Goal: Task Accomplishment & Management: Complete application form

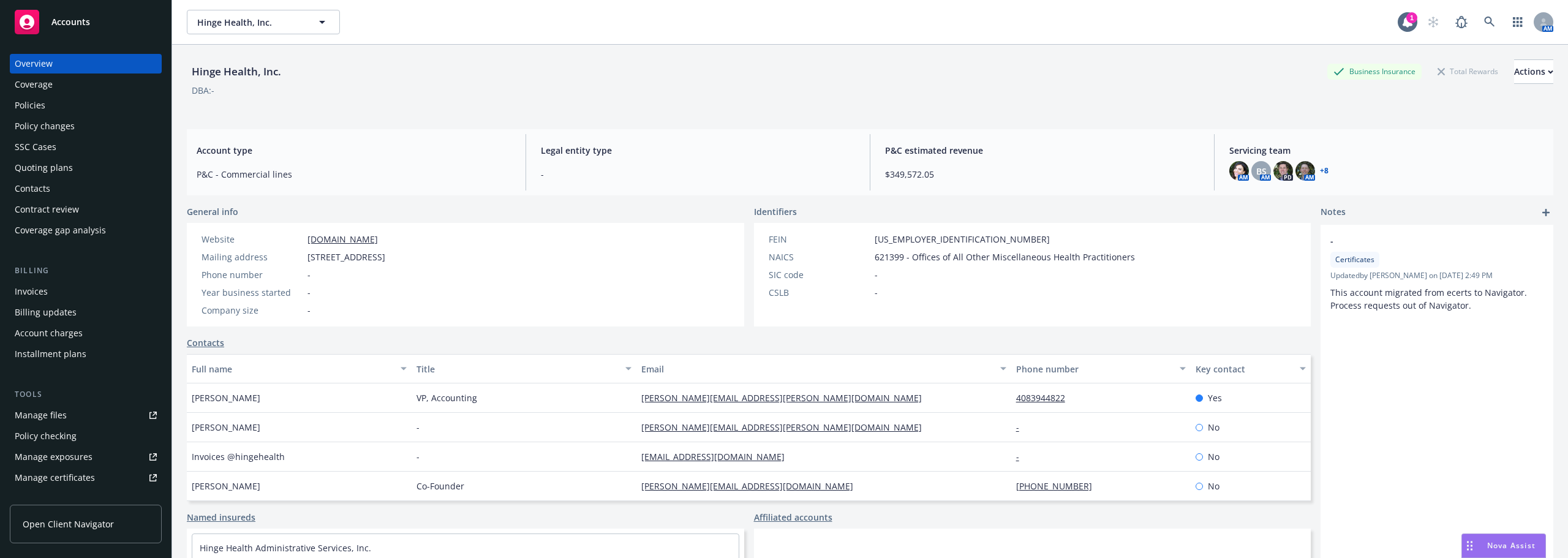
click at [73, 106] on div "Policies" at bounding box center [85, 106] width 142 height 20
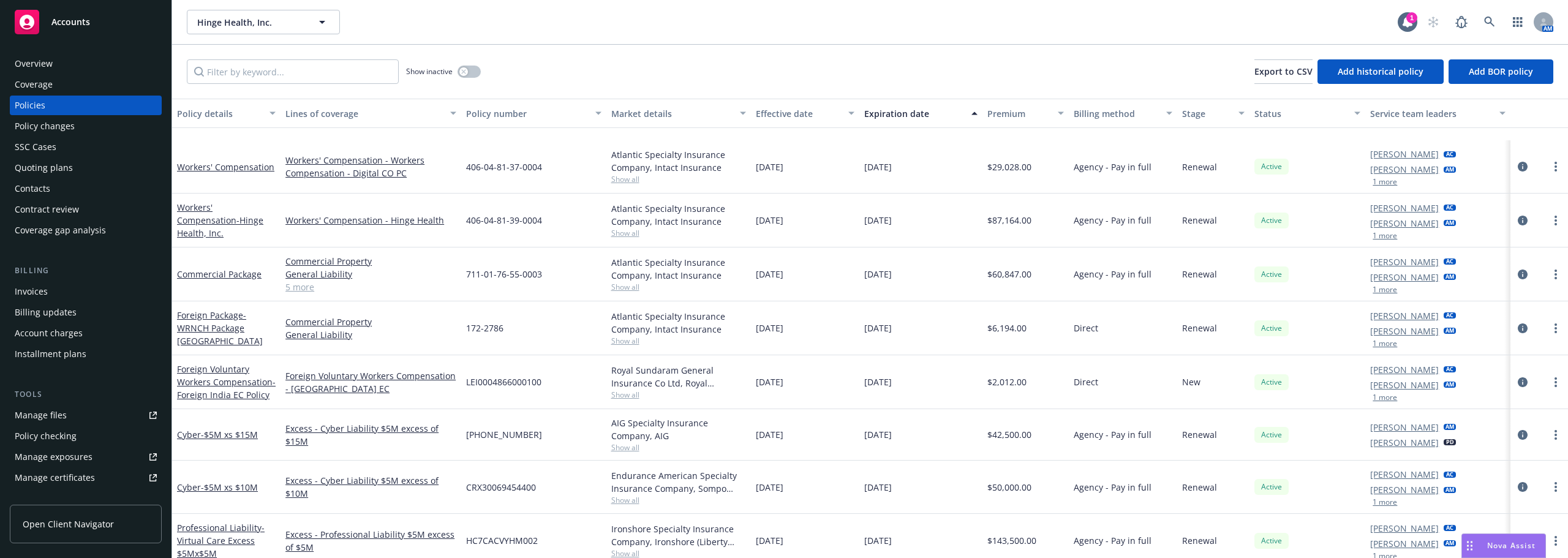
scroll to position [306, 0]
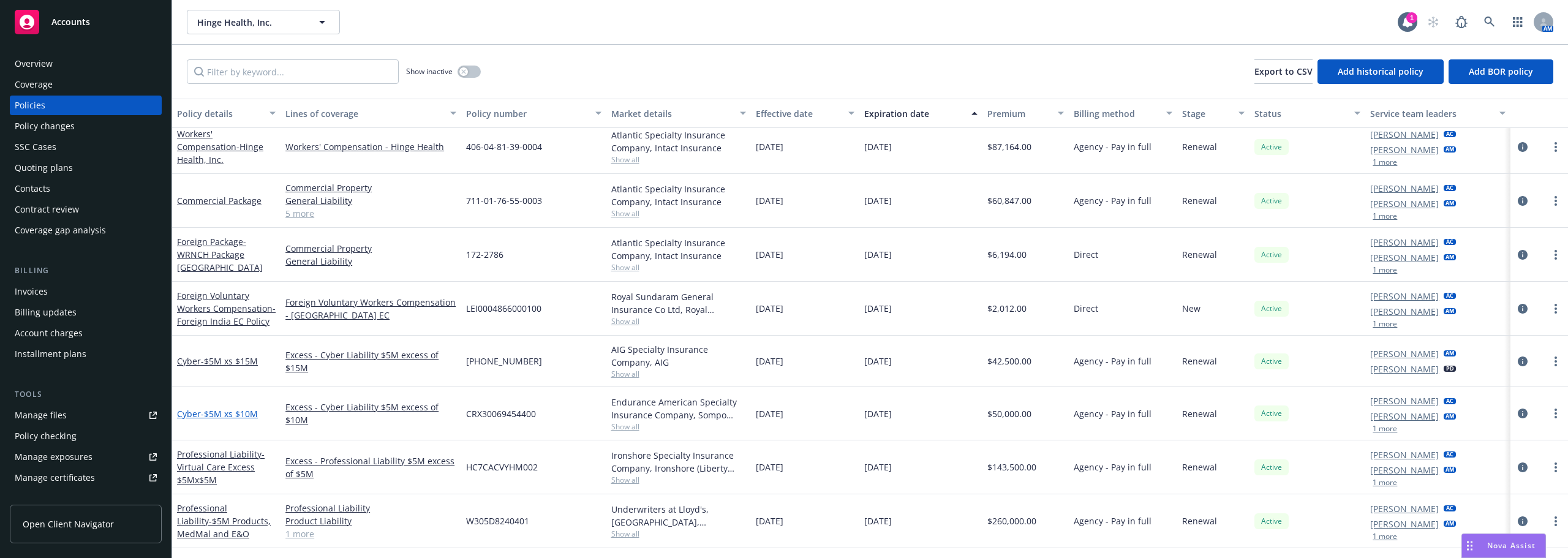
click at [193, 414] on link "Cyber - $5M xs $10M" at bounding box center [217, 413] width 81 height 11
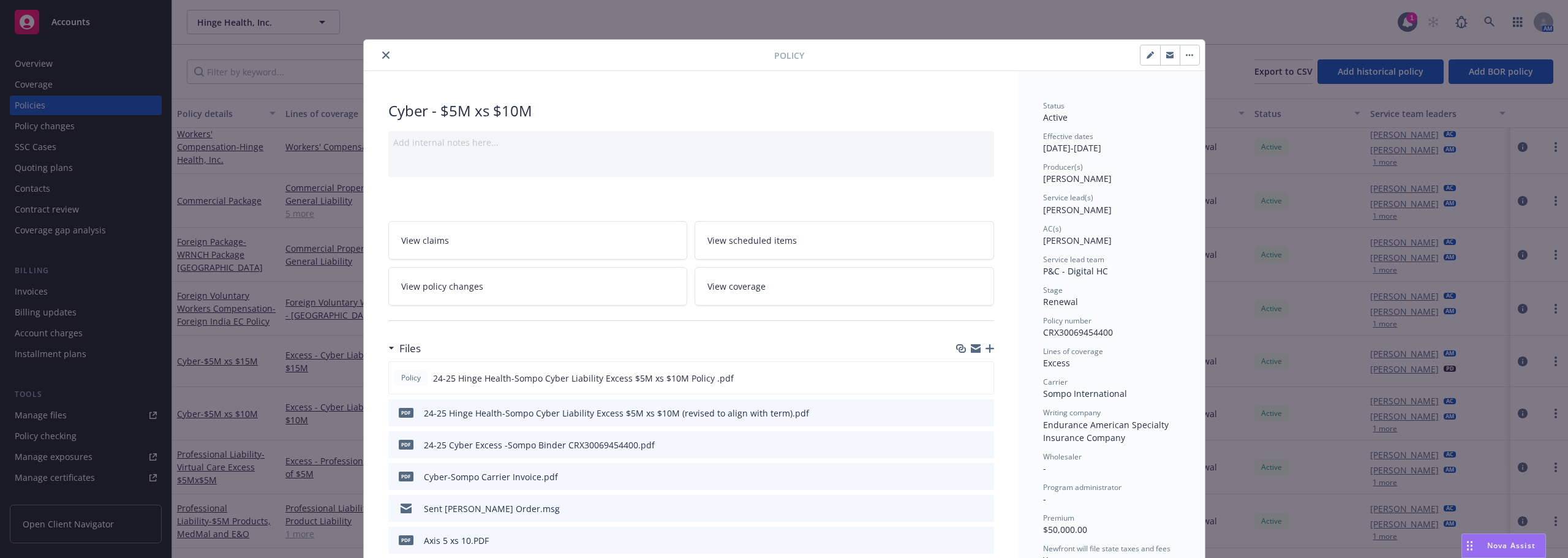
scroll to position [123, 0]
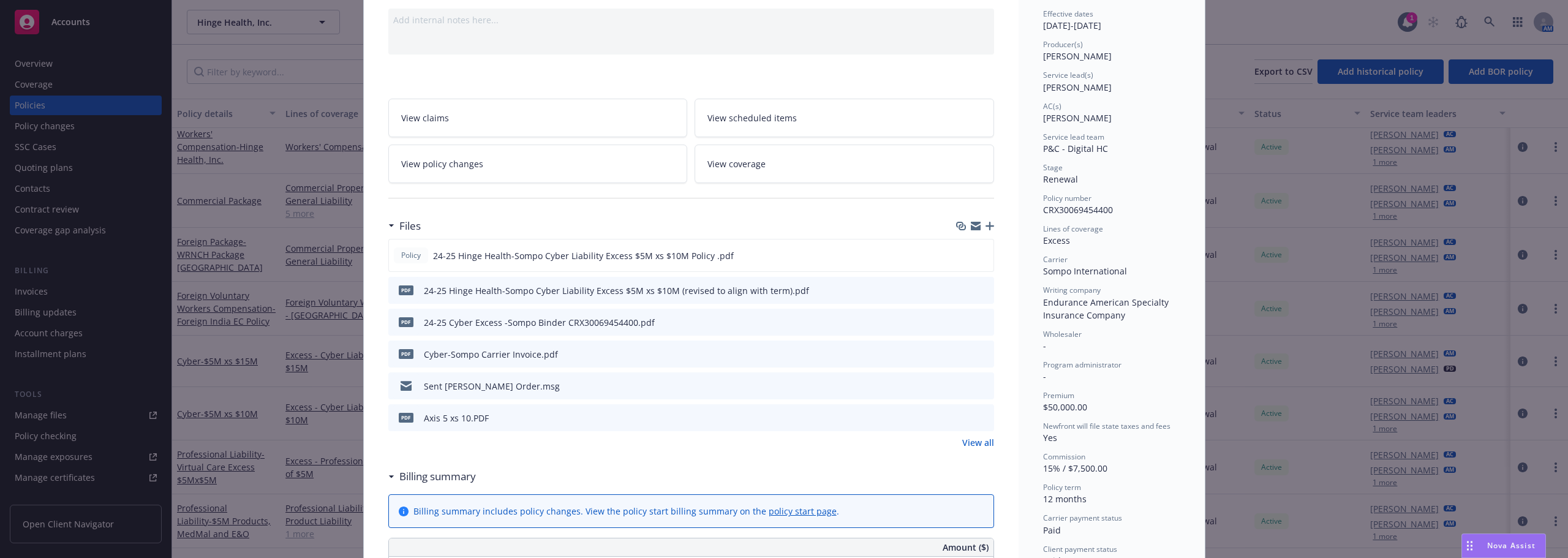
click at [978, 385] on icon "preview file" at bounding box center [982, 385] width 11 height 8
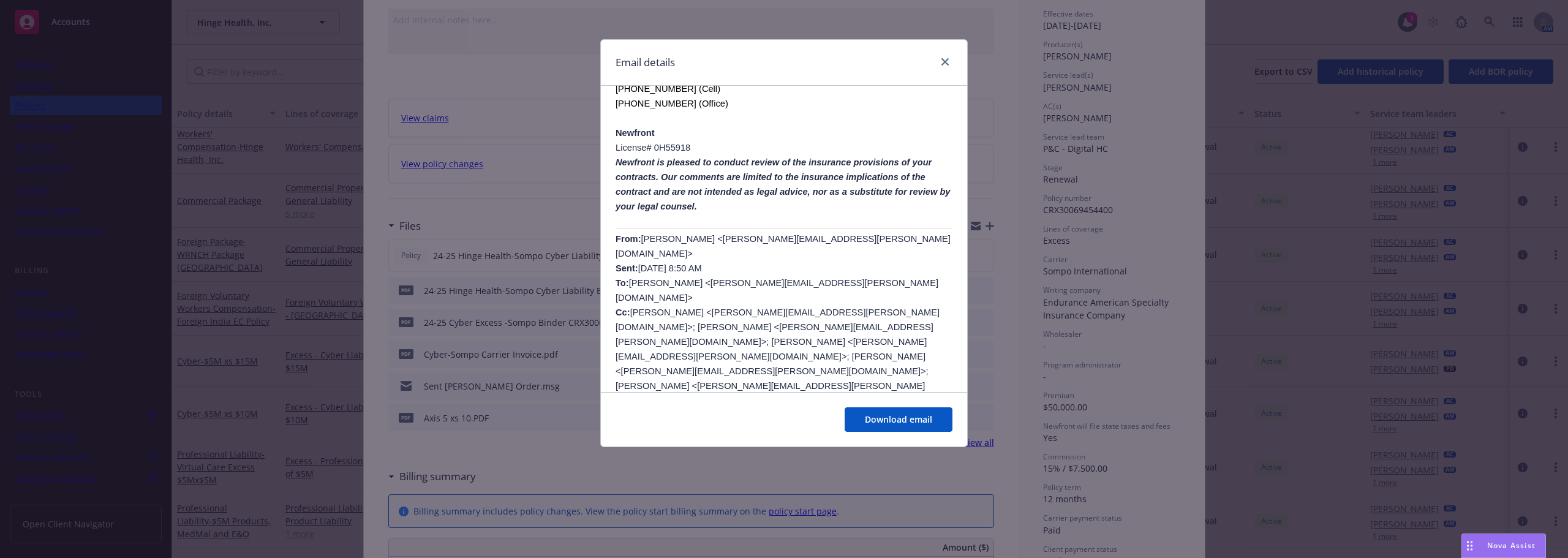
scroll to position [0, 0]
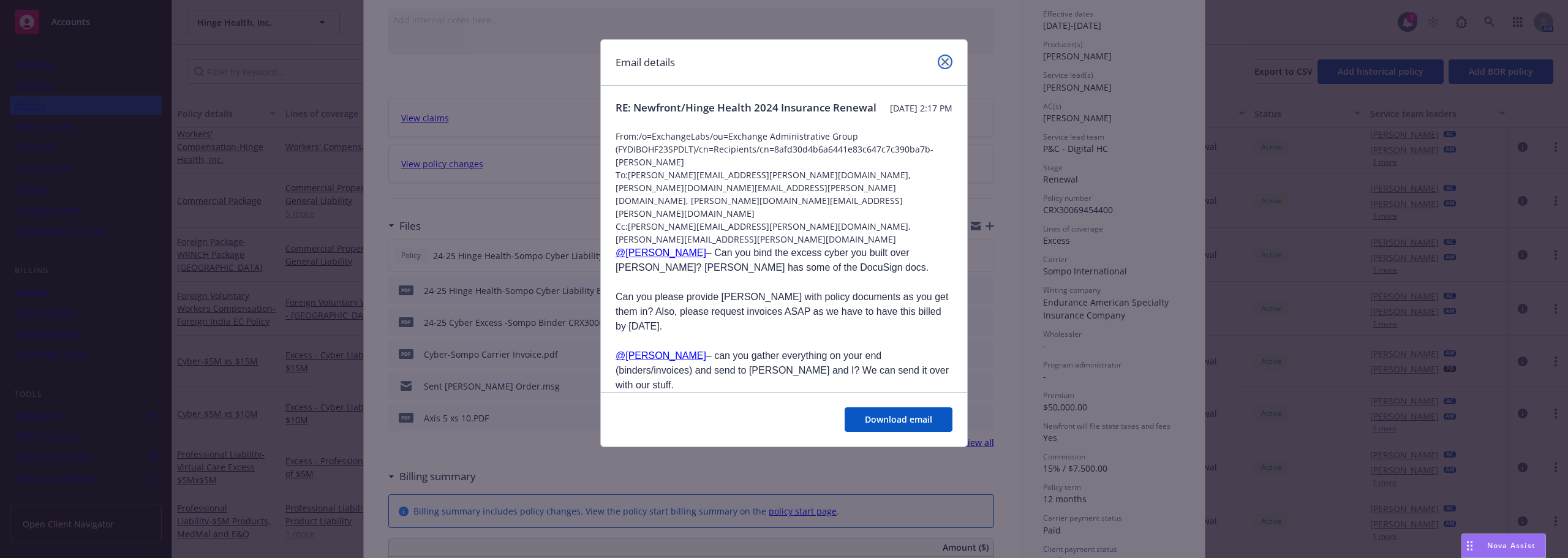
click at [945, 64] on icon "close" at bounding box center [945, 62] width 8 height 8
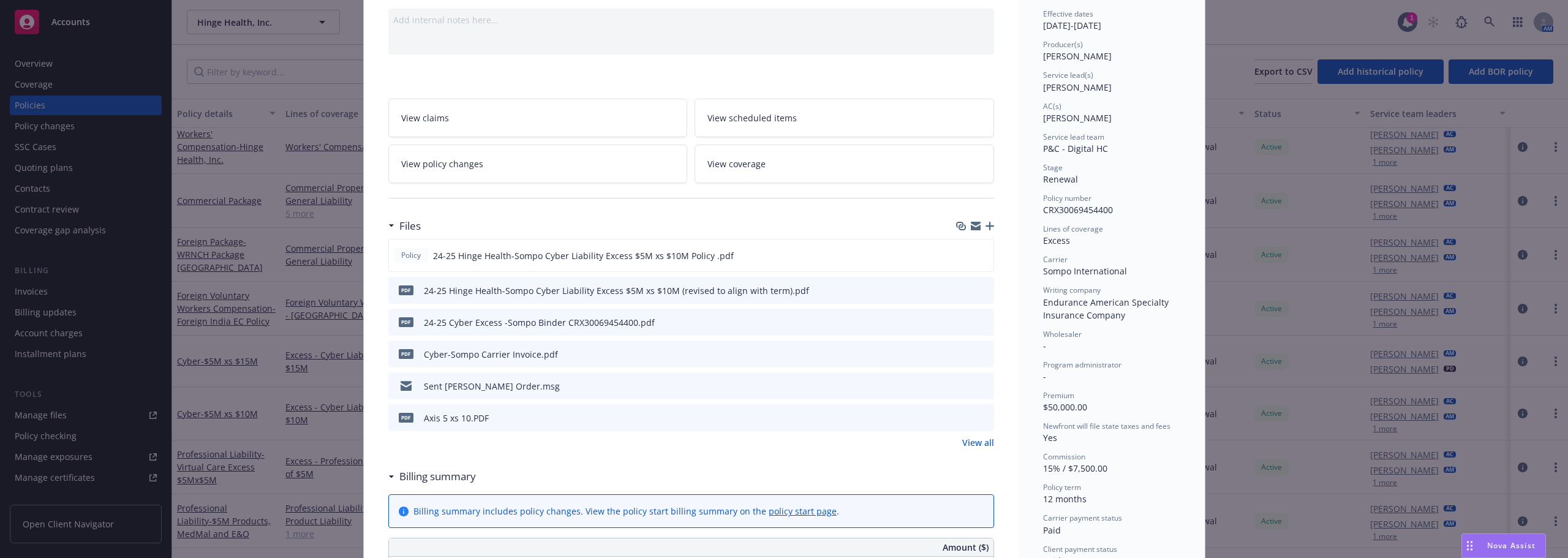
click at [980, 352] on icon "preview file" at bounding box center [982, 353] width 11 height 8
click at [977, 321] on icon "preview file" at bounding box center [982, 321] width 11 height 8
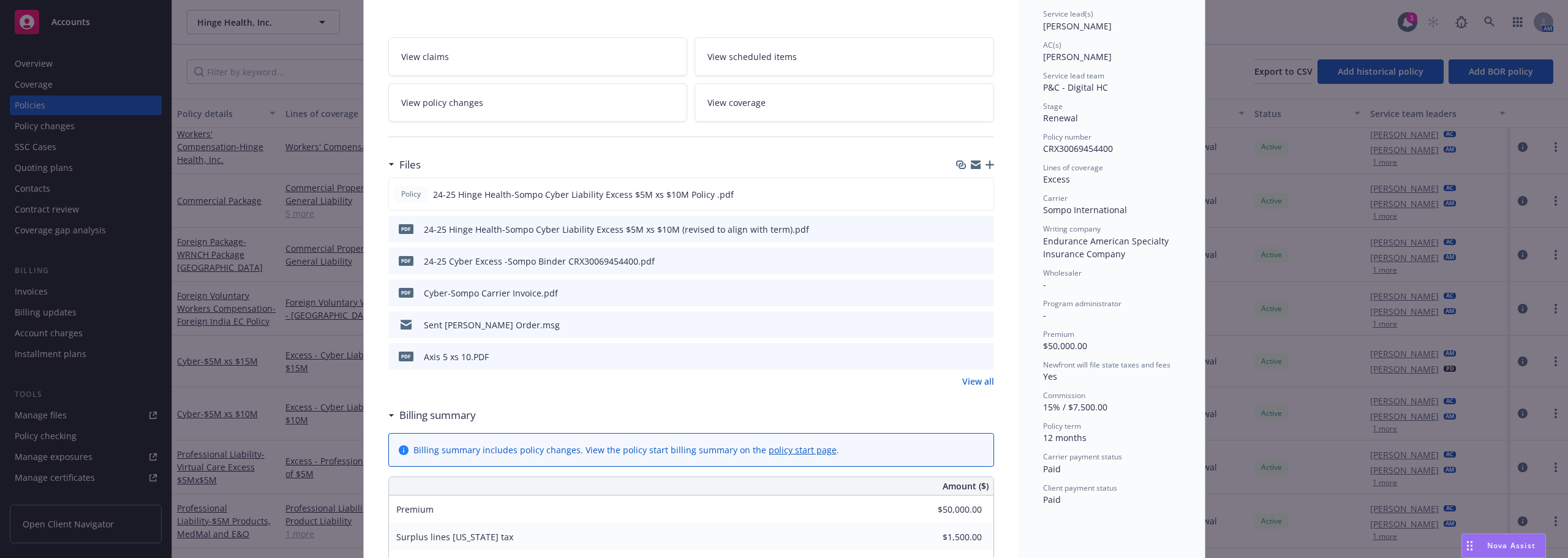
click at [976, 376] on link "View all" at bounding box center [978, 381] width 32 height 13
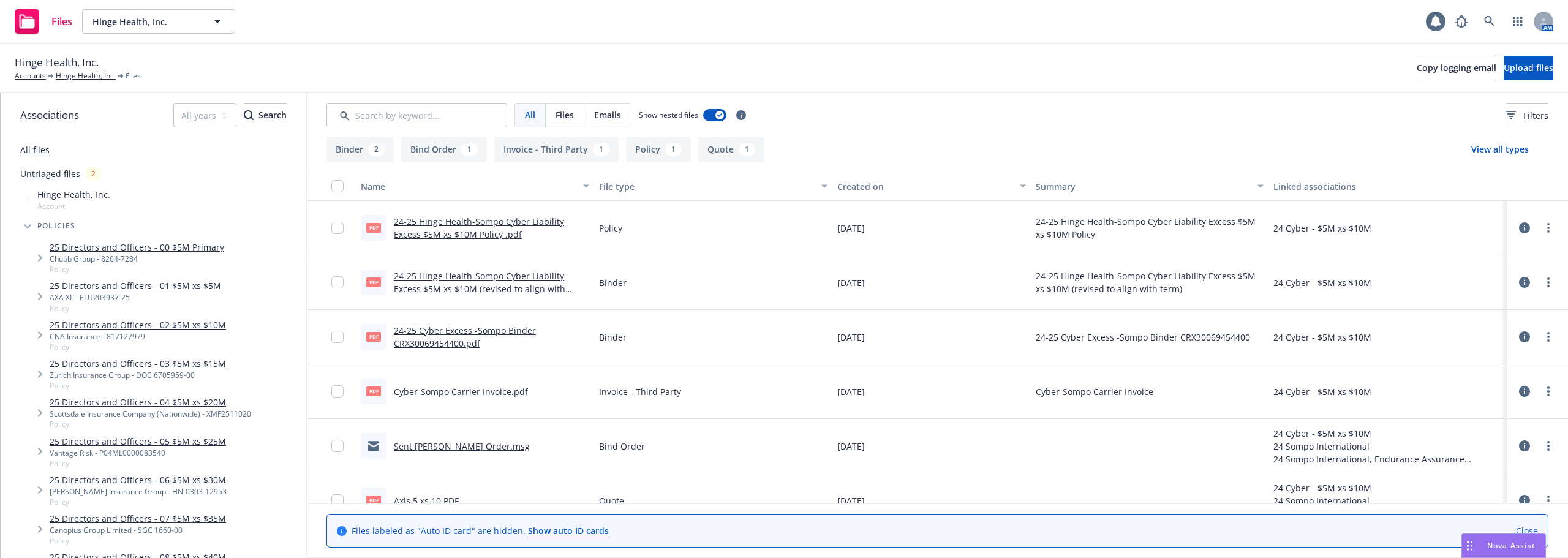
scroll to position [25, 0]
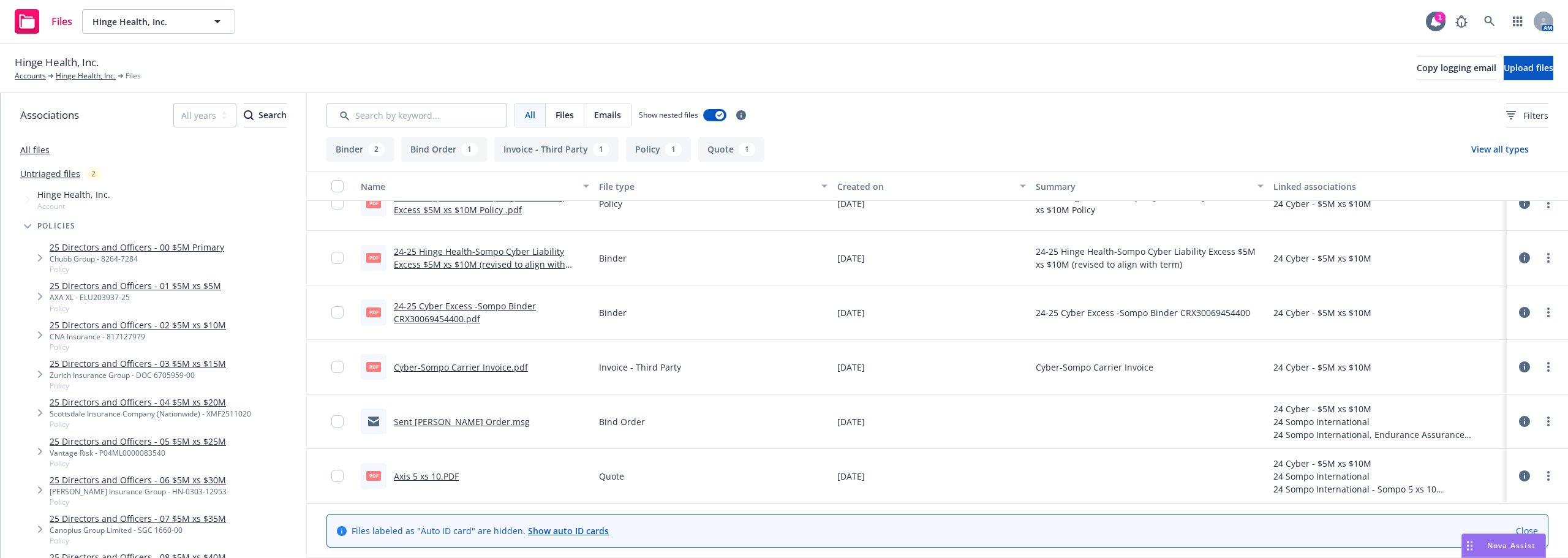
click at [504, 366] on link "Cyber-Sompo Carrier Invoice.pdf" at bounding box center [461, 366] width 134 height 11
click at [717, 350] on div "Invoice - Third Party" at bounding box center [713, 366] width 238 height 54
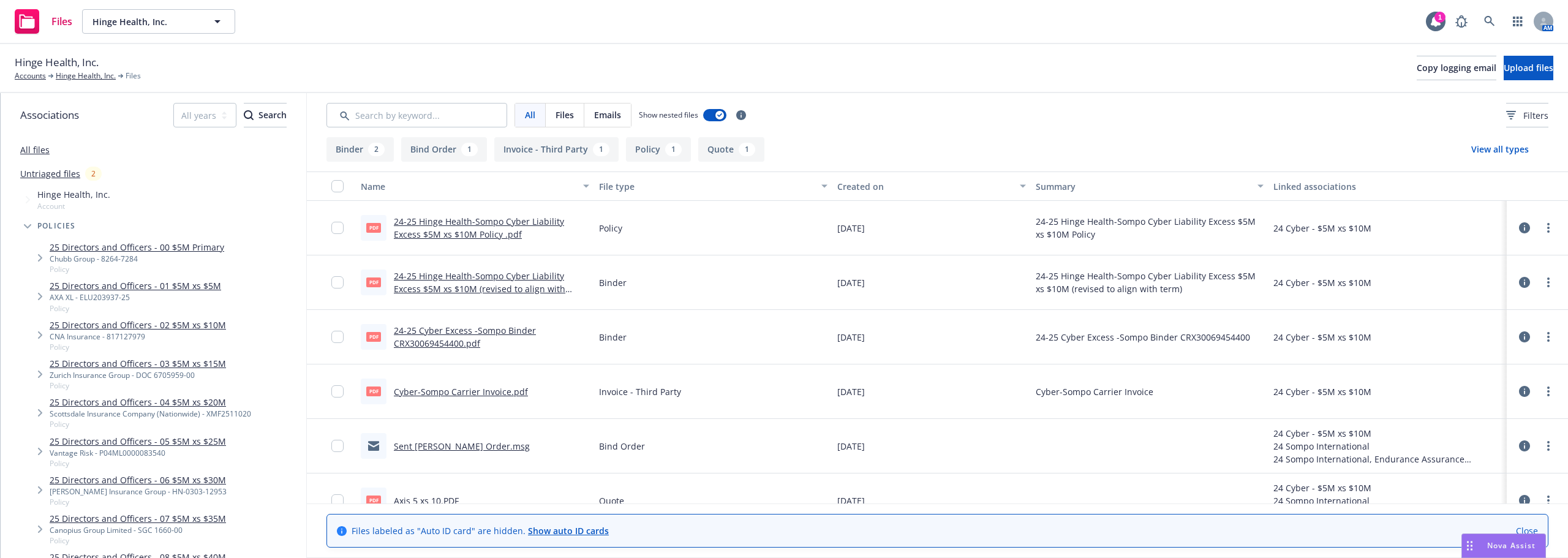
click at [473, 287] on link "24-25 Hinge Health-Sompo Cyber Liability Excess $5M xs $10M (revised to align w…" at bounding box center [480, 288] width 172 height 38
click at [453, 230] on link "24-25 Hinge Health-Sompo Cyber Liability Excess $5M xs $10M Policy .pdf" at bounding box center [479, 228] width 170 height 25
click at [87, 79] on link "Hinge Health, Inc." at bounding box center [86, 76] width 60 height 11
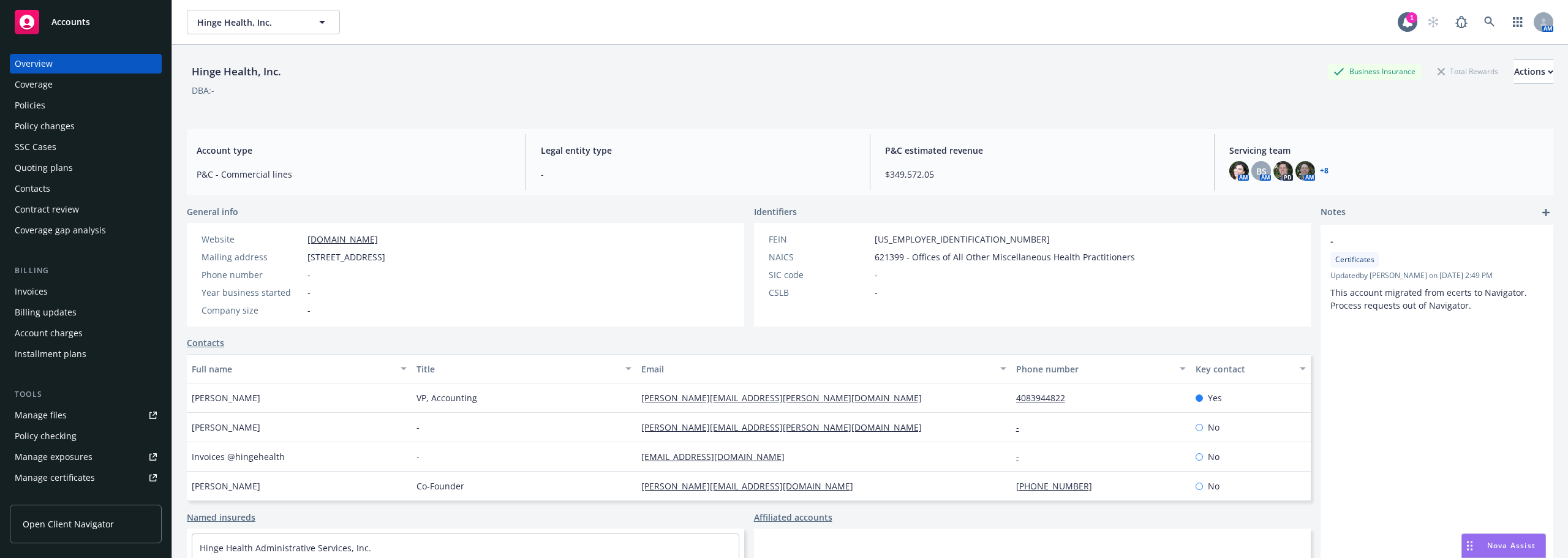
click at [41, 165] on div "Quoting plans" at bounding box center [44, 168] width 58 height 20
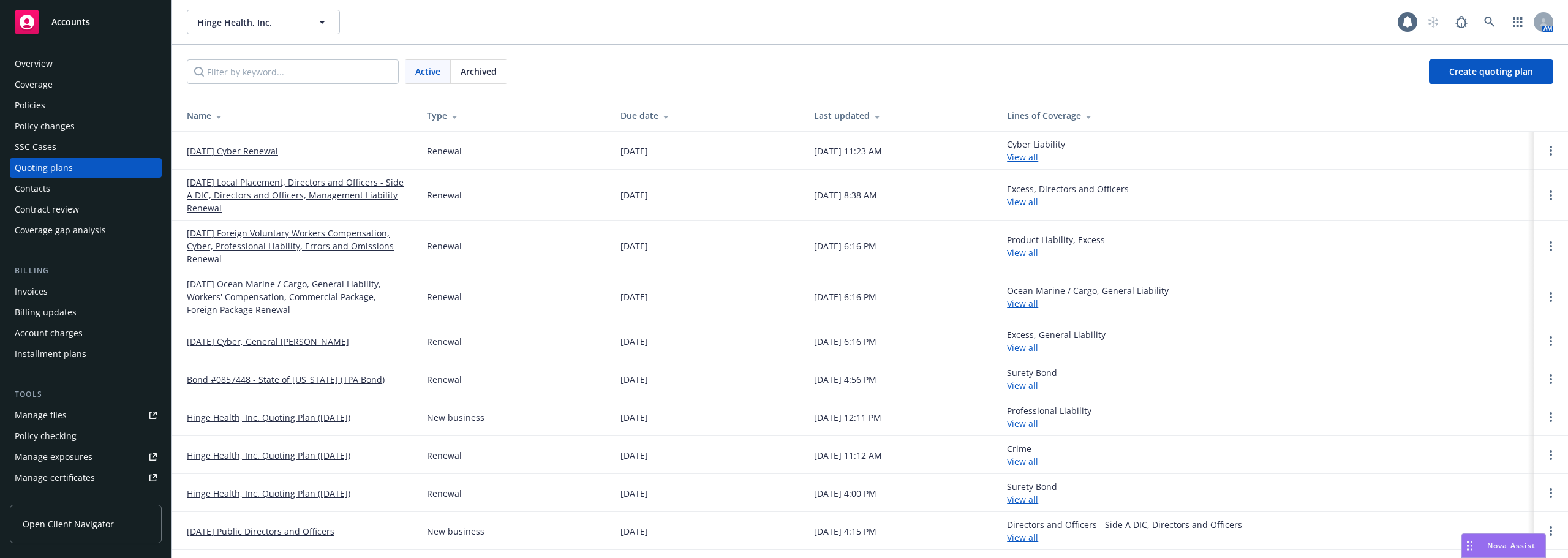
click at [218, 150] on link "[DATE] Cyber Renewal" at bounding box center [232, 150] width 91 height 13
click at [281, 244] on link "[DATE] Foreign Voluntary Workers Compensation, Cyber, Professional Liability, E…" at bounding box center [297, 246] width 221 height 38
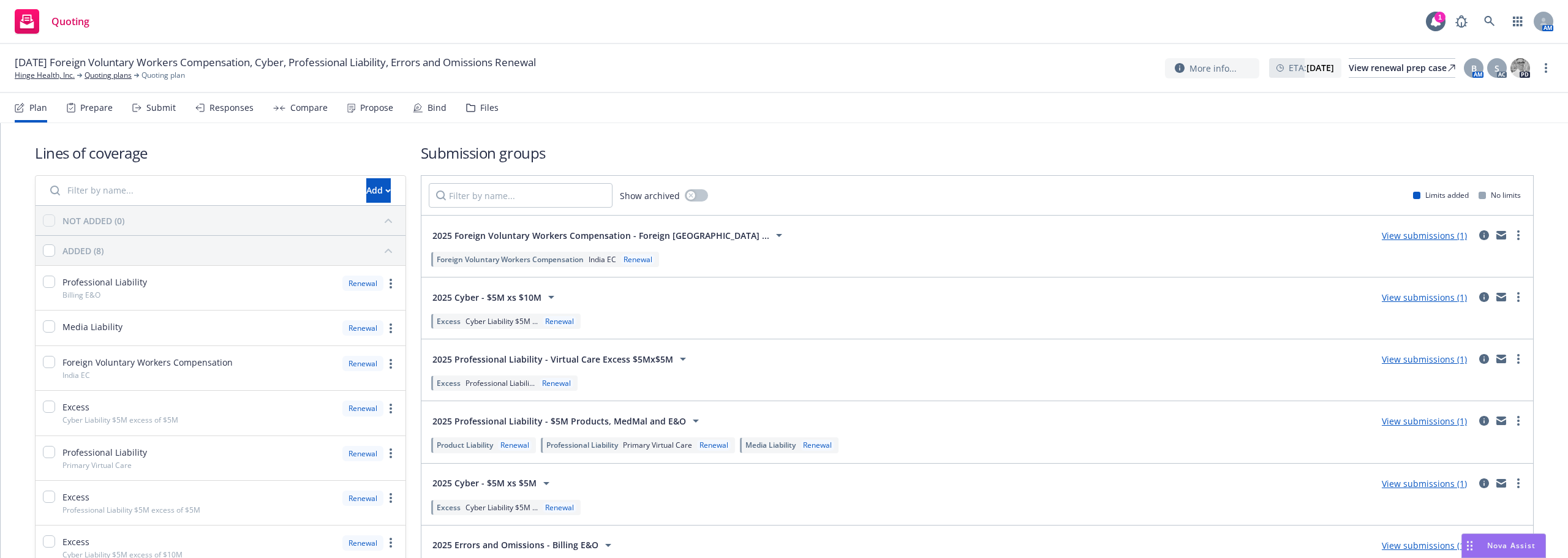
click at [525, 297] on span "2025 Cyber - $5M xs $10M" at bounding box center [487, 297] width 109 height 13
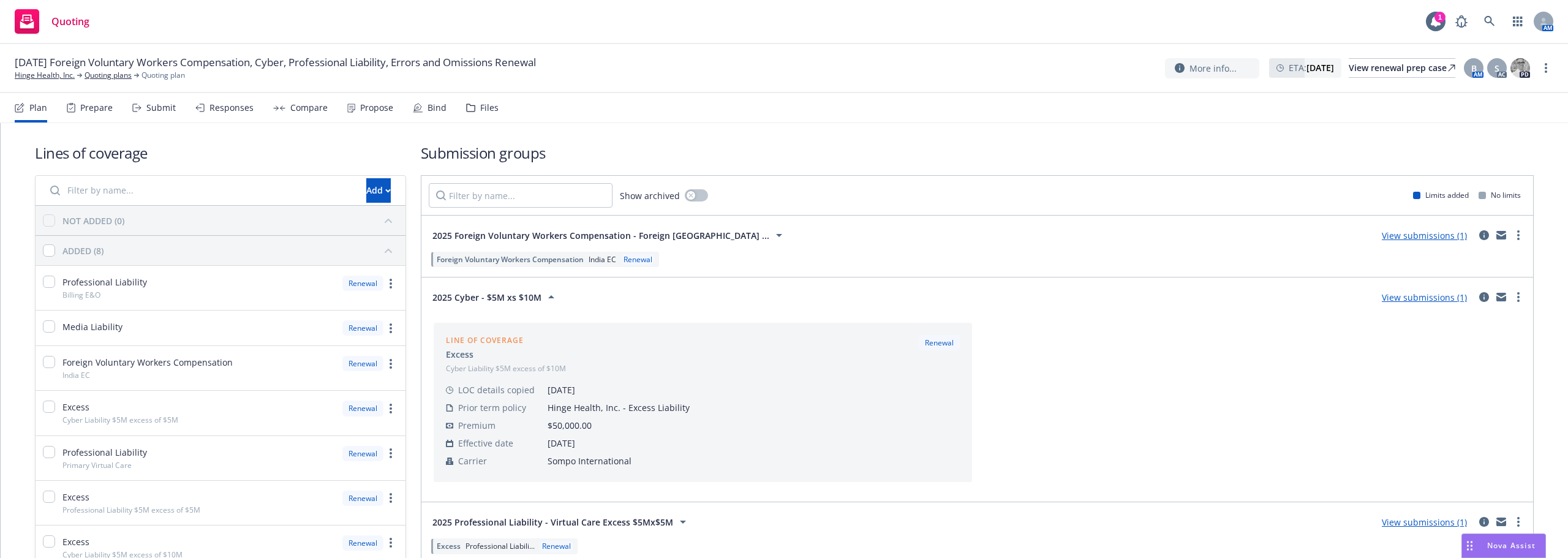
click at [525, 297] on span "2025 Cyber - $5M xs $10M" at bounding box center [487, 297] width 109 height 13
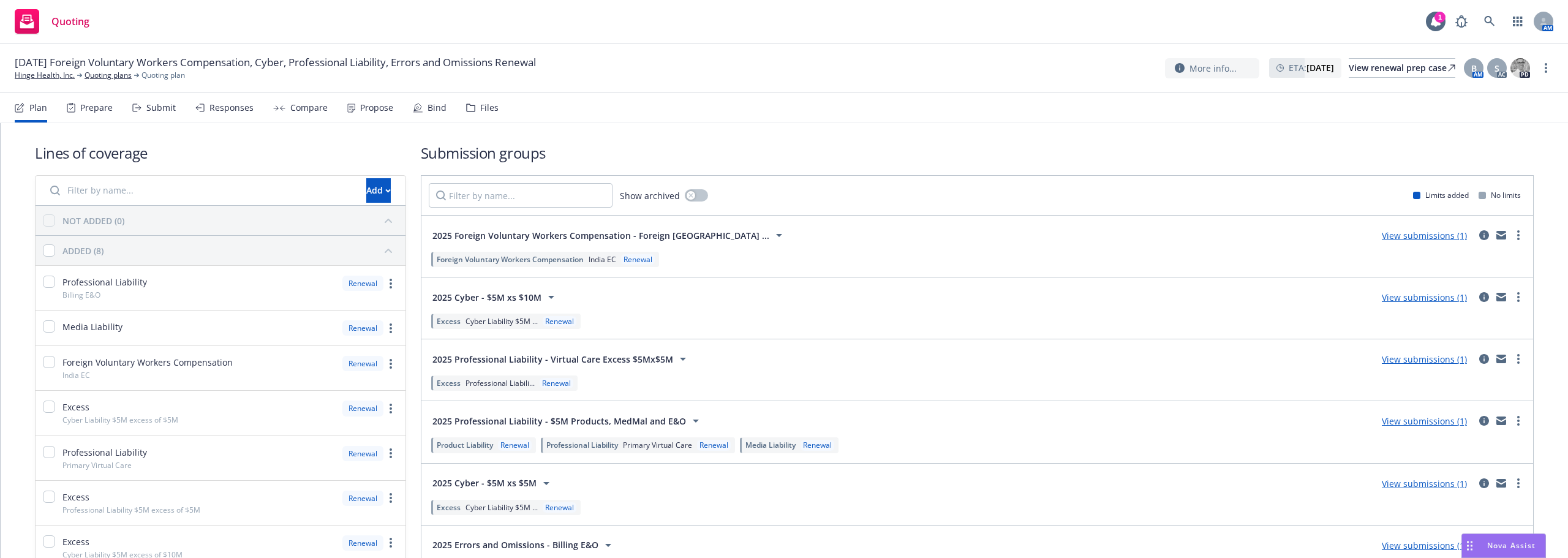
click at [525, 297] on span "2025 Cyber - $5M xs $10M" at bounding box center [487, 297] width 109 height 13
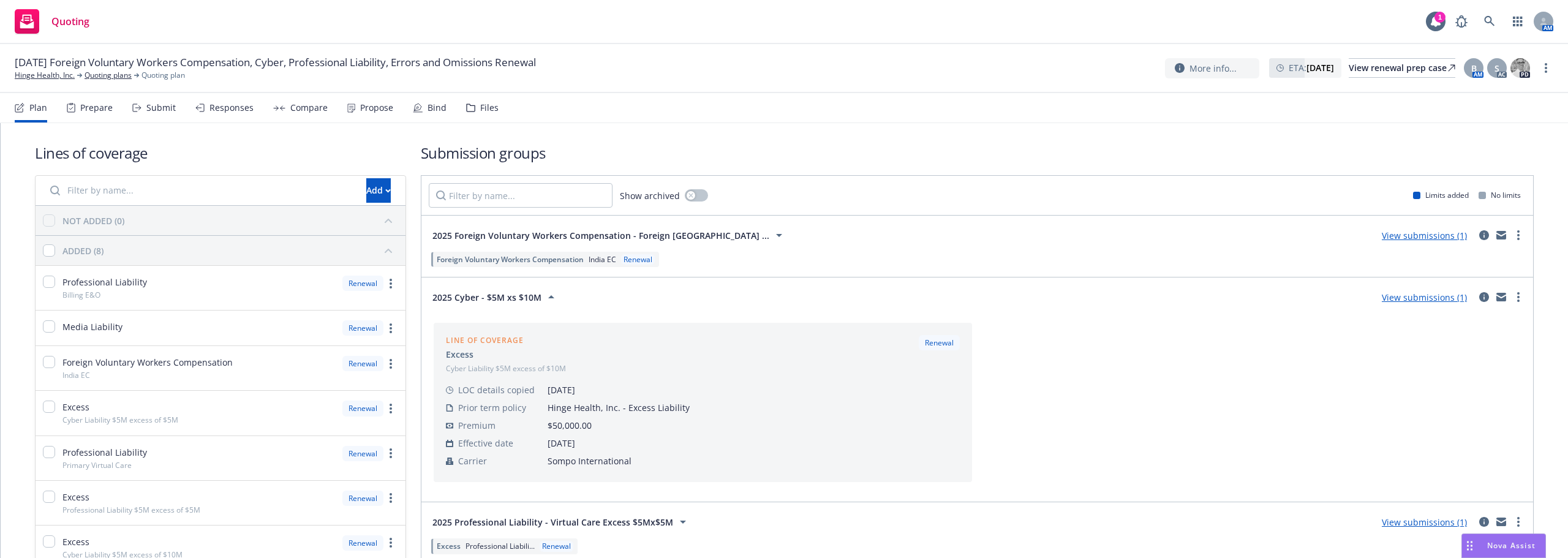
click at [525, 297] on span "2025 Cyber - $5M xs $10M" at bounding box center [487, 297] width 109 height 13
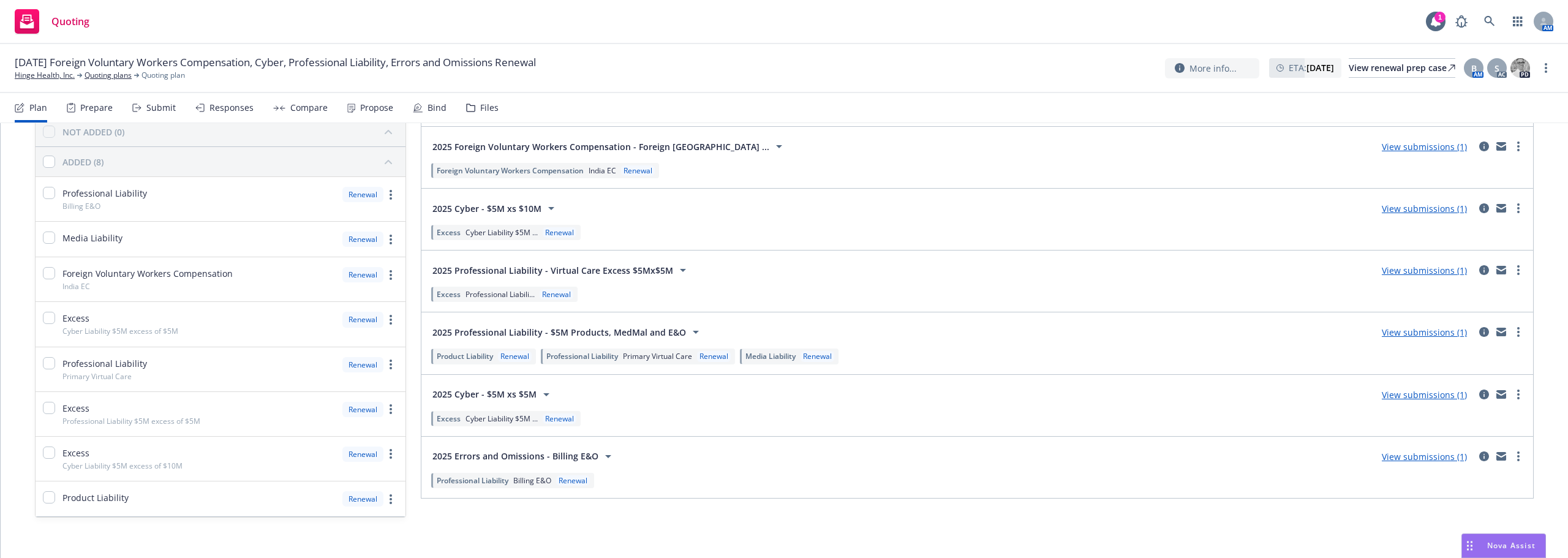
scroll to position [102, 0]
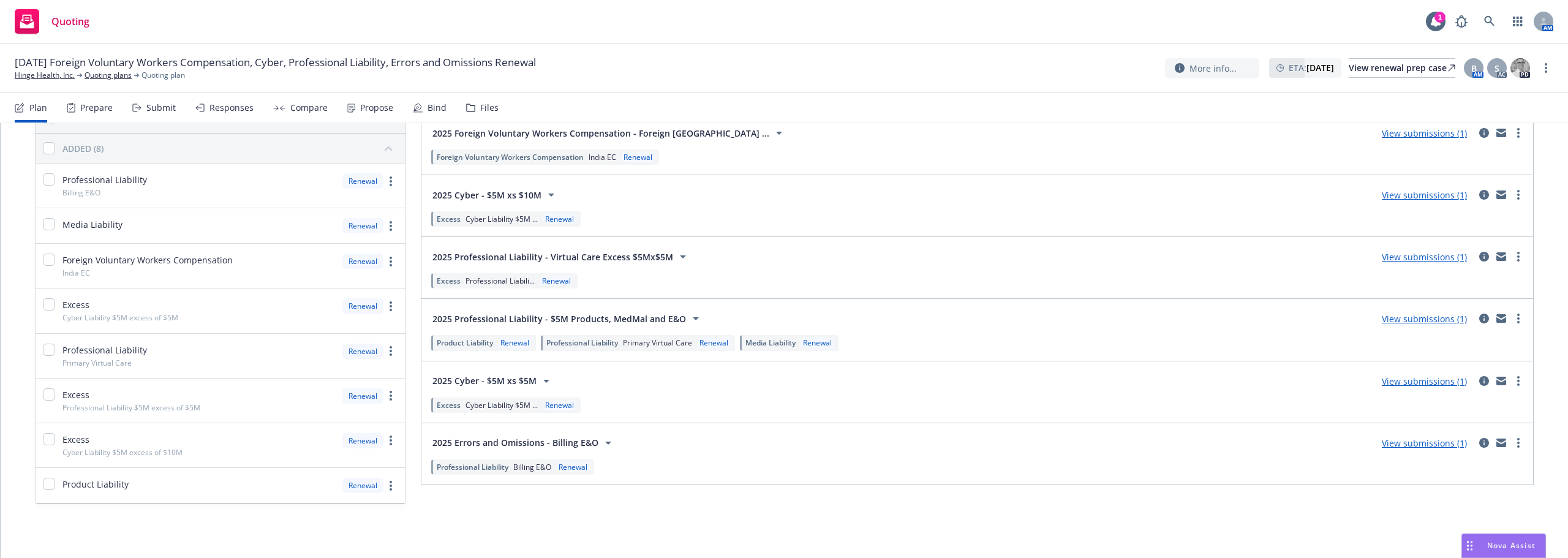
click at [1404, 382] on link "View submissions (1)" at bounding box center [1424, 381] width 85 height 11
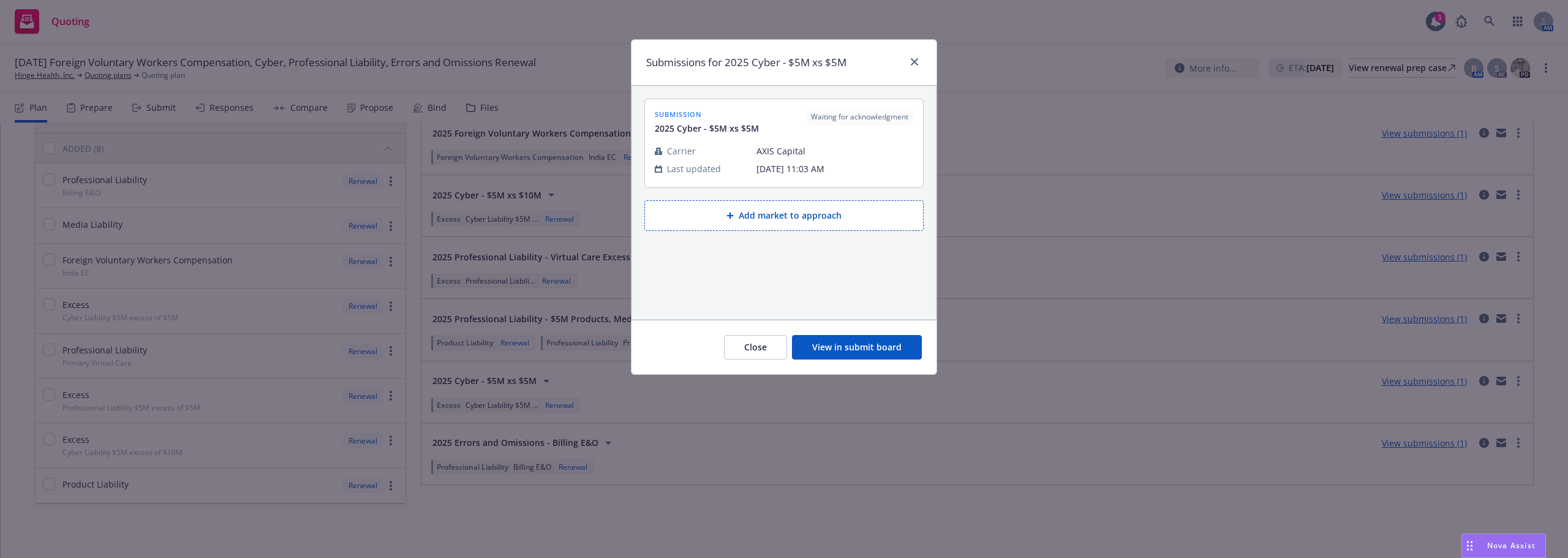
click at [853, 338] on button "View in submit board" at bounding box center [856, 347] width 130 height 25
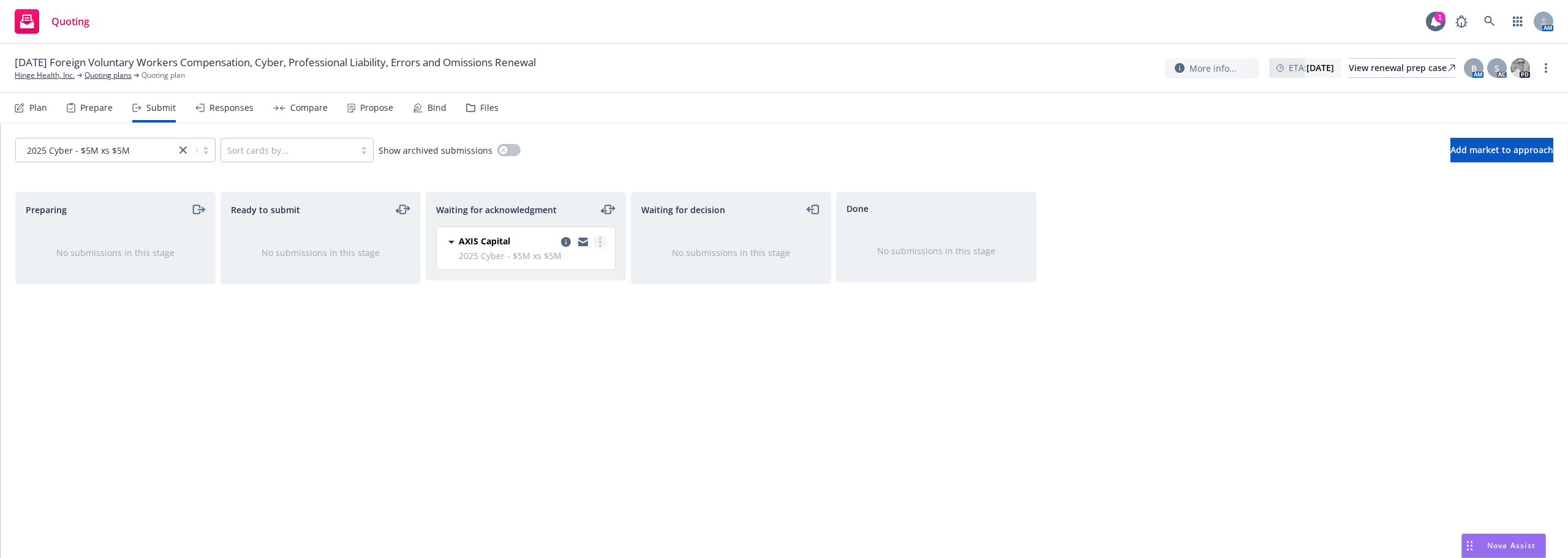
click at [598, 244] on link "more" at bounding box center [600, 241] width 15 height 15
click at [570, 340] on span "Add accepted decision" at bounding box center [546, 340] width 123 height 11
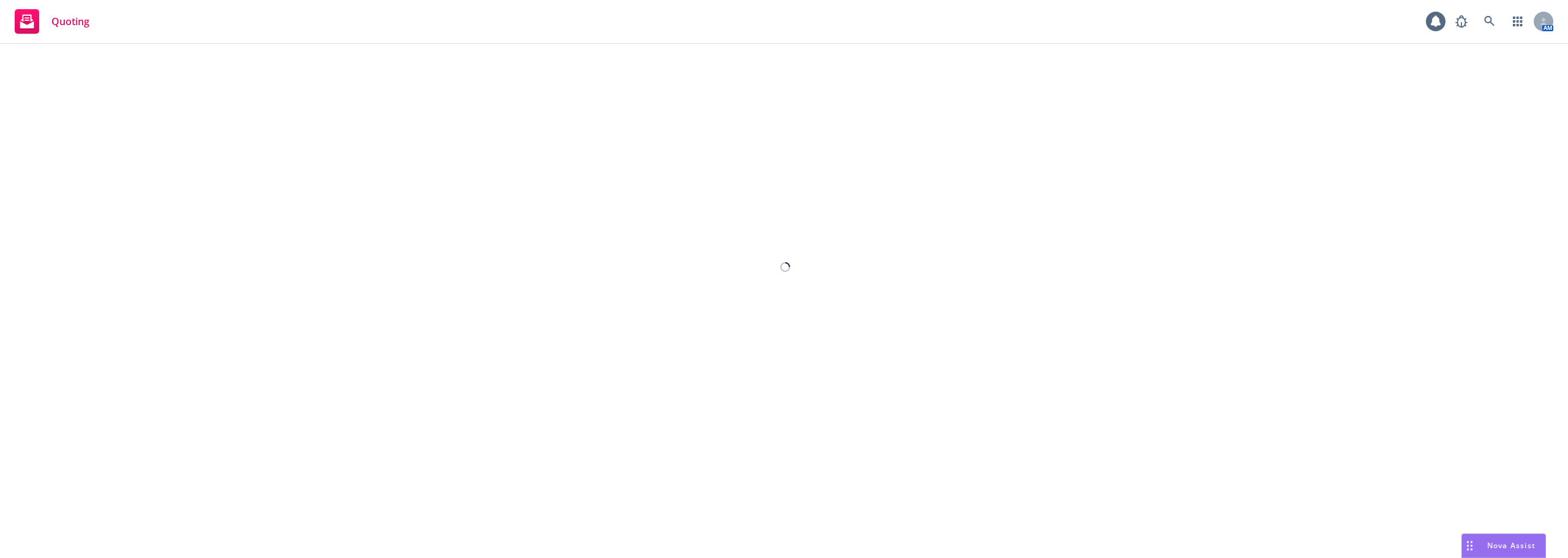
select select "12"
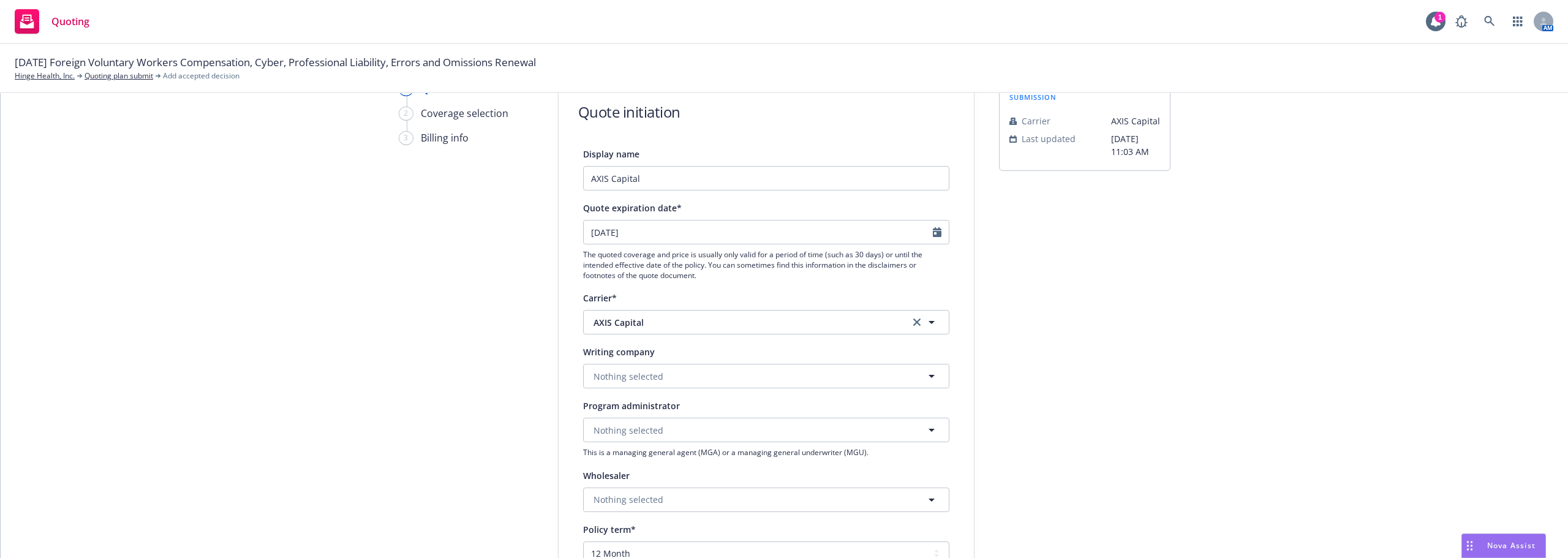
scroll to position [123, 0]
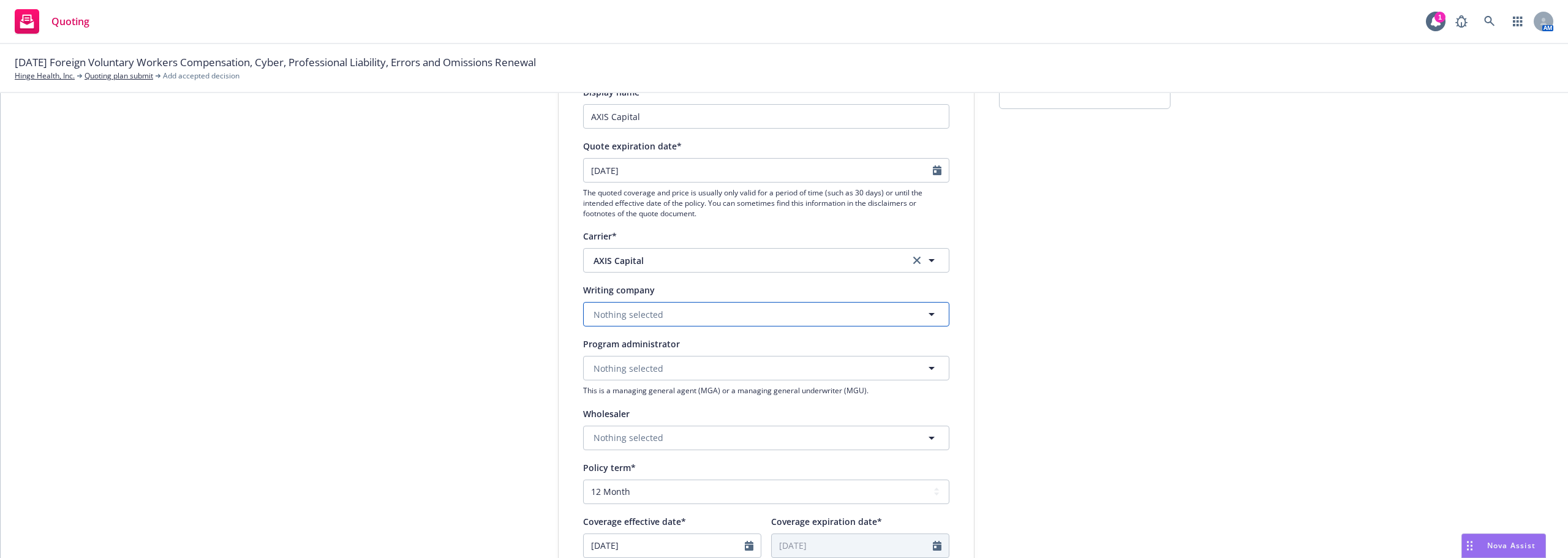
click at [651, 313] on span "Nothing selected" at bounding box center [628, 314] width 70 height 13
type input "Axis Surpl"
click at [655, 351] on strong "AXIS Surplus Insurance Company" at bounding box center [666, 348] width 139 height 11
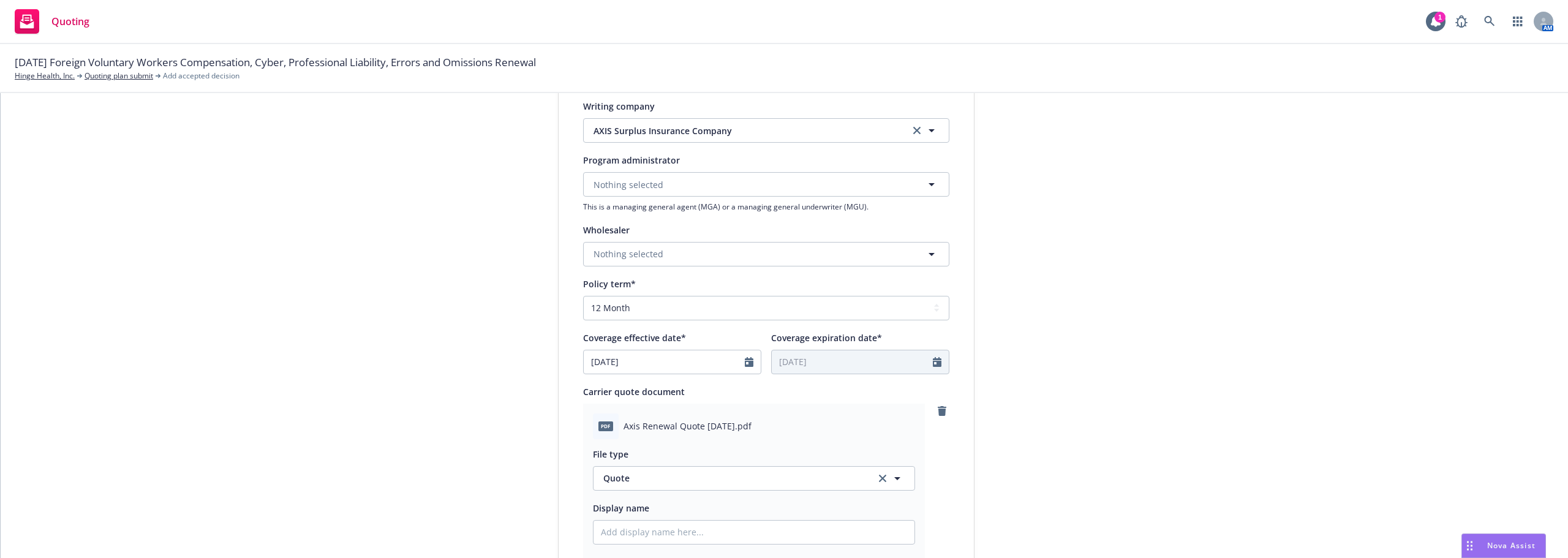
scroll to position [490, 0]
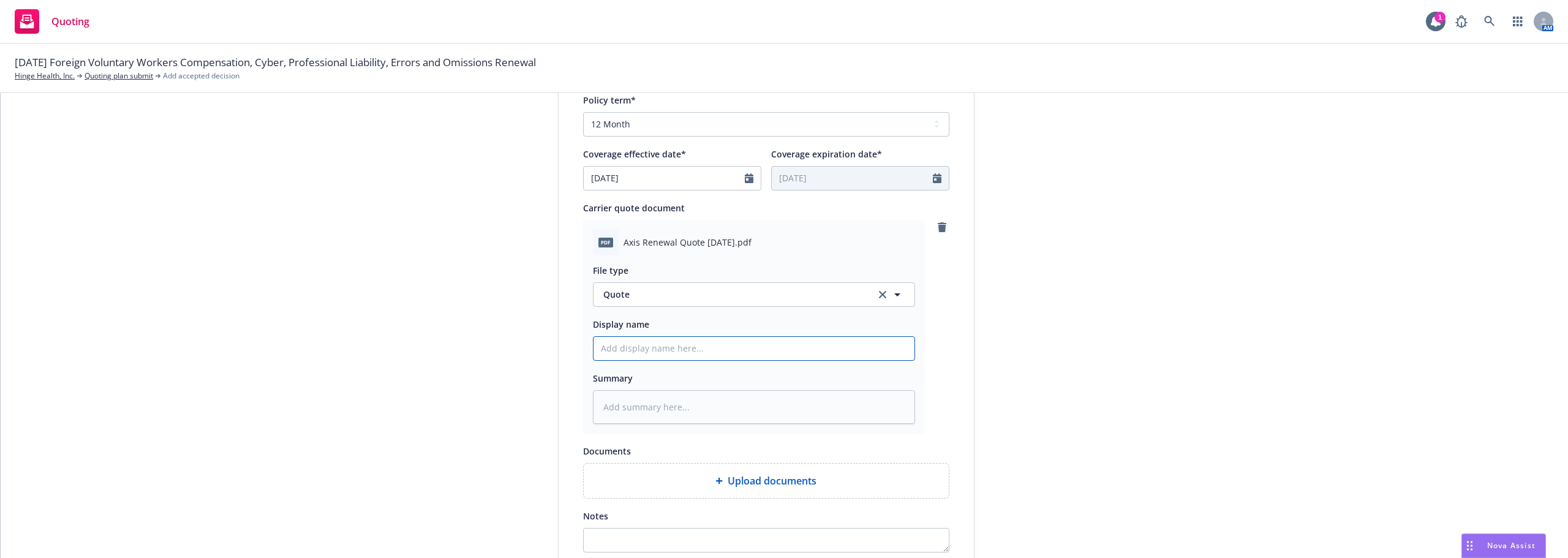
click at [686, 347] on input "Display name" at bounding box center [754, 348] width 321 height 23
type textarea "x"
type input "A"
type textarea "x"
type input "Ax"
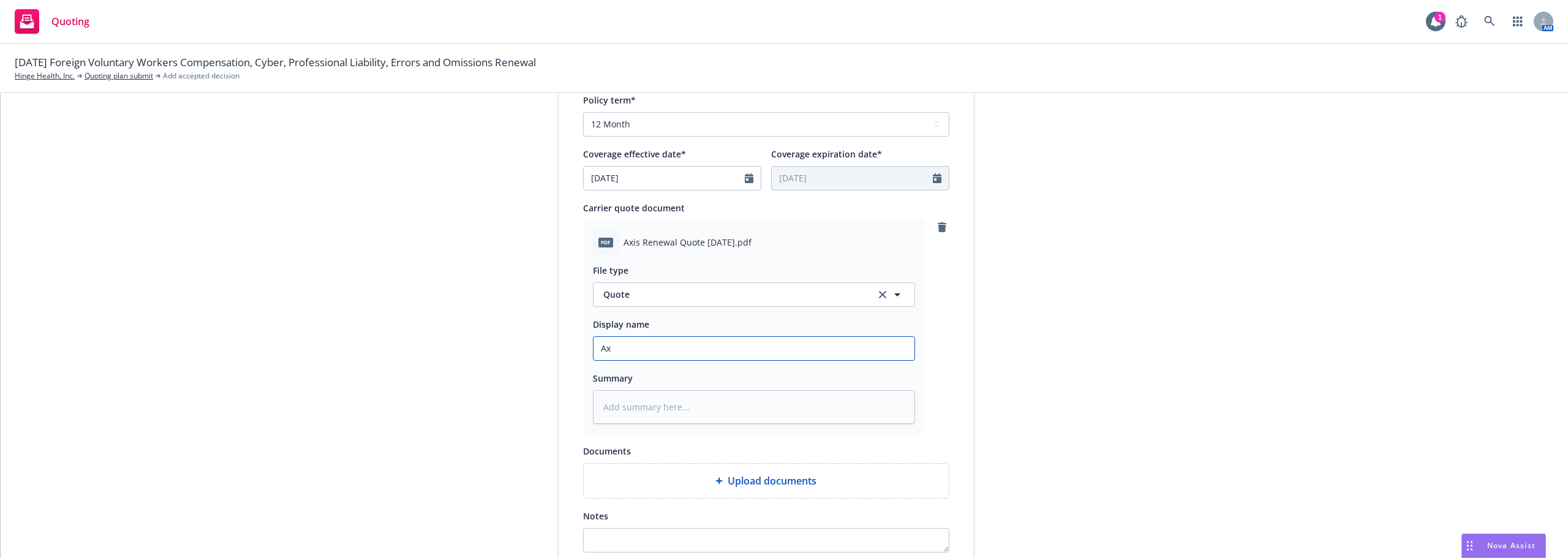
type textarea "x"
type input "Axi"
type textarea "x"
type input "Axis"
type textarea "x"
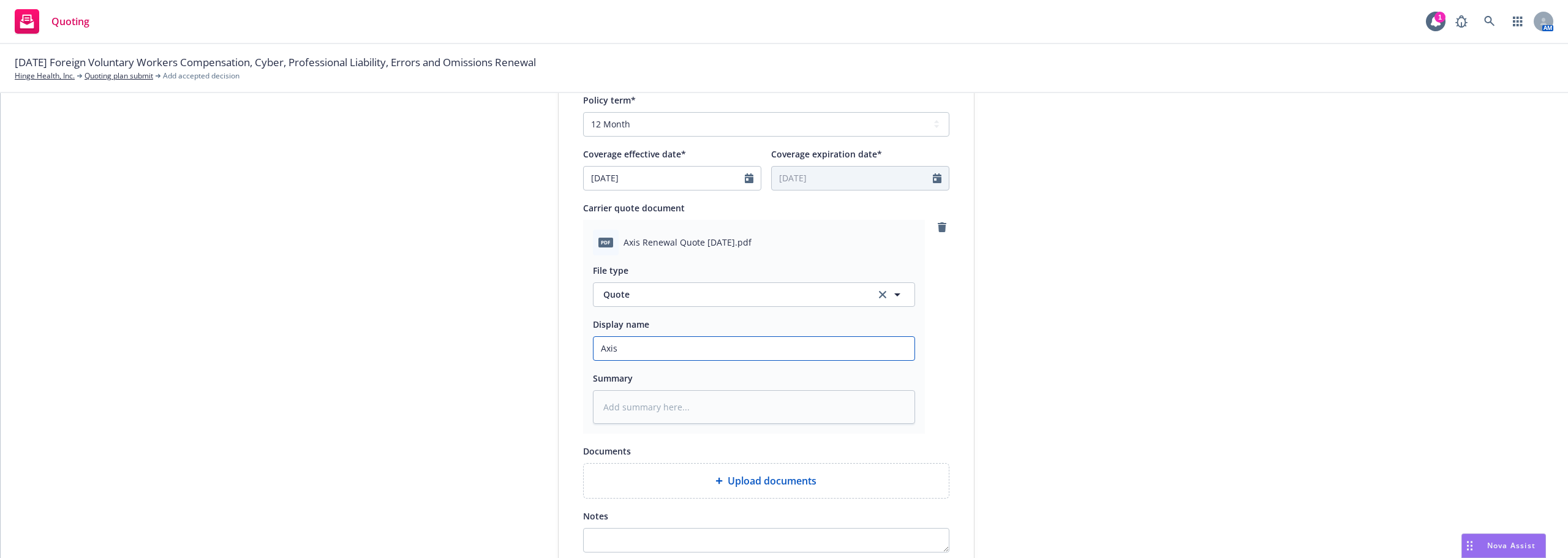
type input "Axis"
type textarea "x"
type input "Axis Q"
type textarea "x"
type input "Axis Qu"
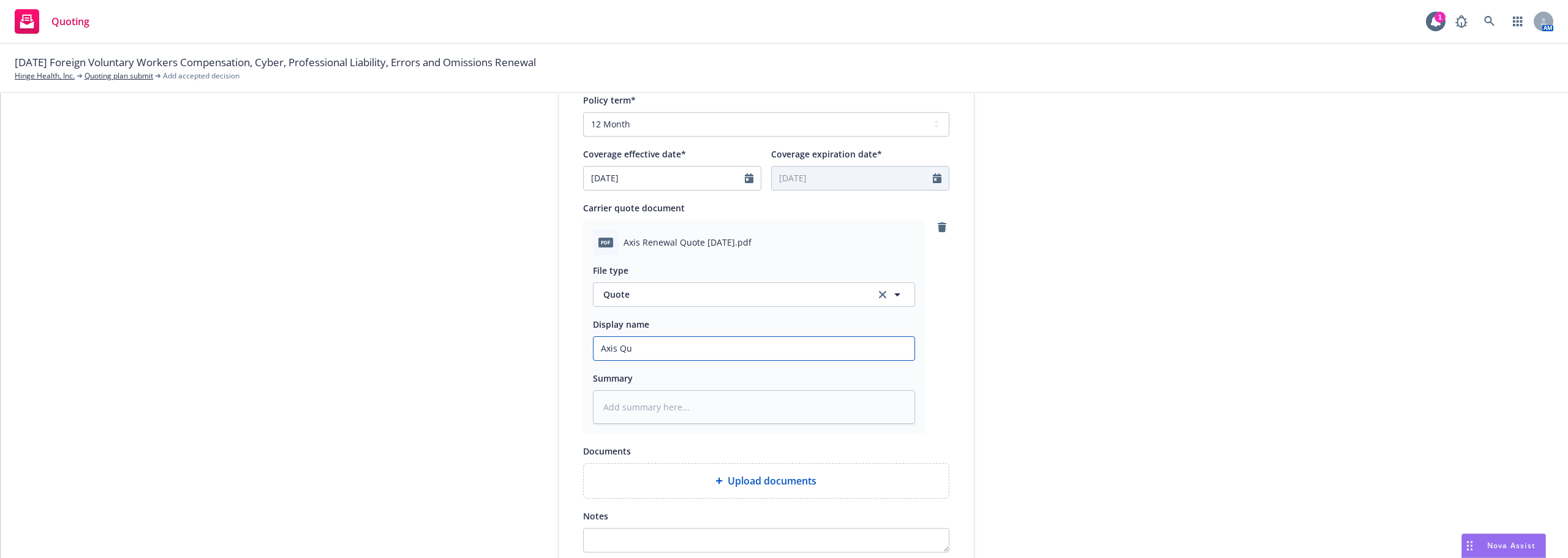
type textarea "x"
type input "Axis Quo"
type textarea "x"
type input "Axis Quot"
type textarea "x"
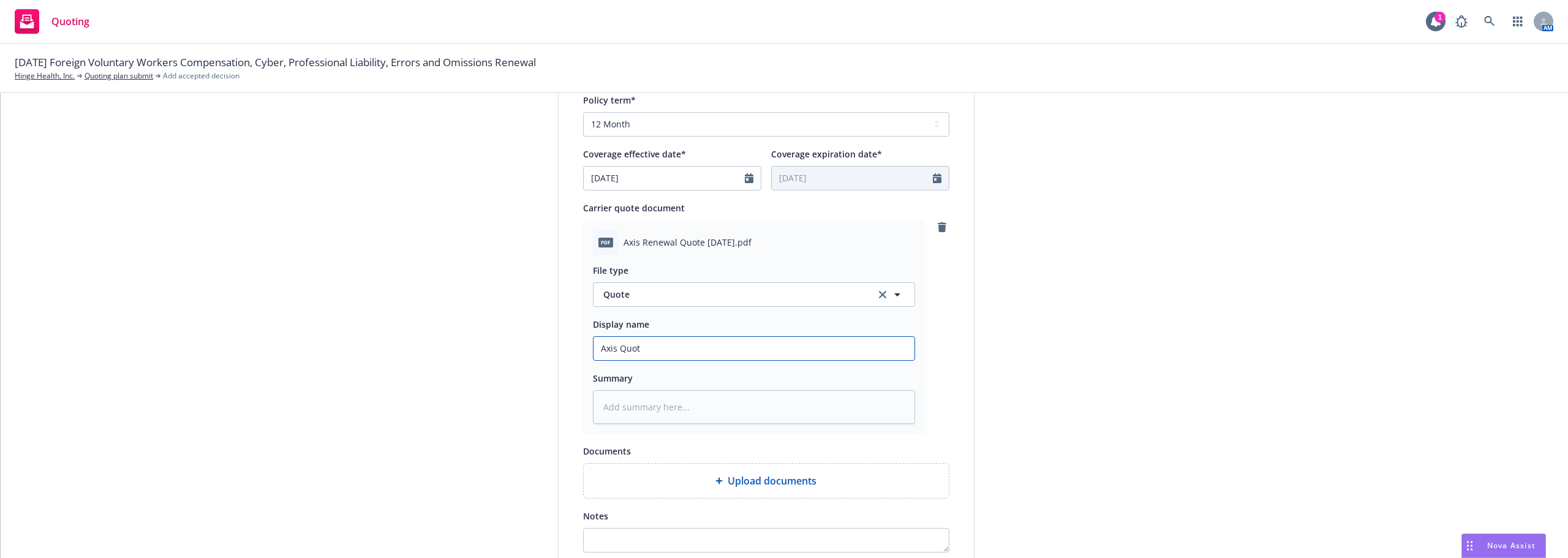
type input "Axis Quo"
type textarea "x"
type input "Axis Qu"
type textarea "x"
type input "Axis Q"
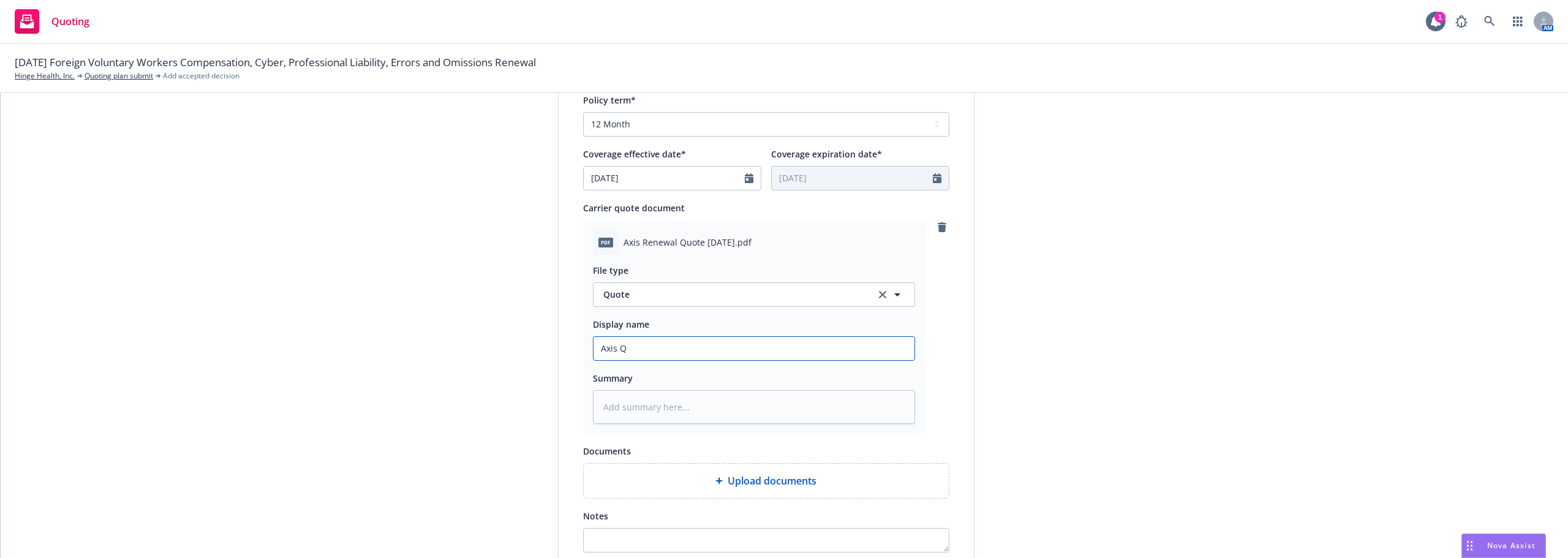
type textarea "x"
type input "Axis"
type textarea "x"
type input "Axis R"
type textarea "x"
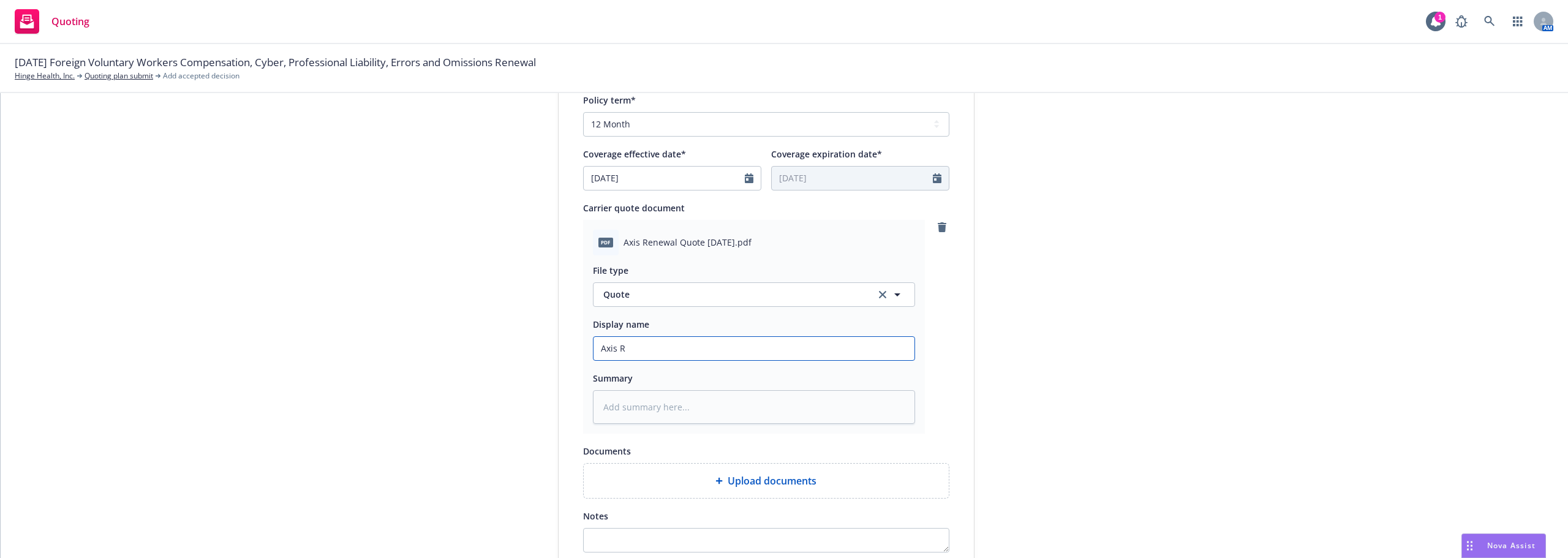
type input "Axis Re"
type textarea "x"
type input "Axis Ren"
type textarea "x"
type input "Axis [PERSON_NAME]"
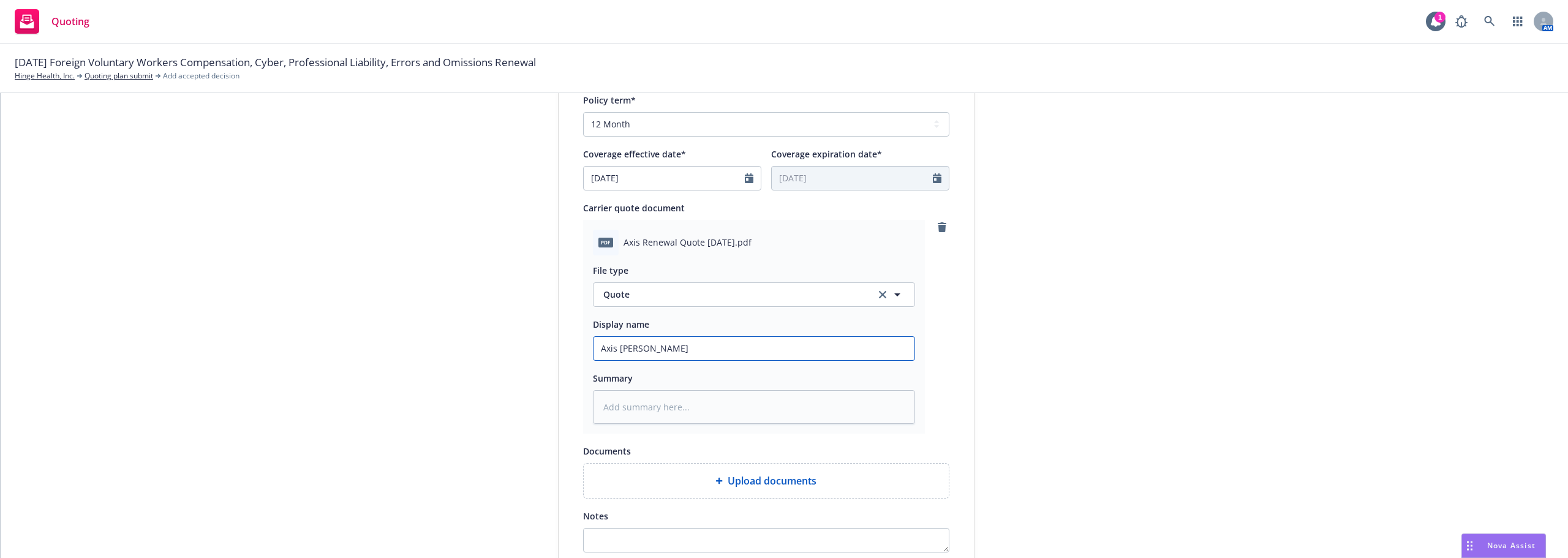
type textarea "x"
type input "Axis Renew"
type textarea "x"
type input "Axis Renewa"
type textarea "x"
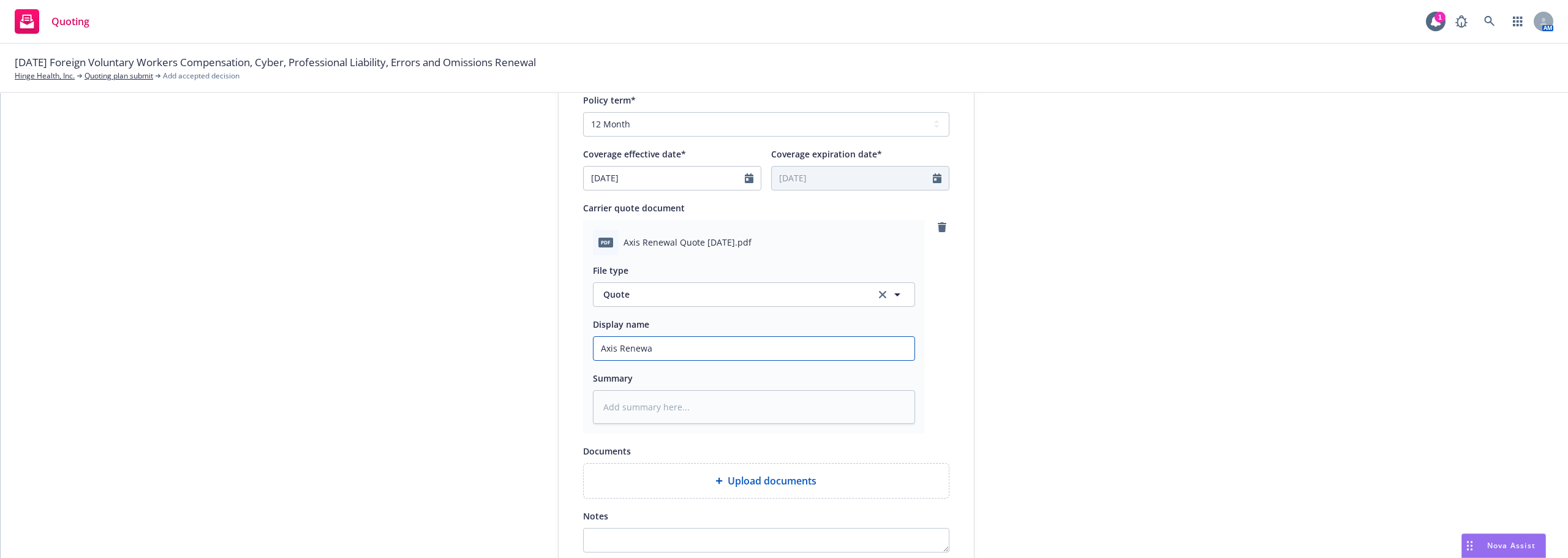
type input "Axis Renewal"
type textarea "x"
type input "Axis Renewal"
type textarea "x"
type input "Axis Renewal Q"
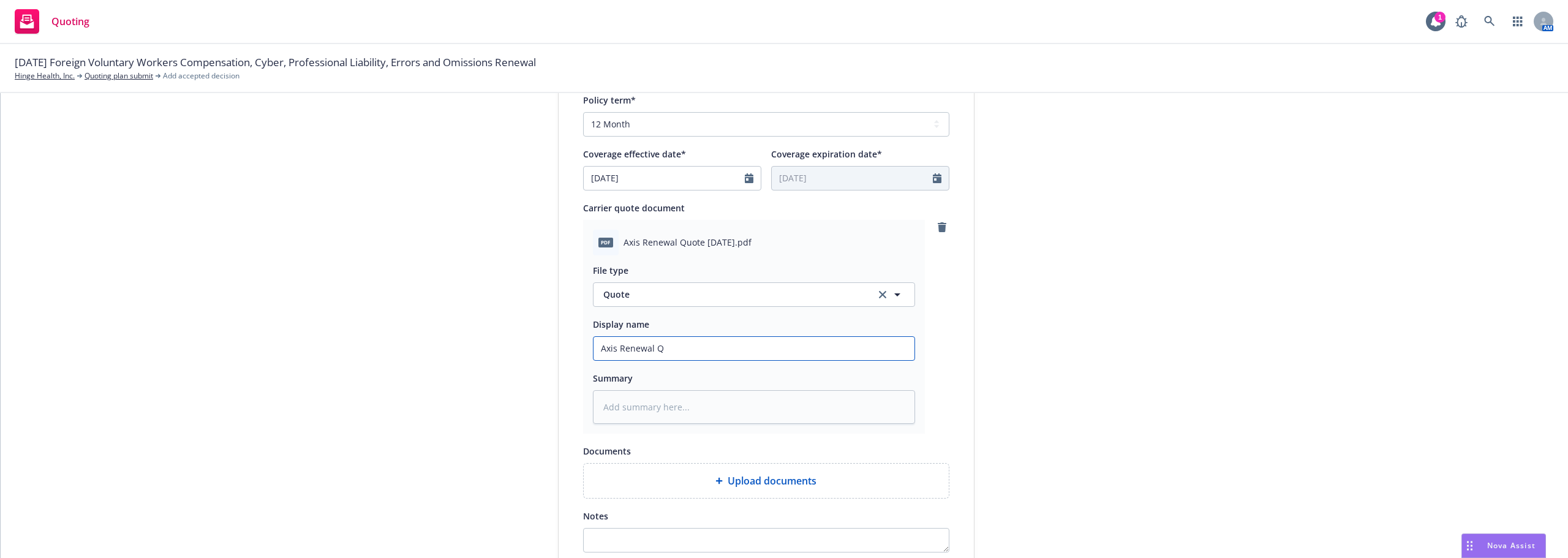
type textarea "x"
type input "Axis Renewal Qu"
type textarea "x"
type input "Axis Renewal Quo"
type textarea "x"
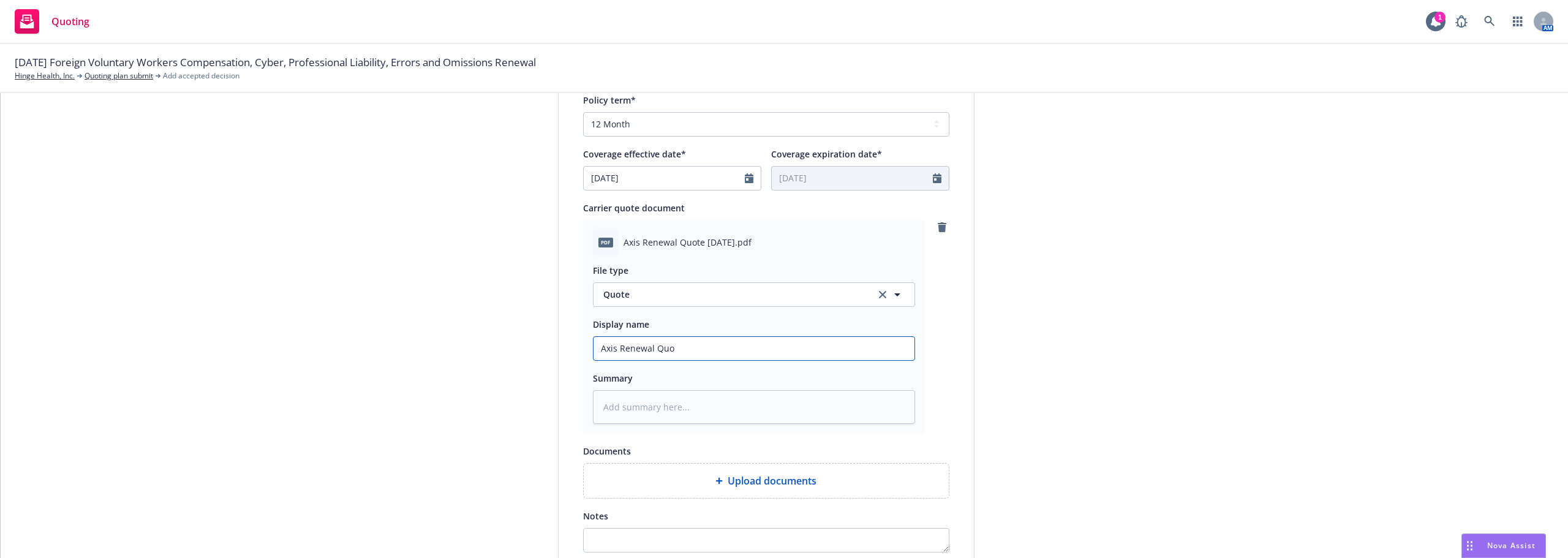
type input "Axis Renewal Quot"
type textarea "x"
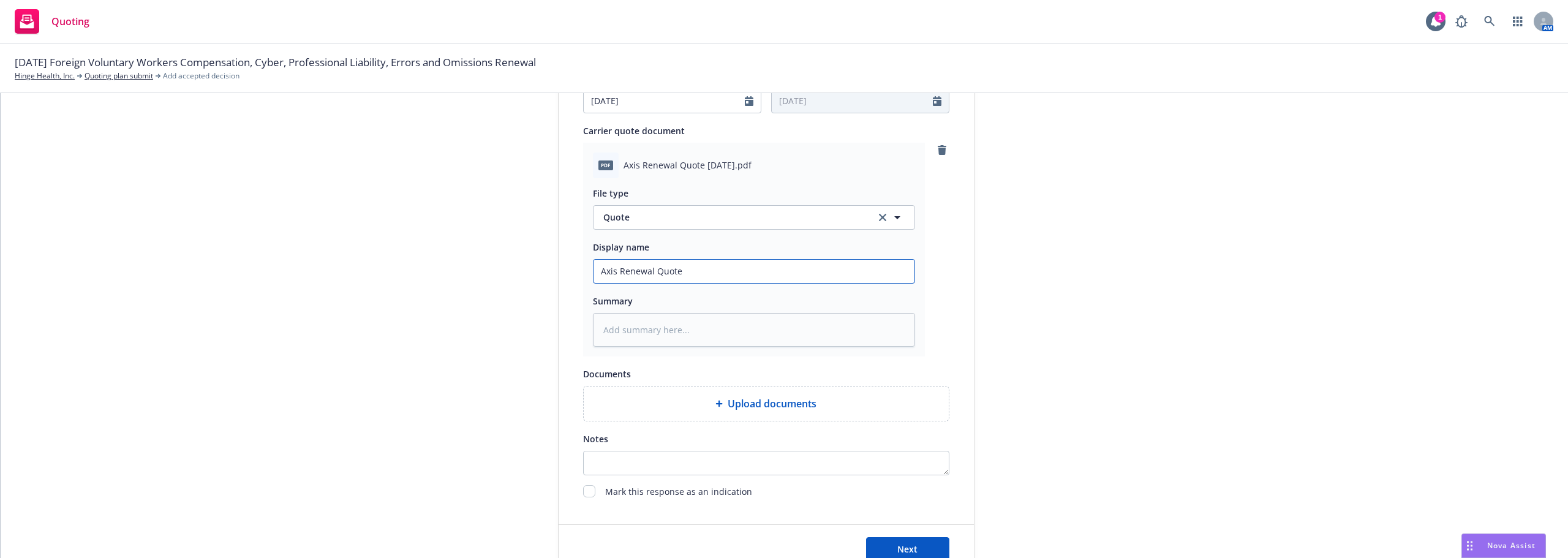
scroll to position [632, 0]
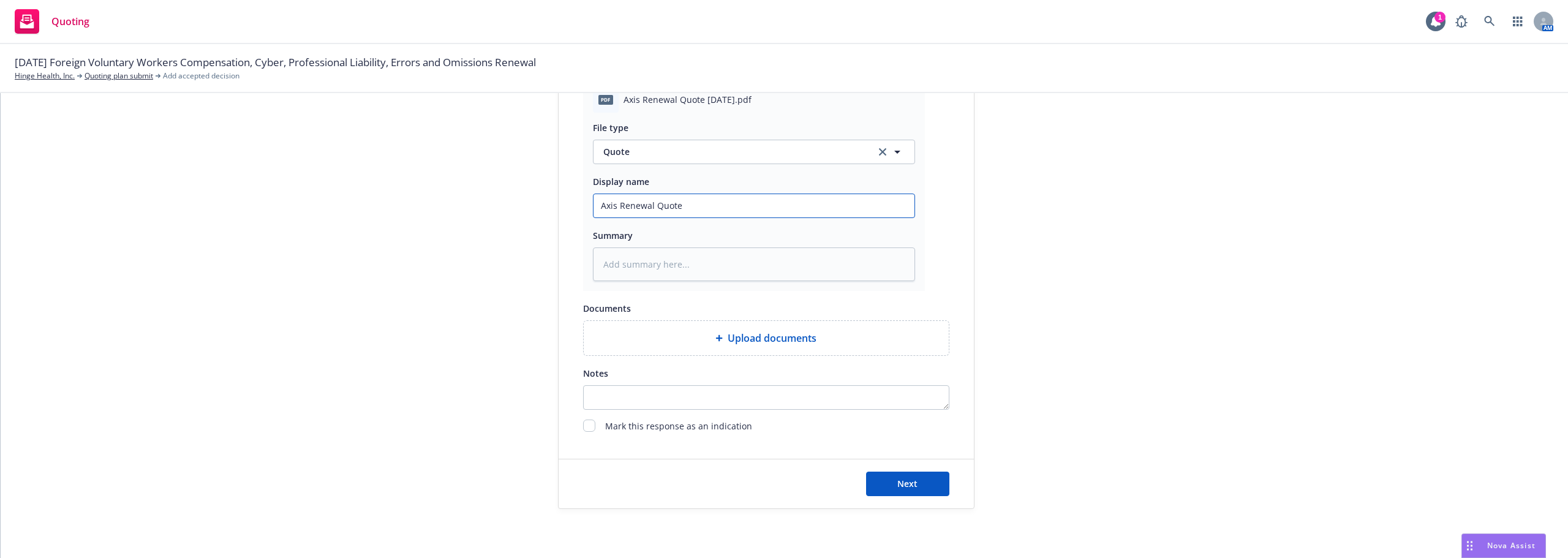
type input "Axis Renewal Quote"
type textarea "x"
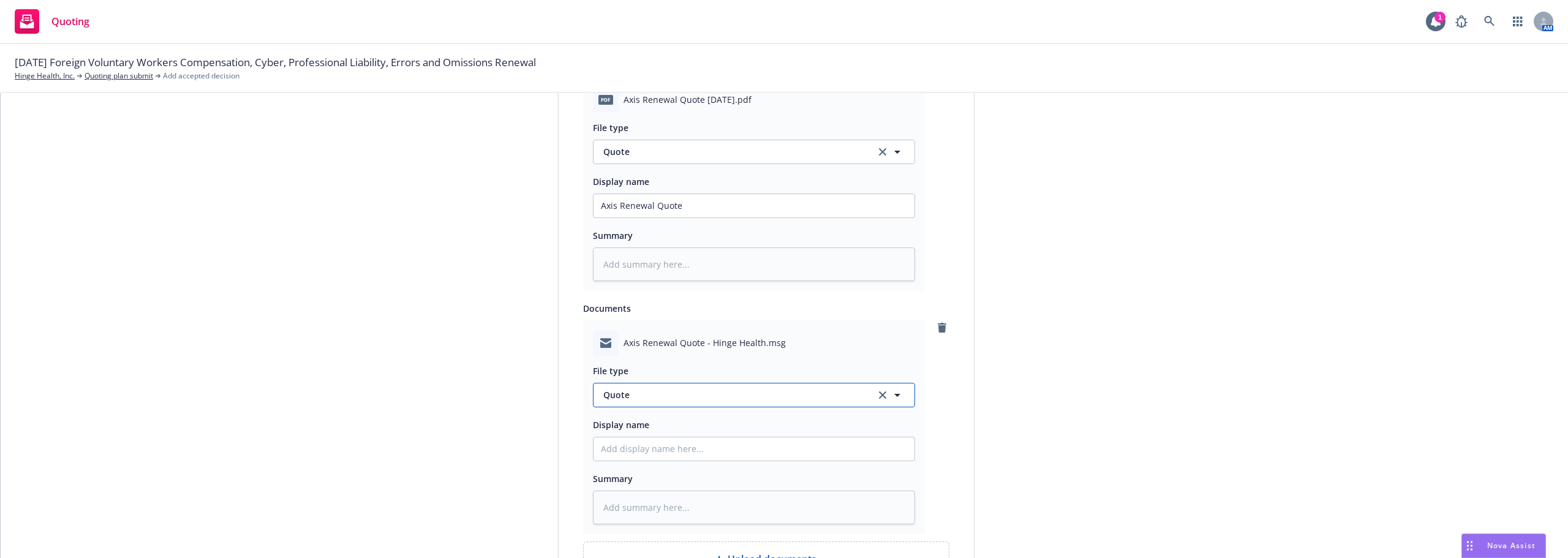
click at [715, 396] on span "Quote" at bounding box center [732, 394] width 258 height 13
type input "em"
click at [688, 432] on div "Email" at bounding box center [754, 428] width 306 height 18
click at [679, 218] on input "Display name" at bounding box center [754, 205] width 321 height 23
type textarea "x"
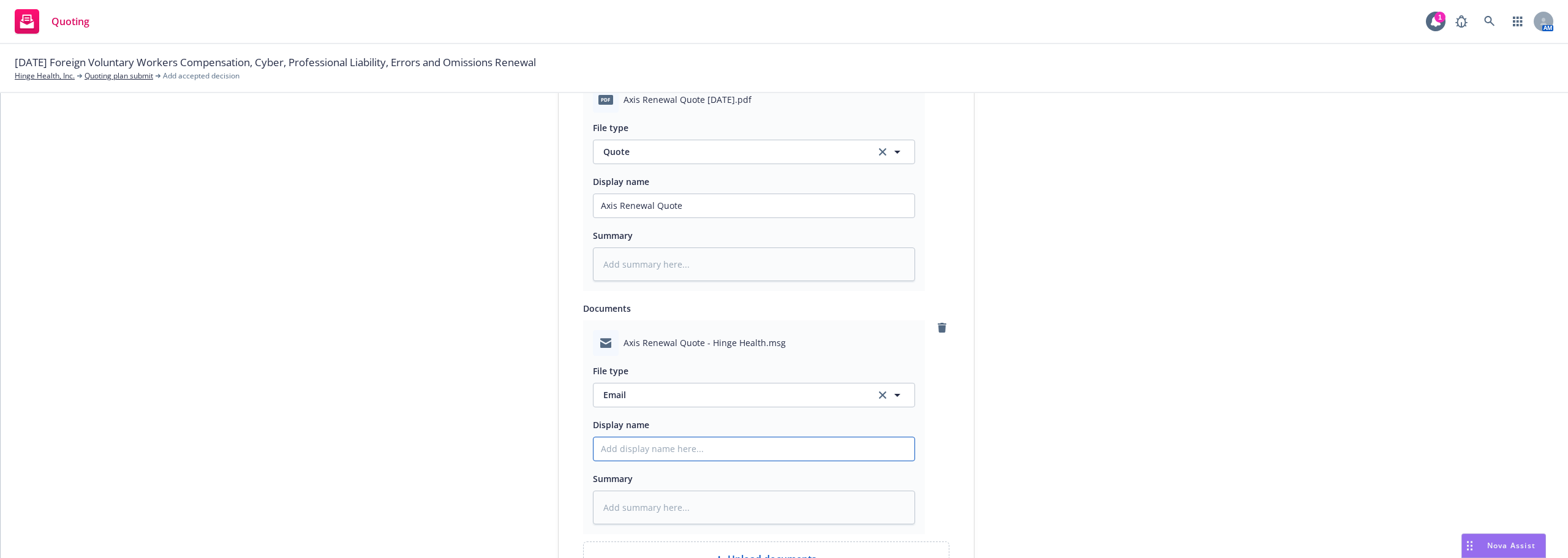
type input "A"
type textarea "x"
type input "Az"
type textarea "x"
type input "Azi"
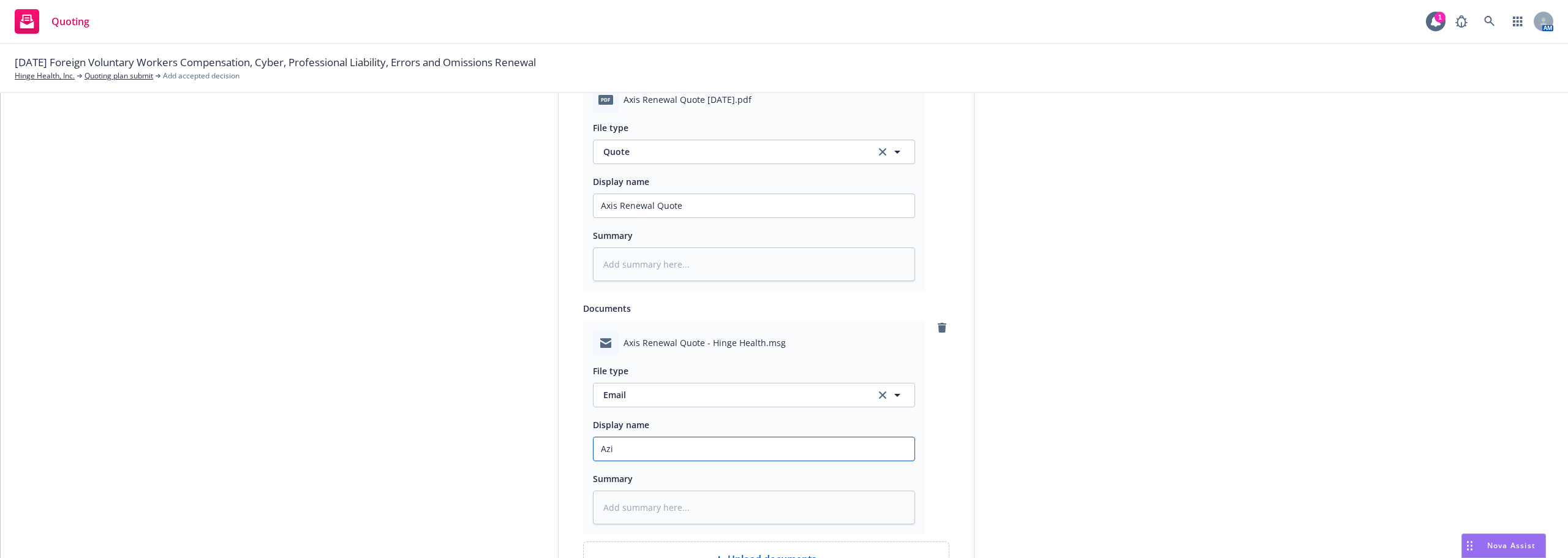
type textarea "x"
type input "Azis"
type textarea "x"
type input "Azis"
type textarea "x"
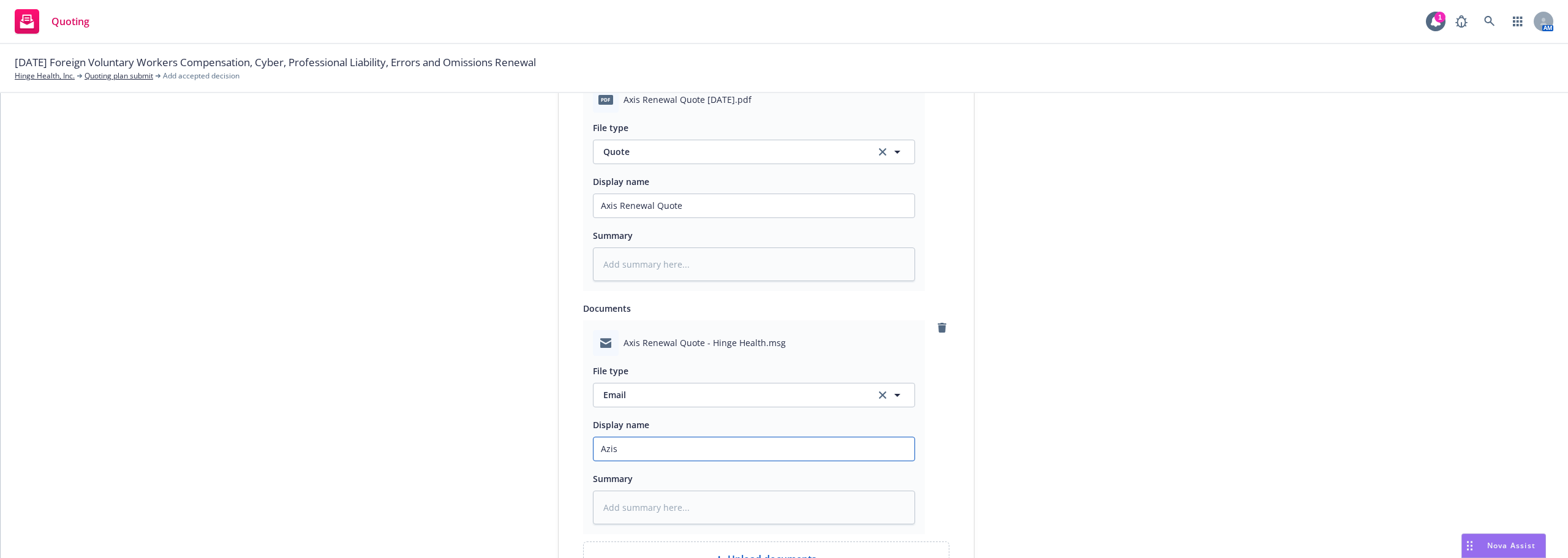
type input "Azis Q"
type textarea "x"
type input "Azis Qu"
type textarea "x"
type input "Azis Q"
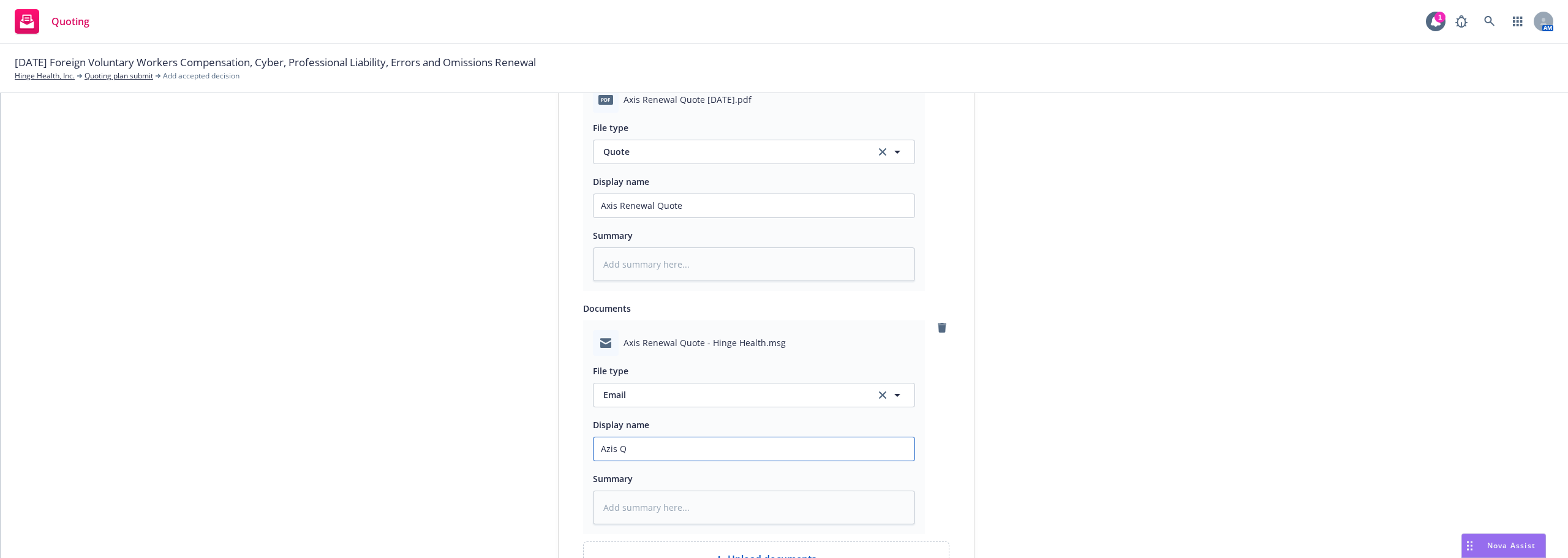
type textarea "x"
type input "Azis"
type textarea "x"
type input "Azis"
type textarea "x"
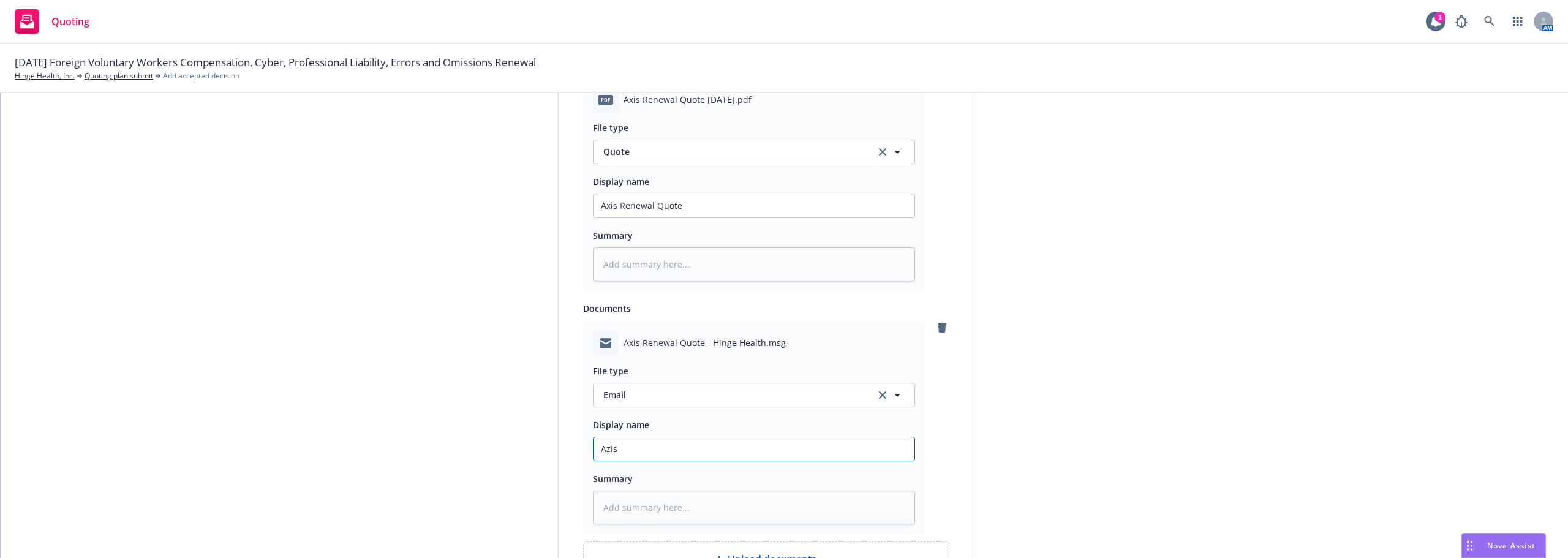
type input "Azi"
type textarea "x"
type input "Az"
type textarea "x"
type input "Azx"
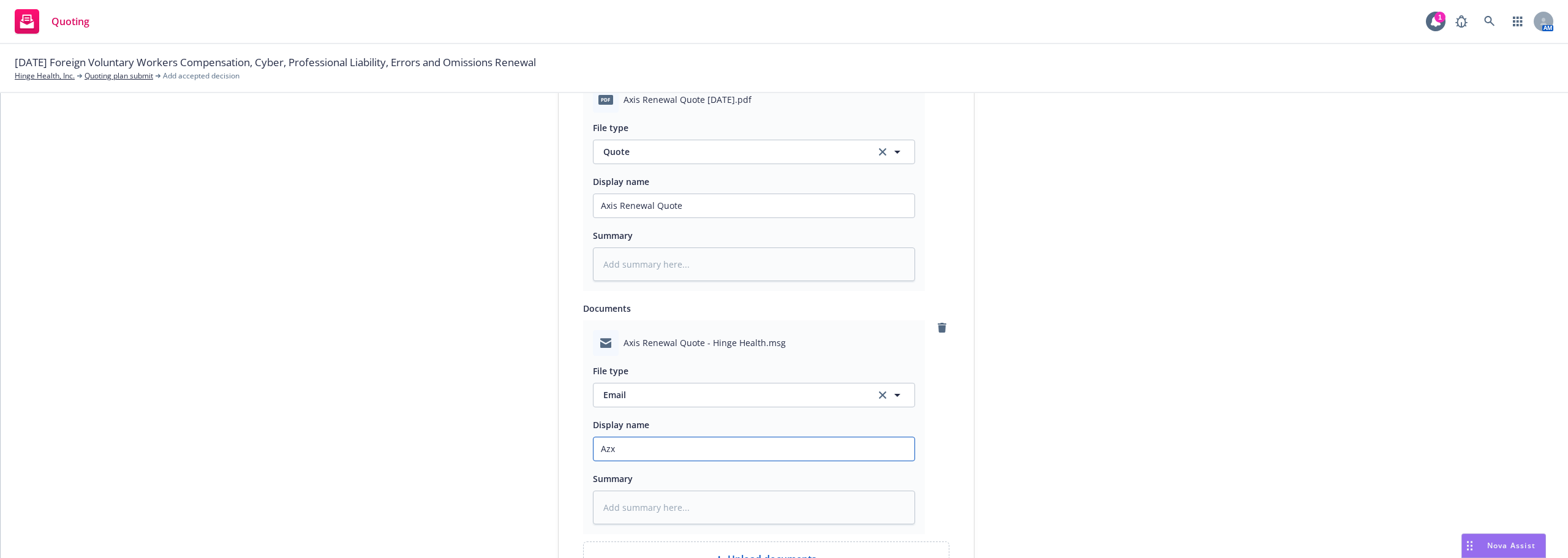
type textarea "x"
type input "Az"
type textarea "x"
type input "A"
type textarea "x"
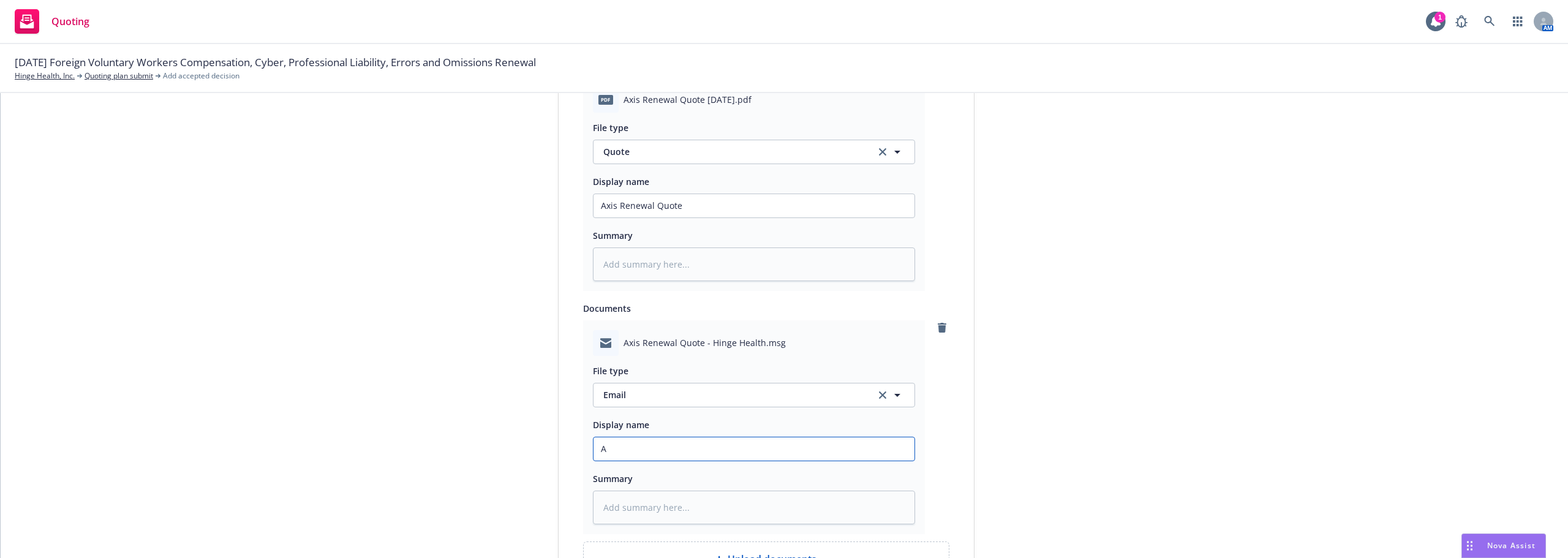
type input "Ax"
type textarea "x"
type input "Axi"
type textarea "x"
type input "Axis"
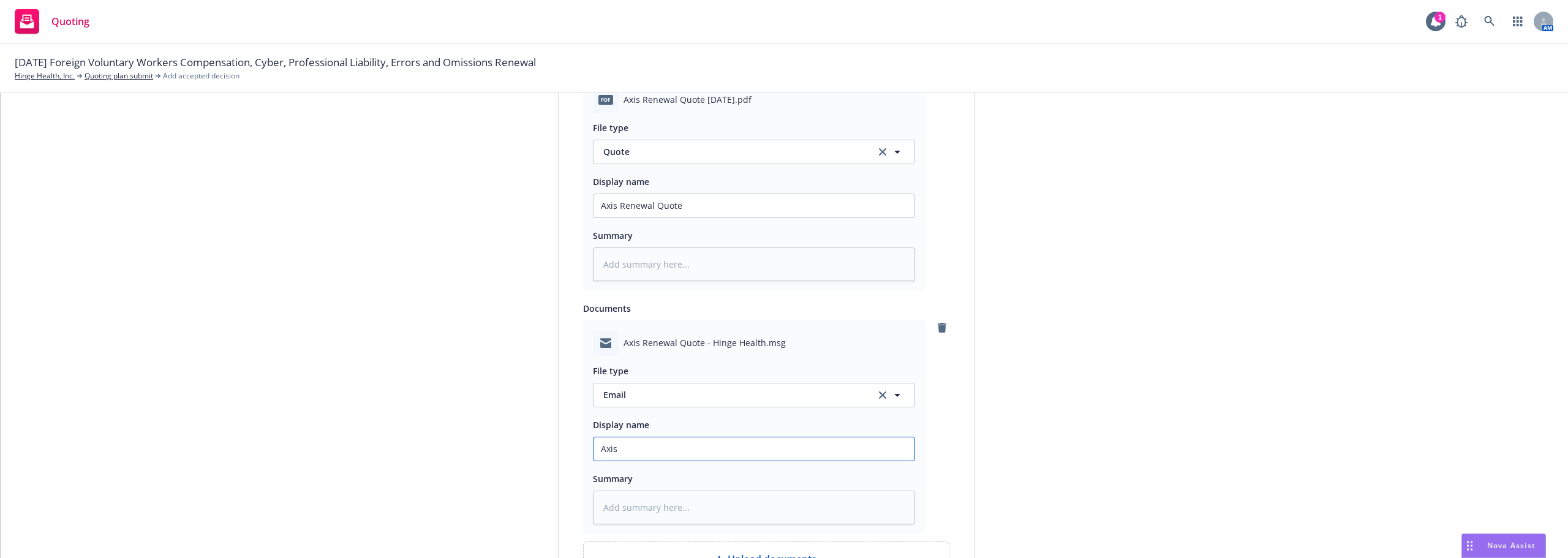
type textarea "x"
type input "Axis"
type textarea "x"
type input "Axis Q"
type textarea "x"
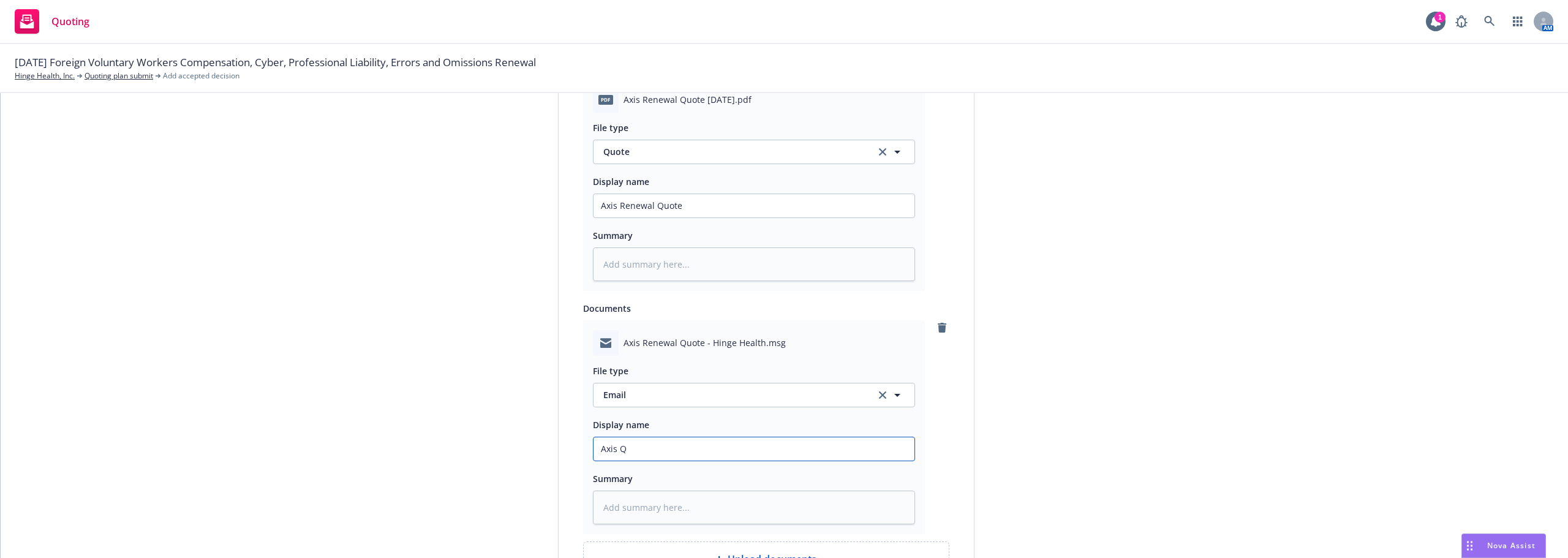
type input "Axis Qu"
type textarea "x"
type input "Axis Quo"
type textarea "x"
type input "Axis Quot"
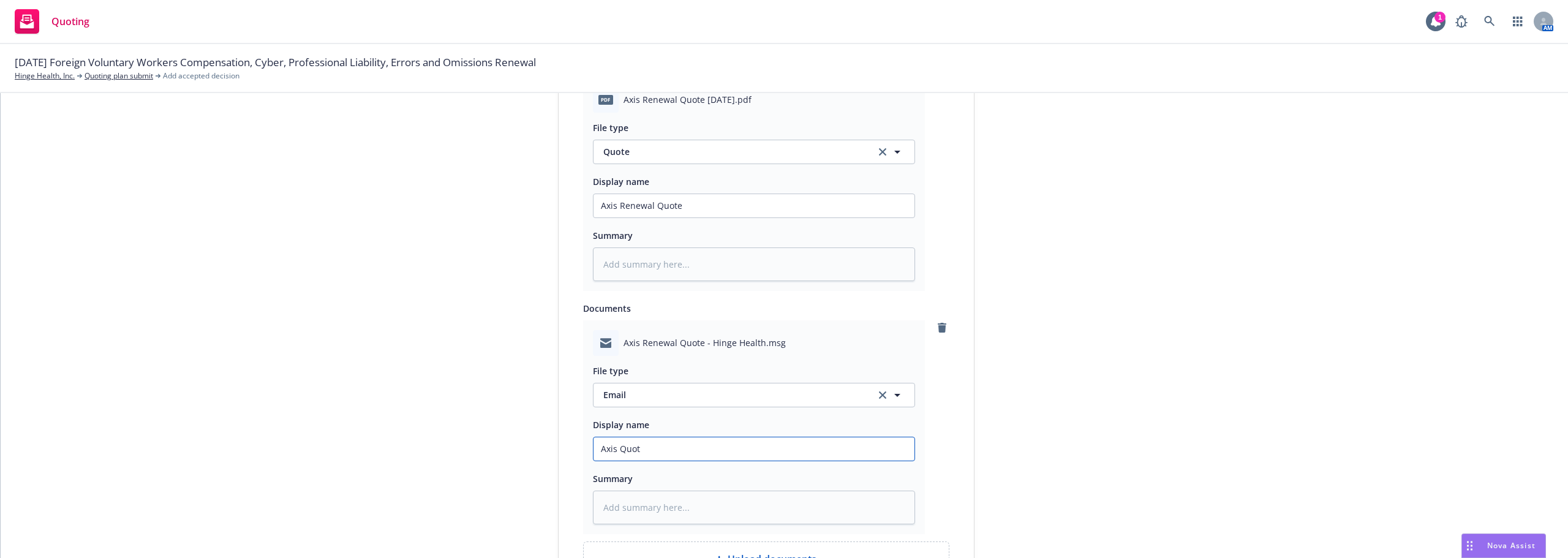
type textarea "x"
type input "Axis Quote"
type textarea "x"
type input "Axis Quote"
type textarea "x"
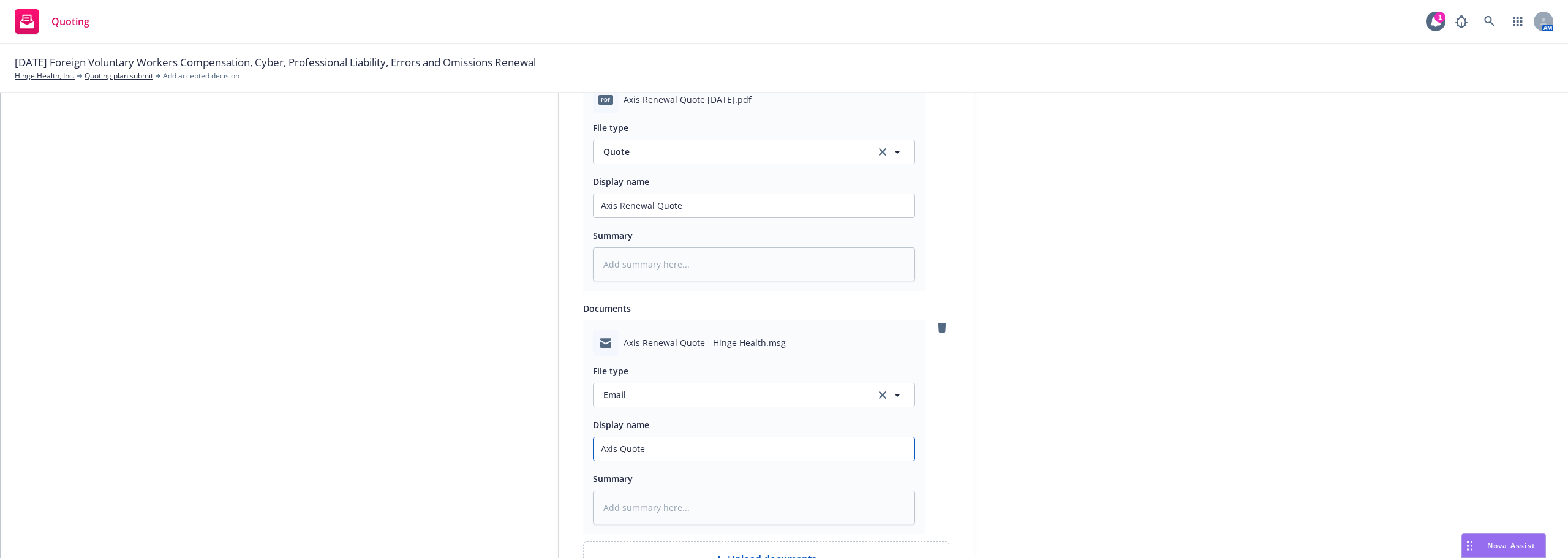
type input "Axis Quote f"
type textarea "x"
type input "Axis Quote fr"
type textarea "x"
type input "Axis Quote fro"
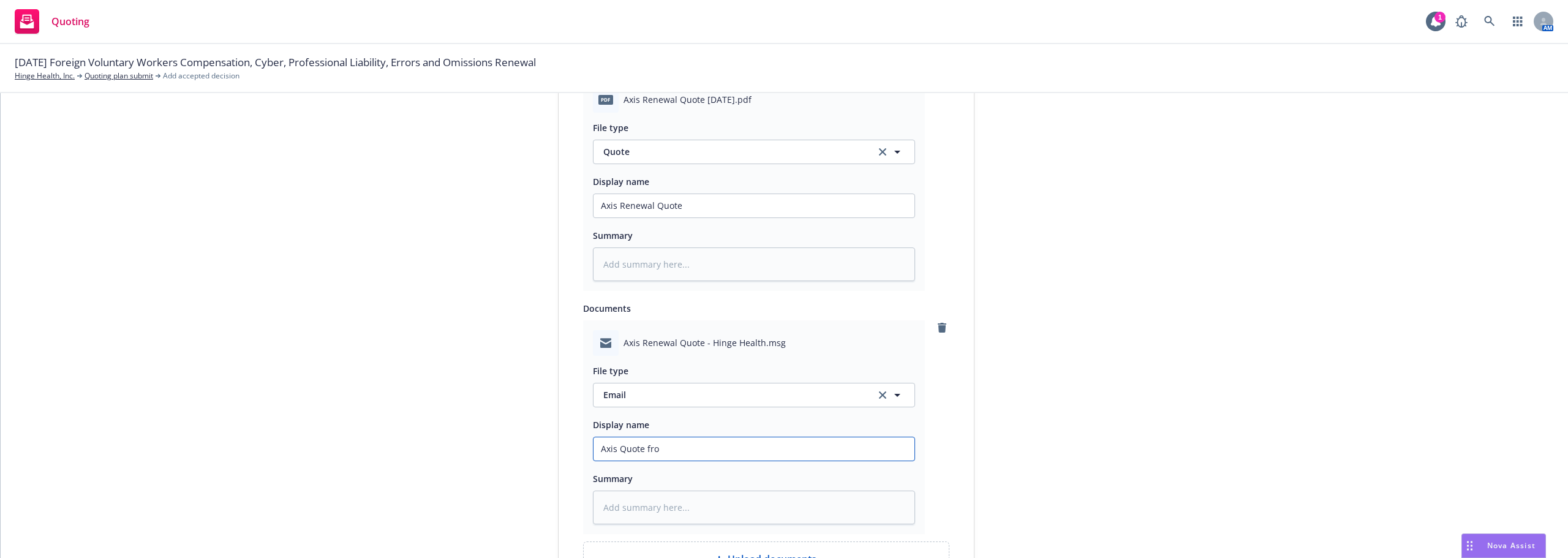
type textarea "x"
type input "Axis Quote from"
type textarea "x"
type input "Axis Quote from"
type textarea "x"
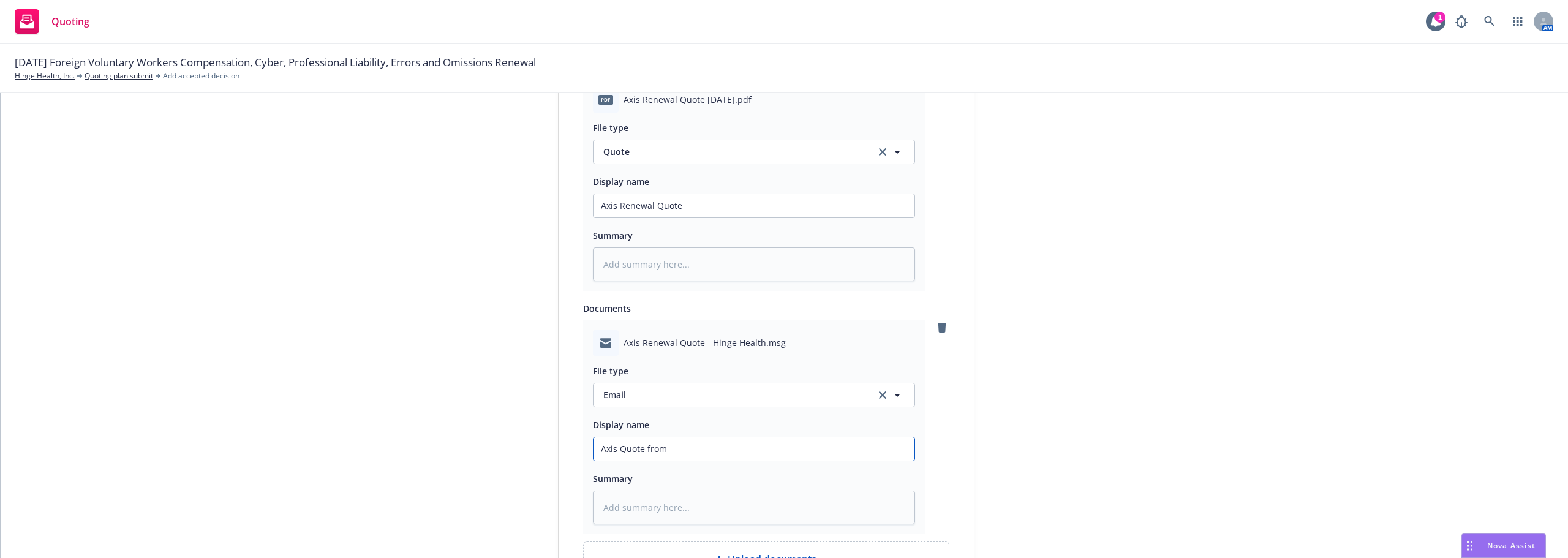
type input "Axis Quote from i"
type textarea "x"
type input "Axis Quote from in"
type textarea "x"
type input "Axis Quote from ins"
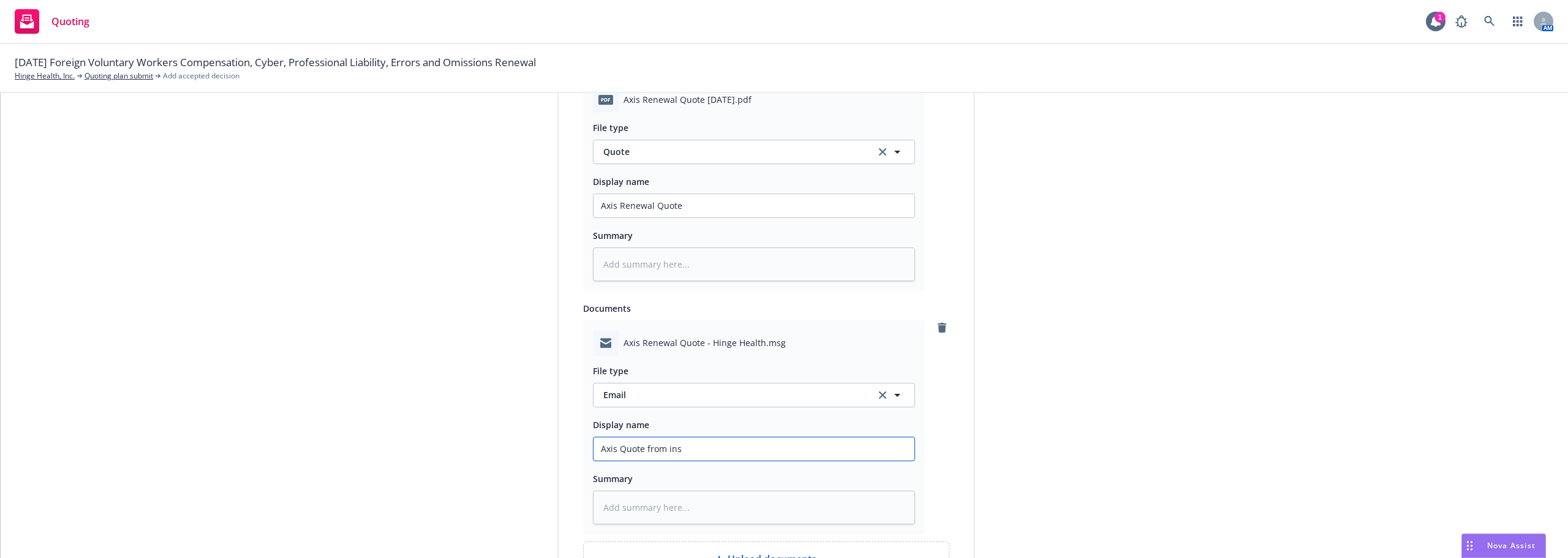
type textarea "x"
type input "Axis Quote from insu"
type textarea "x"
type input "Axis Quote from ins"
type textarea "x"
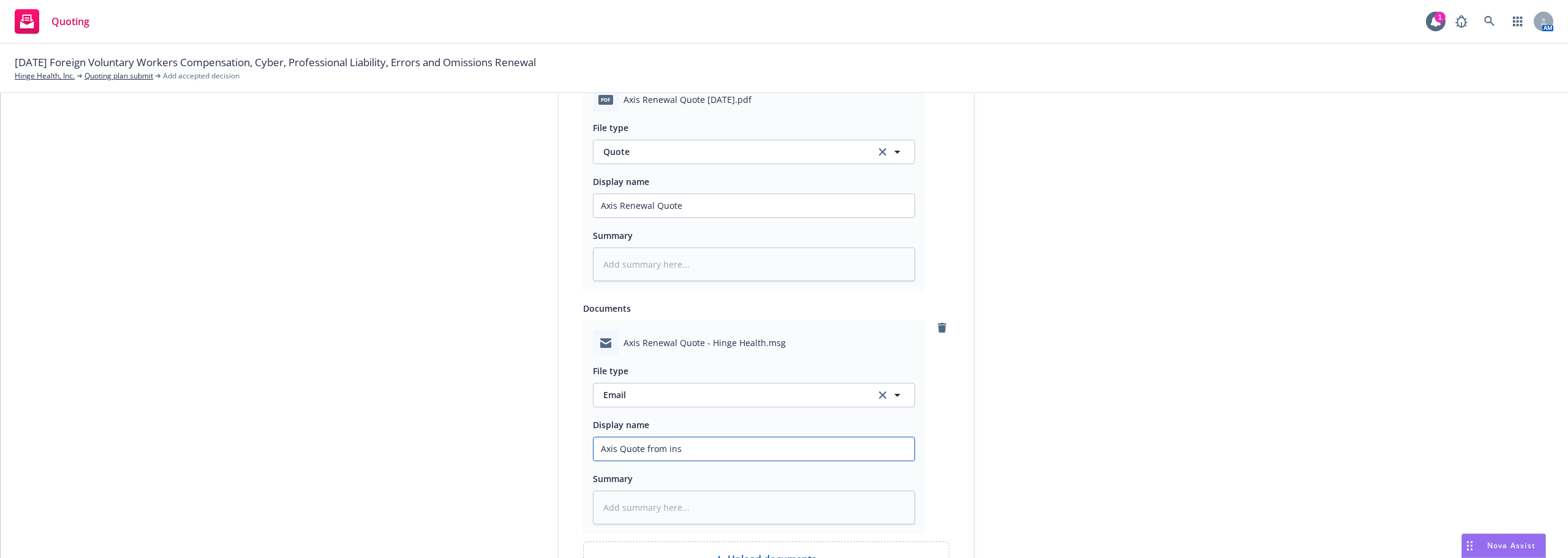
type input "Axis Quote from in"
type textarea "x"
type input "Axis Quote from i"
type textarea "x"
type input "Axis Quote from"
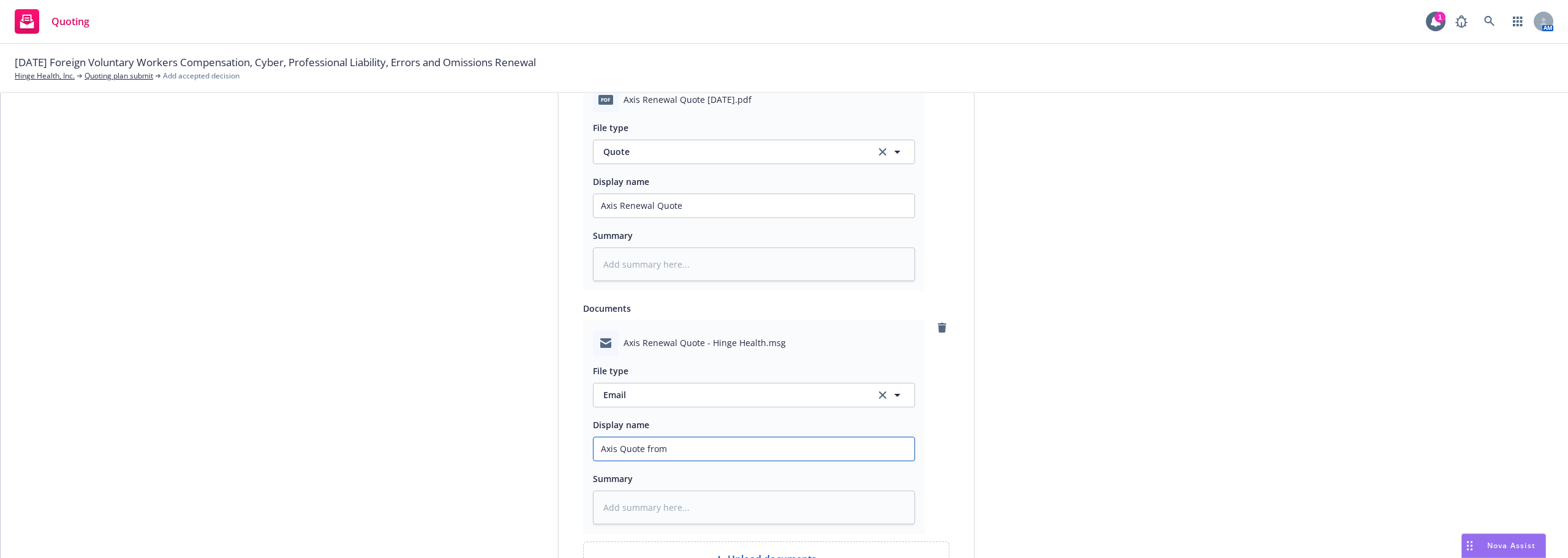
type textarea "x"
type input "Axis Quote from N"
type textarea "x"
type input "Axis Quote from Ni"
type textarea "x"
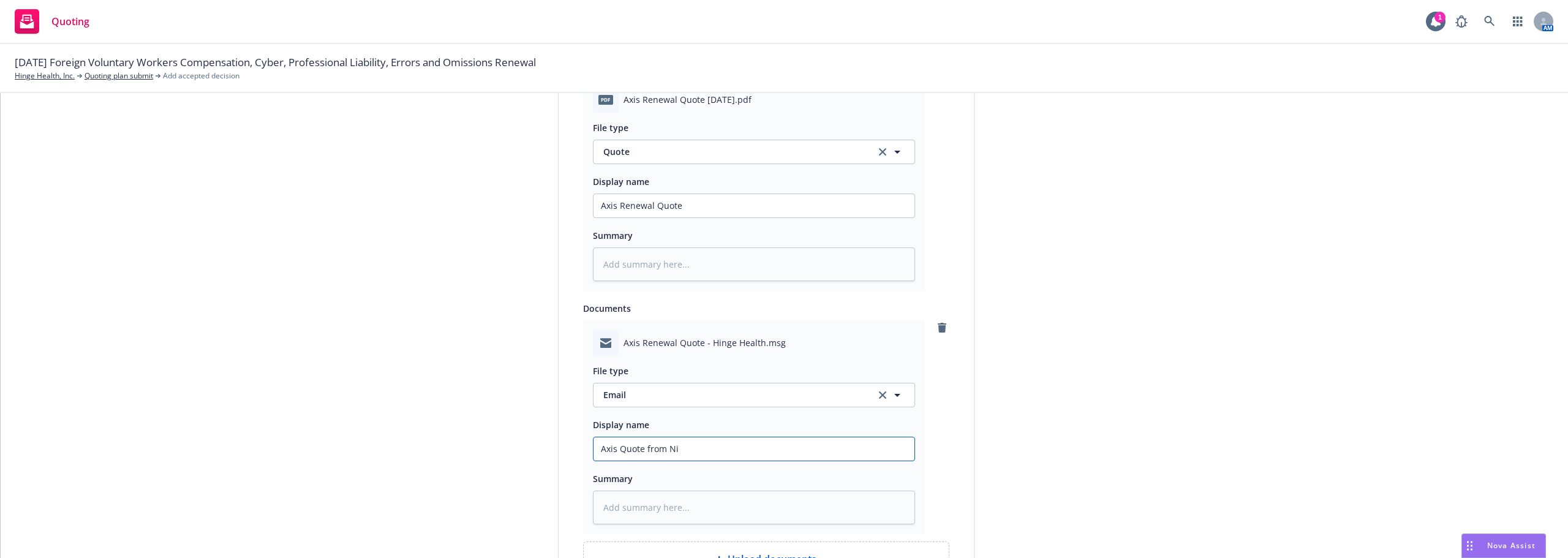
type input "Axis Quote from Nic"
type textarea "x"
type input "Axis Quote from [PERSON_NAME]"
type textarea "x"
type input "Axis Quote from [PERSON_NAME]"
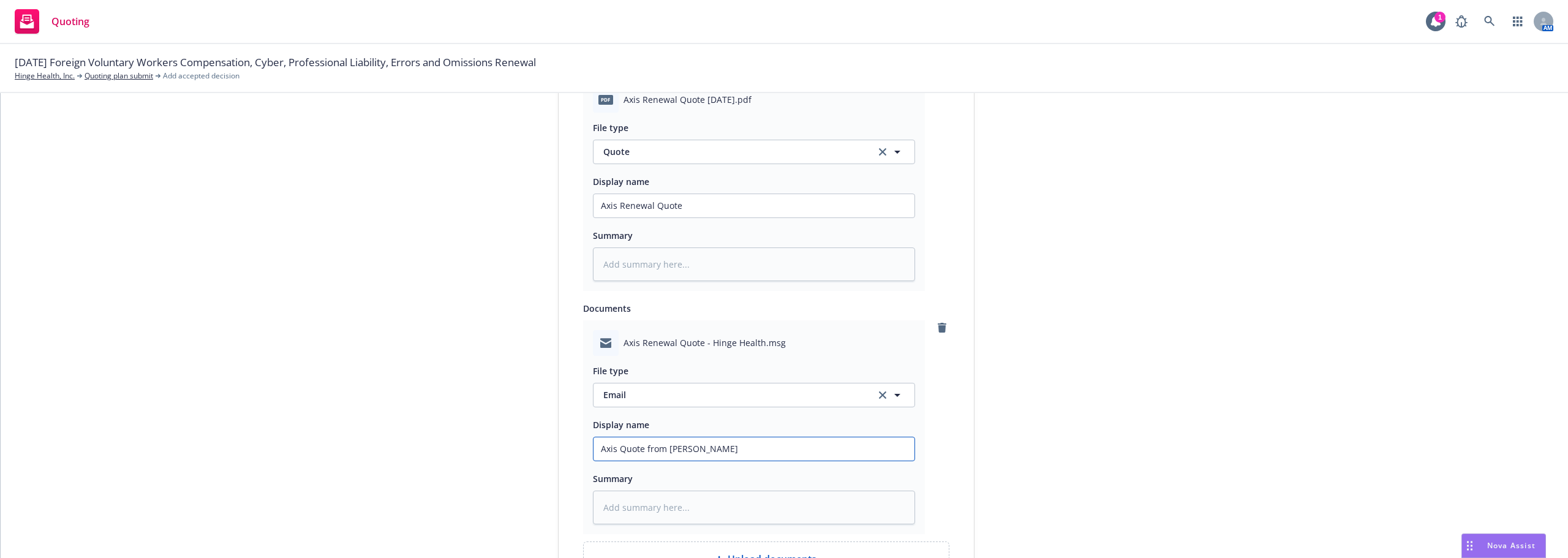
type textarea "x"
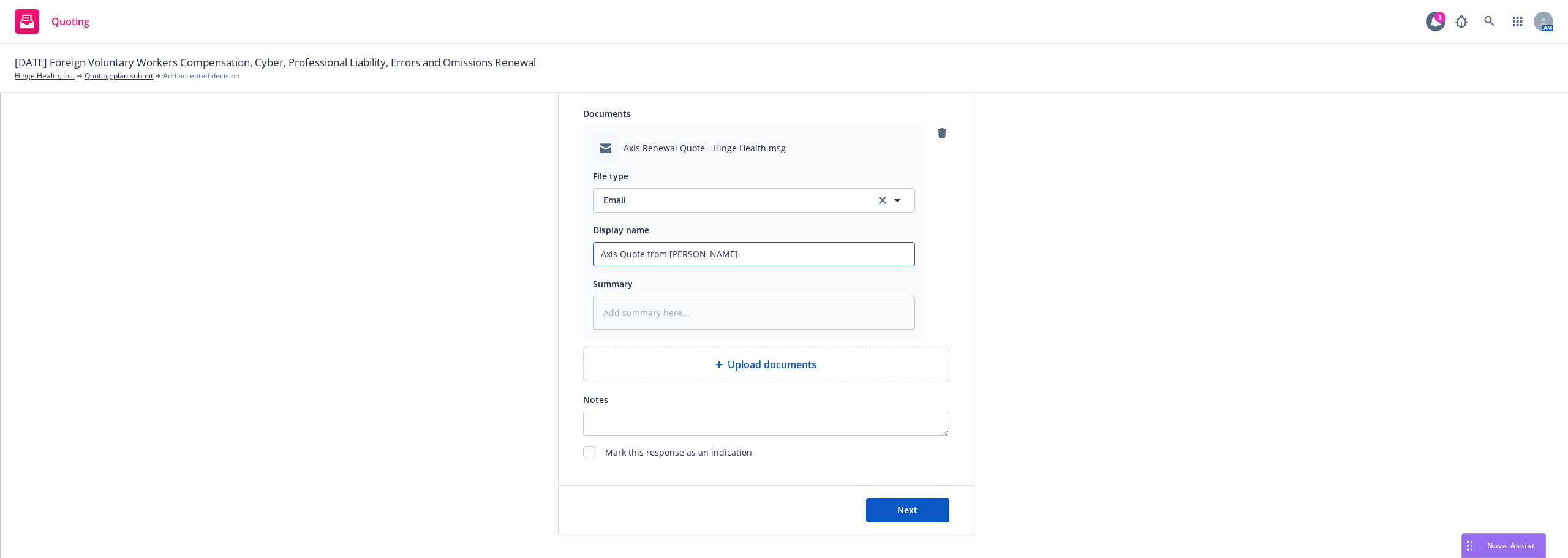
scroll to position [853, 0]
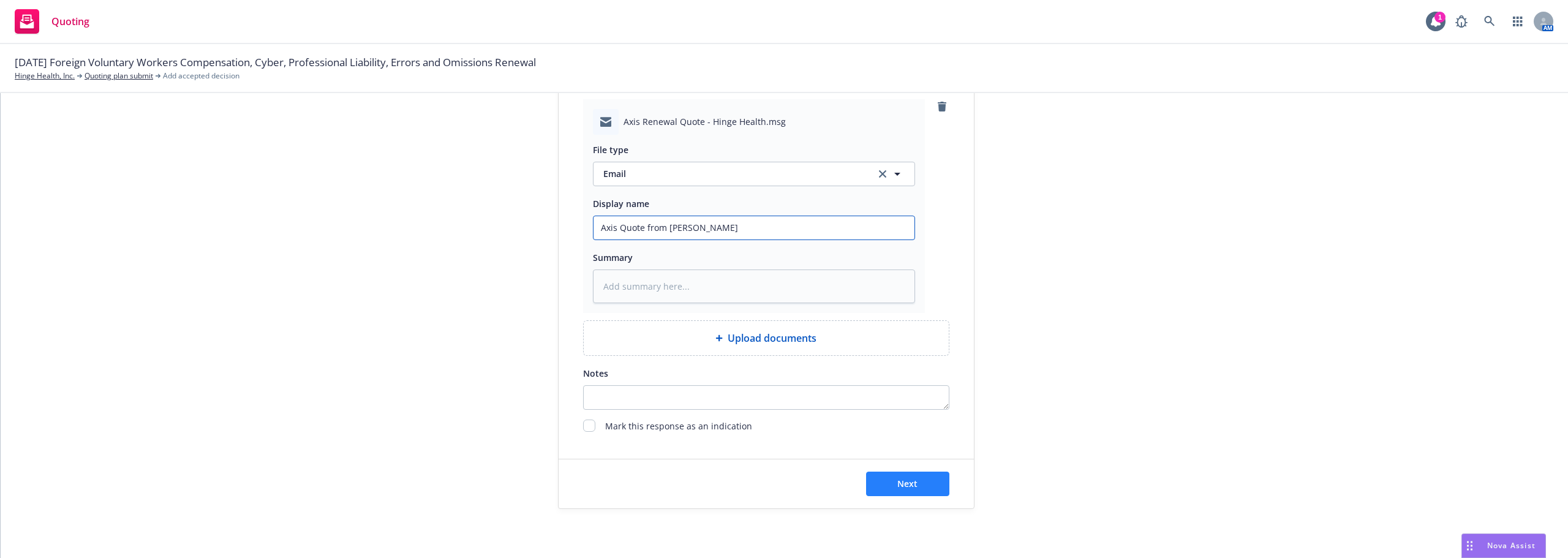
type input "Axis Quote from [PERSON_NAME]"
click at [900, 479] on span "Next" at bounding box center [907, 483] width 20 height 11
type textarea "x"
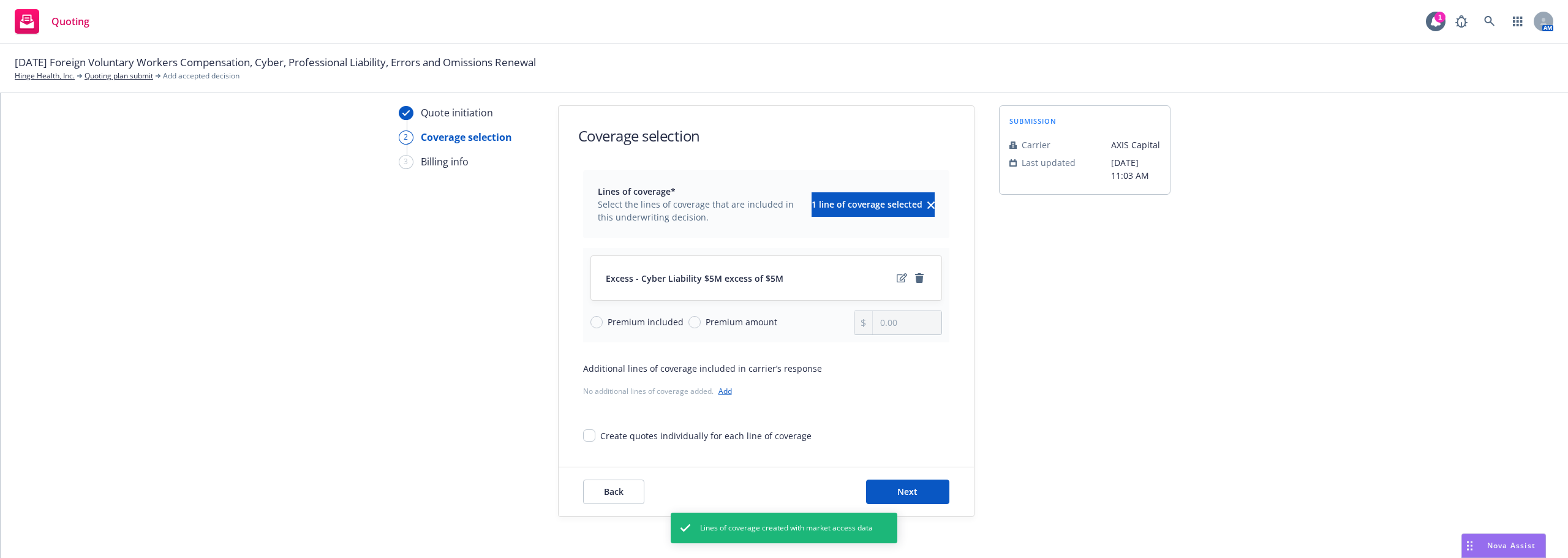
scroll to position [44, 0]
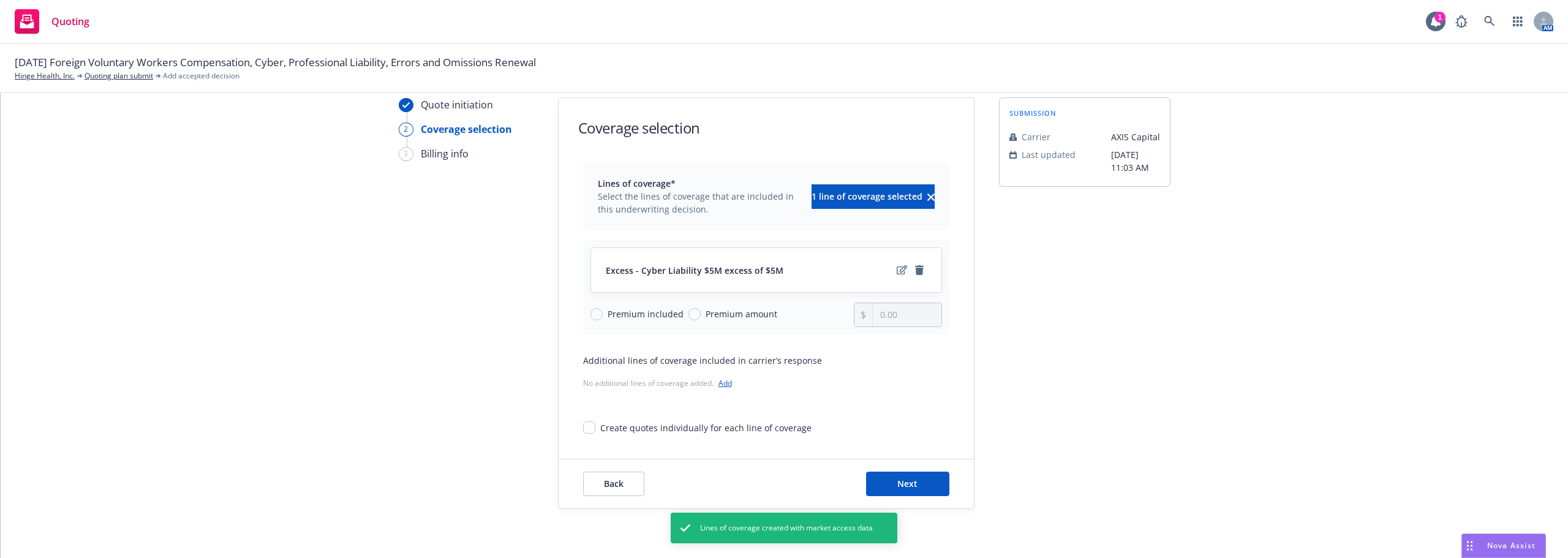
click at [739, 318] on span "Premium amount" at bounding box center [741, 313] width 71 height 13
click at [701, 318] on input "Premium amount" at bounding box center [695, 314] width 12 height 12
radio input "true"
drag, startPoint x: 902, startPoint y: 316, endPoint x: 813, endPoint y: 313, distance: 89.1
click at [821, 312] on div "Premium included Premium amount 0.00" at bounding box center [766, 315] width 351 height 25
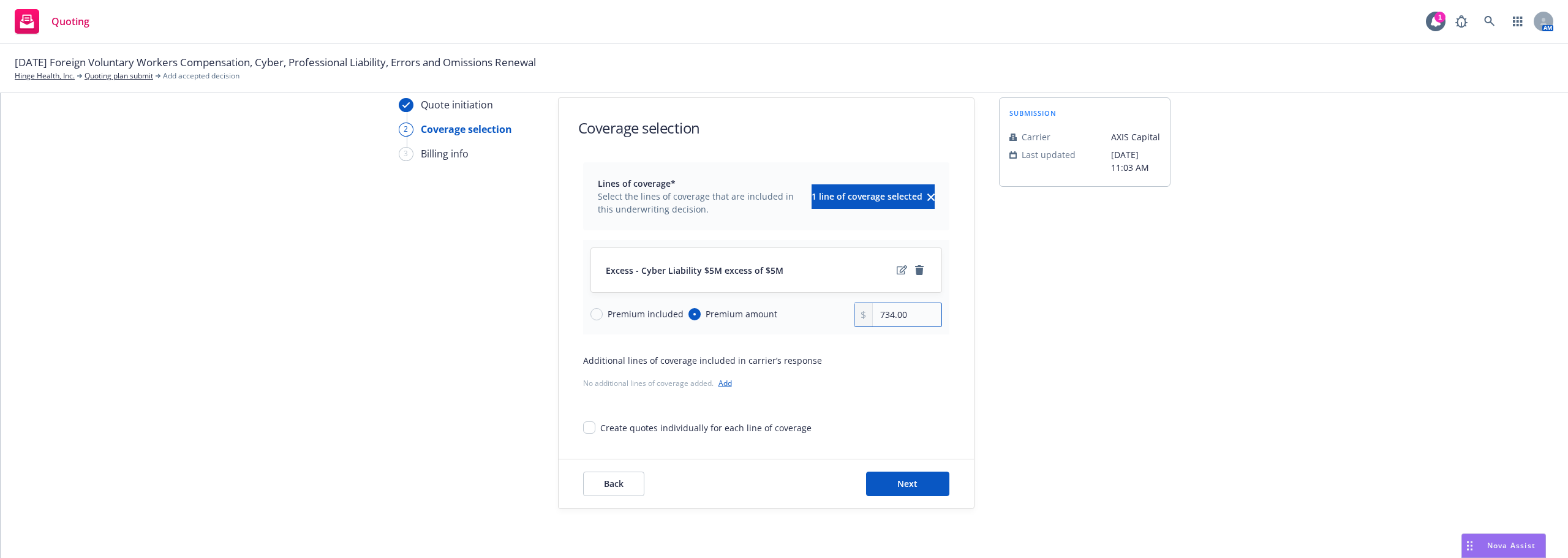
click at [912, 316] on input "734.00" at bounding box center [906, 314] width 68 height 23
drag, startPoint x: 921, startPoint y: 315, endPoint x: 796, endPoint y: 314, distance: 125.0
click at [796, 314] on div "Premium included Premium amount 734.00" at bounding box center [766, 315] width 351 height 25
type input "73,420.00"
click at [861, 369] on div "Additional lines of coverage included in carrier’s response No additional lines…" at bounding box center [766, 373] width 367 height 38
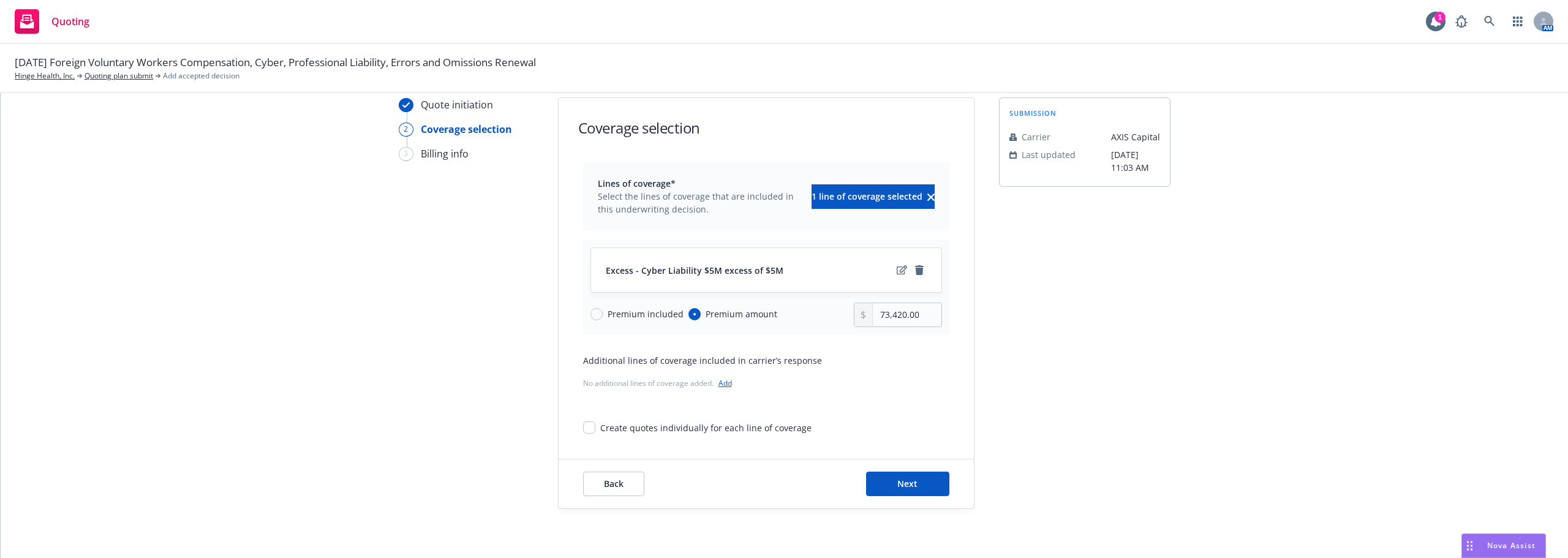
click at [895, 469] on div "Back Next" at bounding box center [766, 484] width 416 height 49
click at [905, 487] on span "Next" at bounding box center [907, 483] width 20 height 11
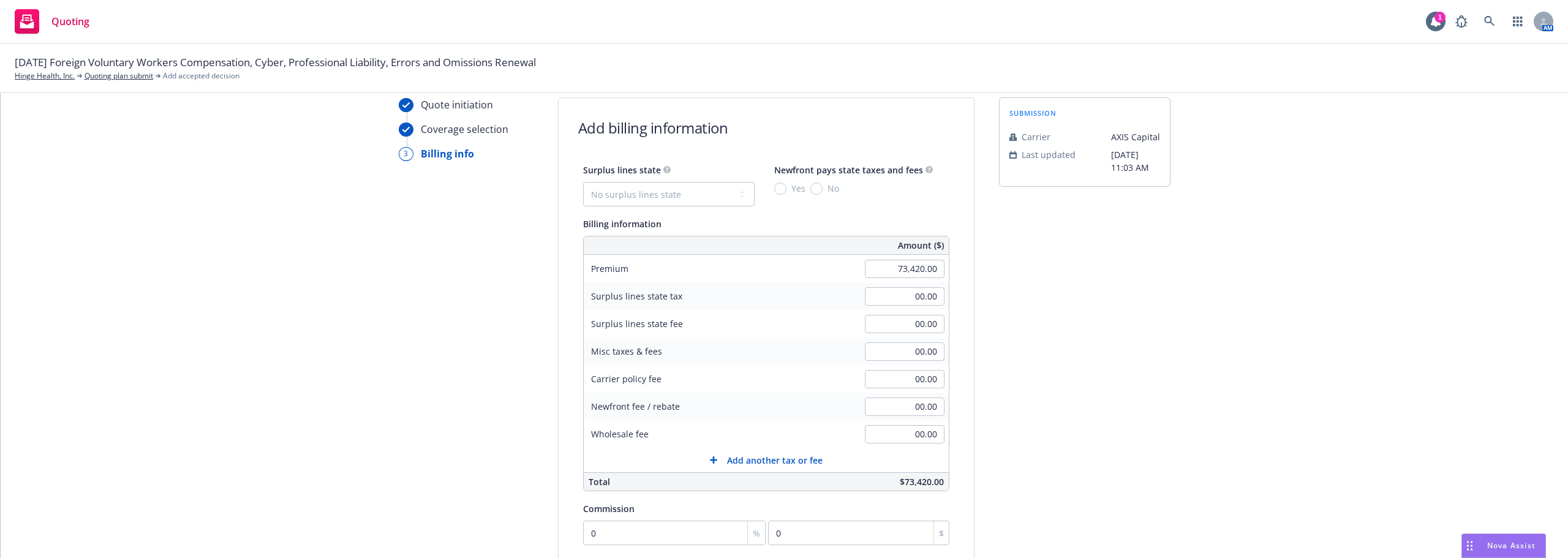
click at [682, 207] on div "Surplus lines state No surplus lines state [US_STATE] [US_STATE] [US_STATE] [US…" at bounding box center [766, 327] width 367 height 329
click at [684, 192] on select "No surplus lines state [US_STATE] [US_STATE] [US_STATE] [US_STATE] [US_STATE] […" at bounding box center [669, 194] width 172 height 25
select select "CA"
click at [583, 182] on select "No surplus lines state [US_STATE] [US_STATE] [US_STATE] [US_STATE] [US_STATE] […" at bounding box center [669, 194] width 172 height 25
type input "2,202.60"
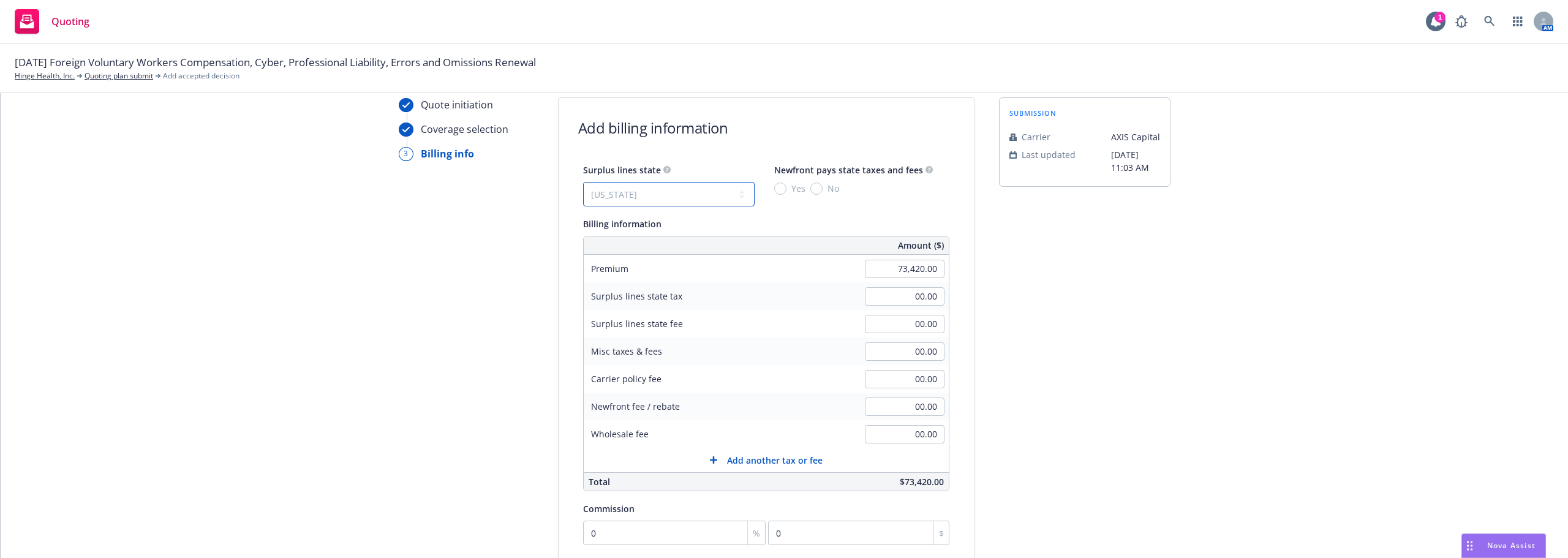
type input "132.16"
click at [787, 189] on span "Yes" at bounding box center [796, 188] width 19 height 13
click at [777, 189] on input "Yes" at bounding box center [781, 189] width 12 height 12
radio input "true"
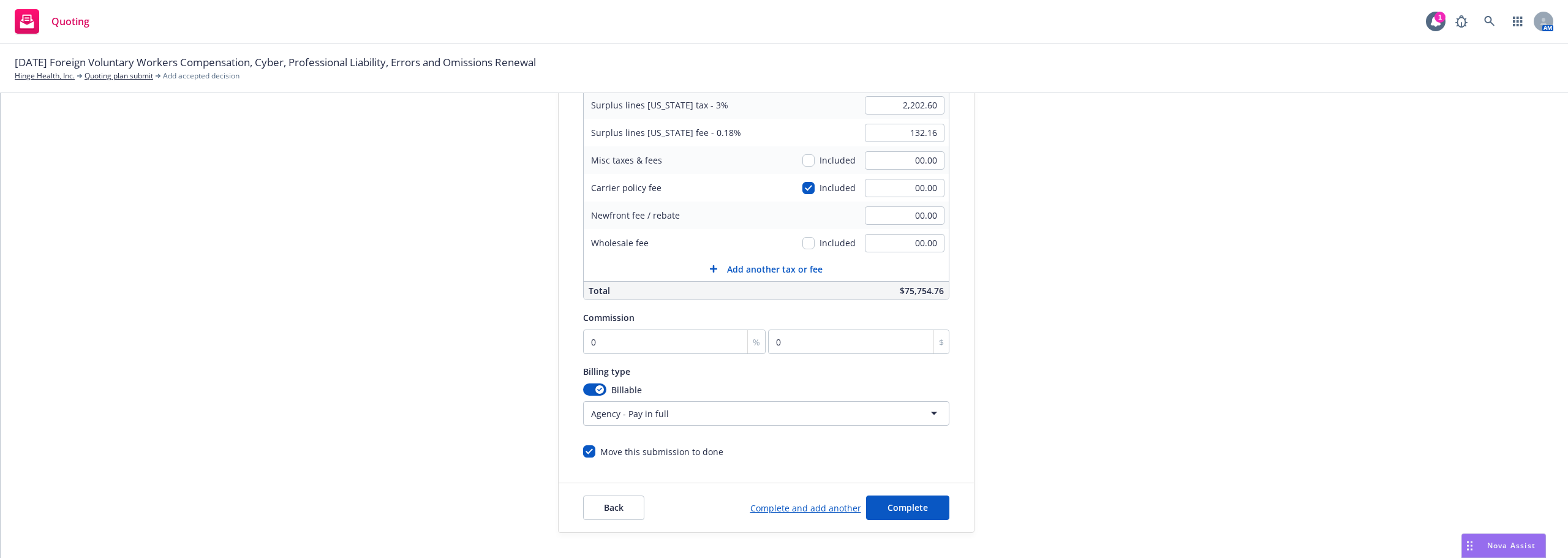
scroll to position [260, 0]
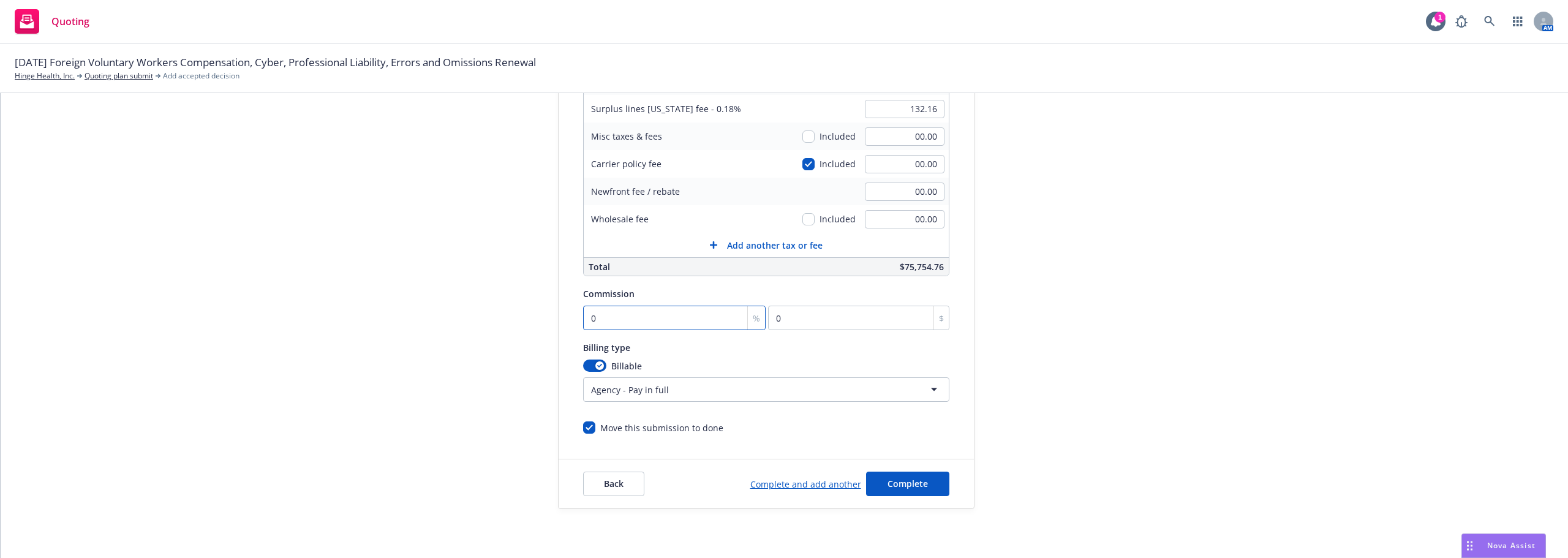
type input "1"
type input "734.2"
type input "15"
type input "11013"
drag, startPoint x: 595, startPoint y: 318, endPoint x: 555, endPoint y: 317, distance: 40.0
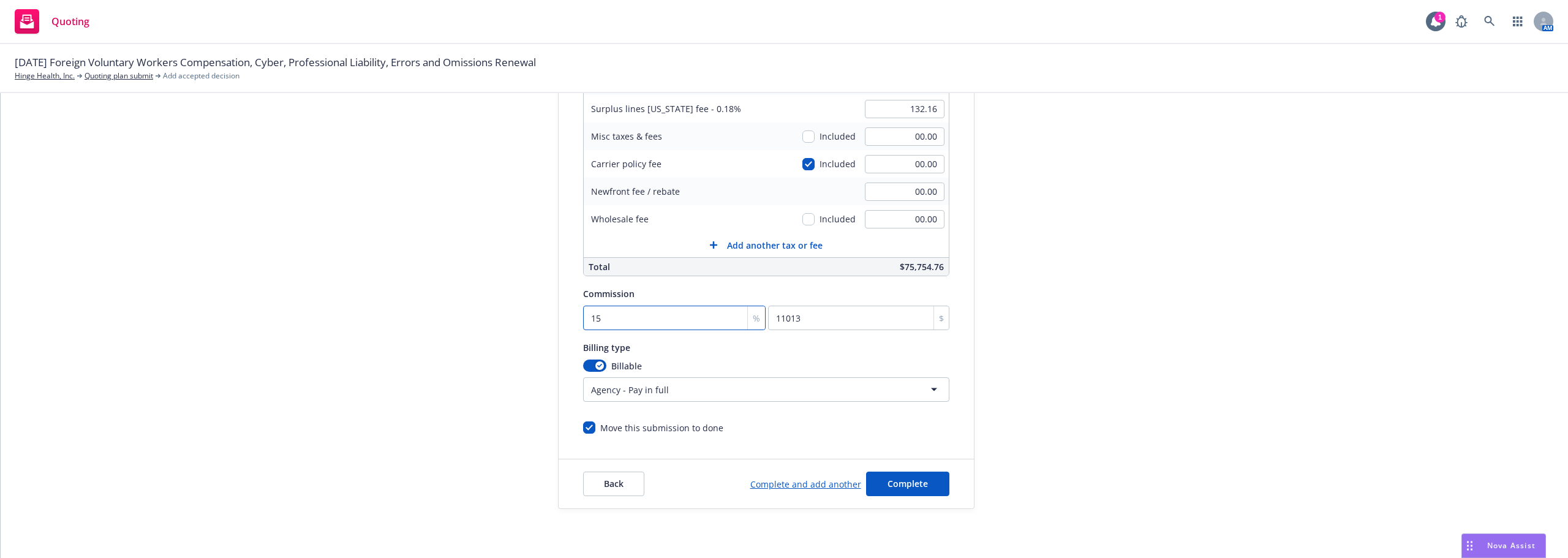
click at [558, 317] on div "Surplus lines state No surplus lines state [US_STATE] [US_STATE] [US_STATE] [US…" at bounding box center [766, 190] width 416 height 487
type input "2"
type input "1468.4"
type input "20"
type input "14684"
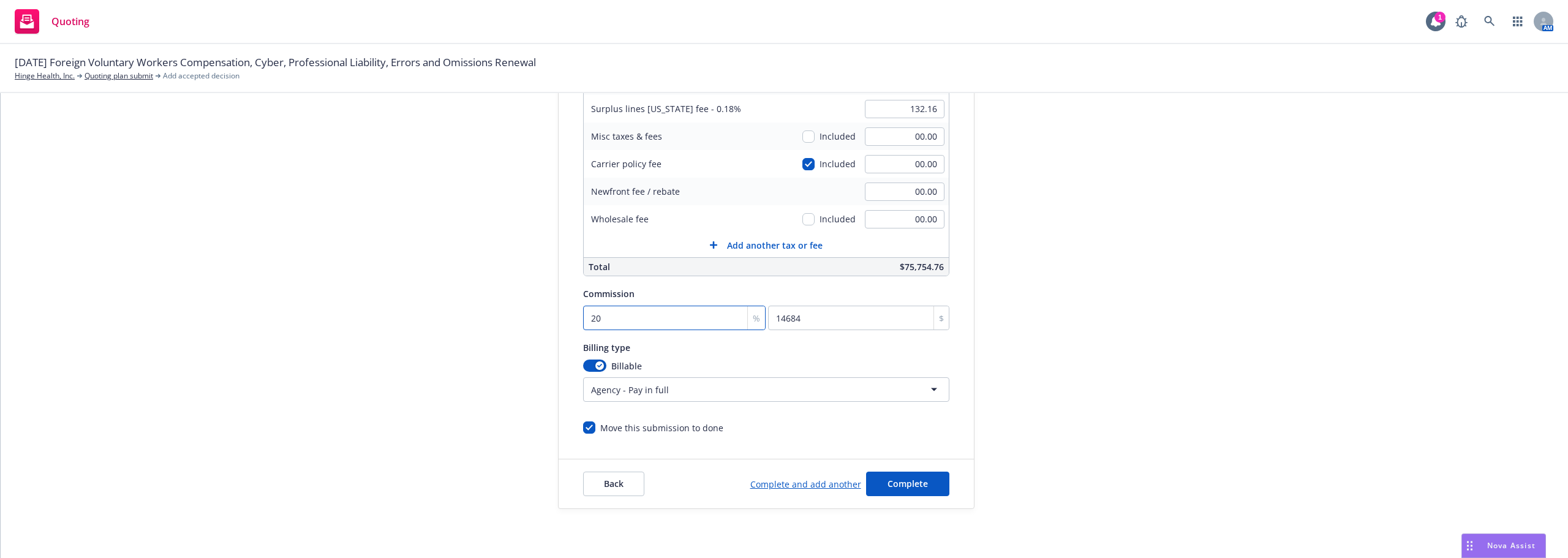
type input "20"
click at [1054, 334] on div "submission Carrier AXIS Capital Last updated [DATE] 11:03 AM" at bounding box center [1085, 195] width 172 height 626
click at [902, 479] on span "Complete" at bounding box center [907, 483] width 41 height 11
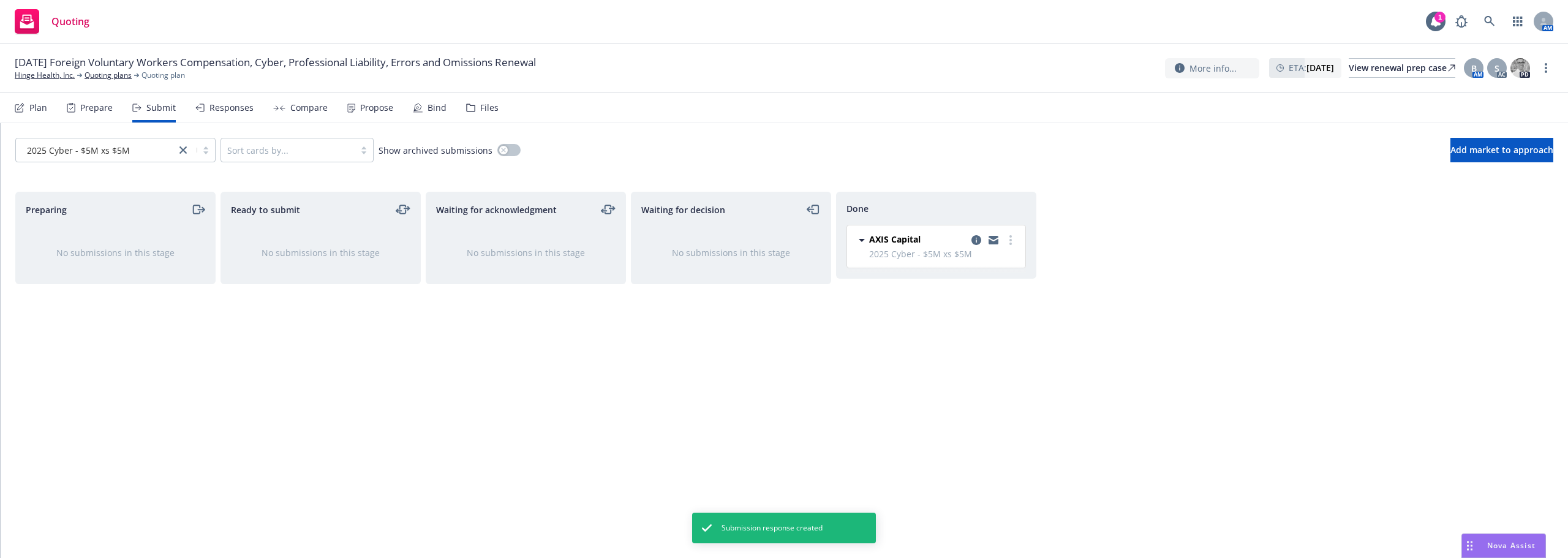
click at [41, 105] on div "Plan" at bounding box center [38, 107] width 18 height 10
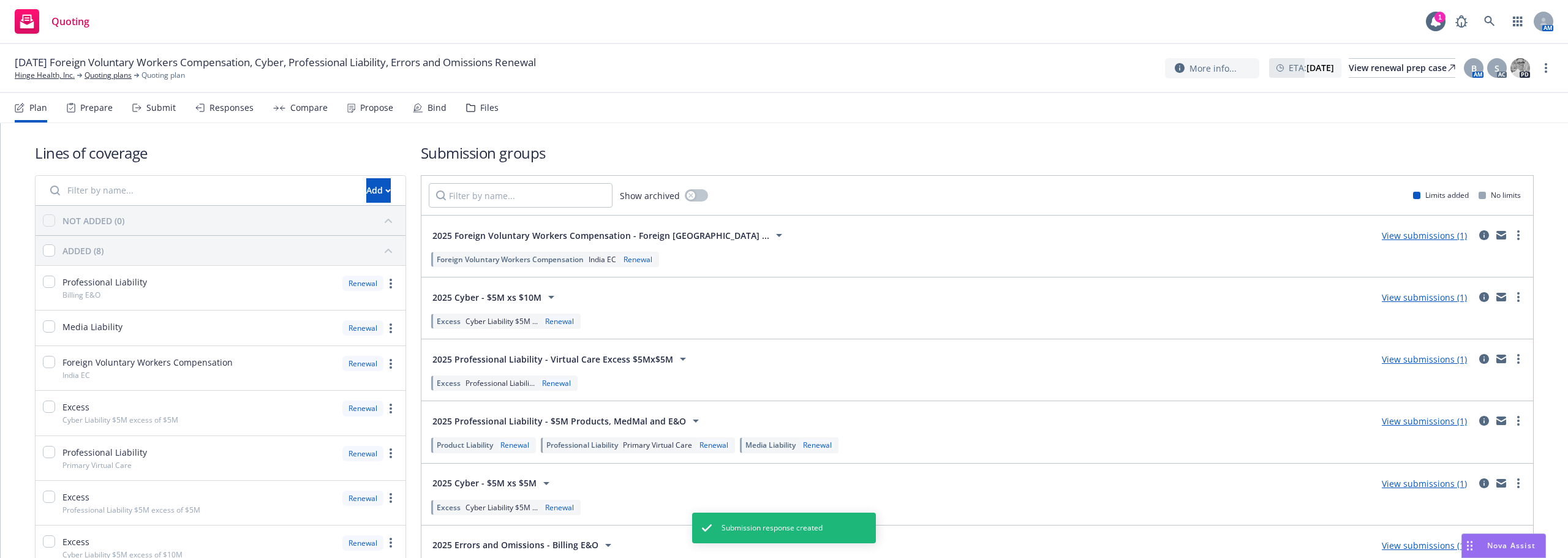
click at [1419, 294] on link "View submissions (1)" at bounding box center [1424, 297] width 85 height 11
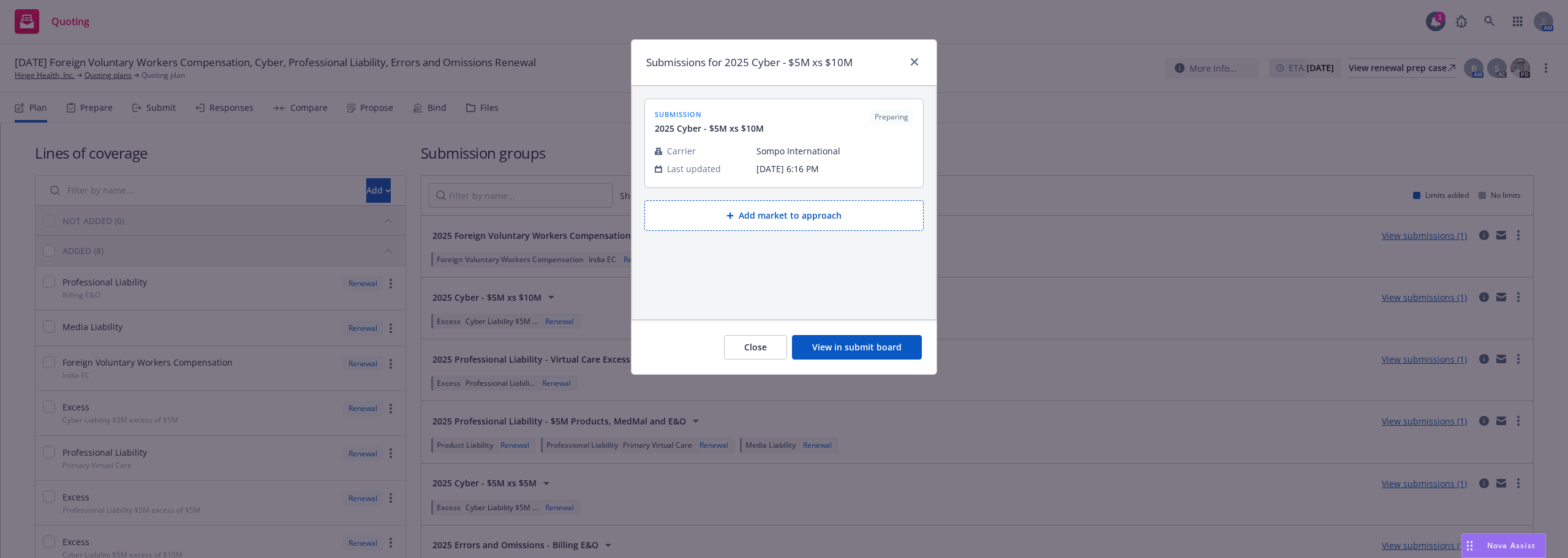
click at [860, 346] on button "View in submit board" at bounding box center [856, 347] width 130 height 25
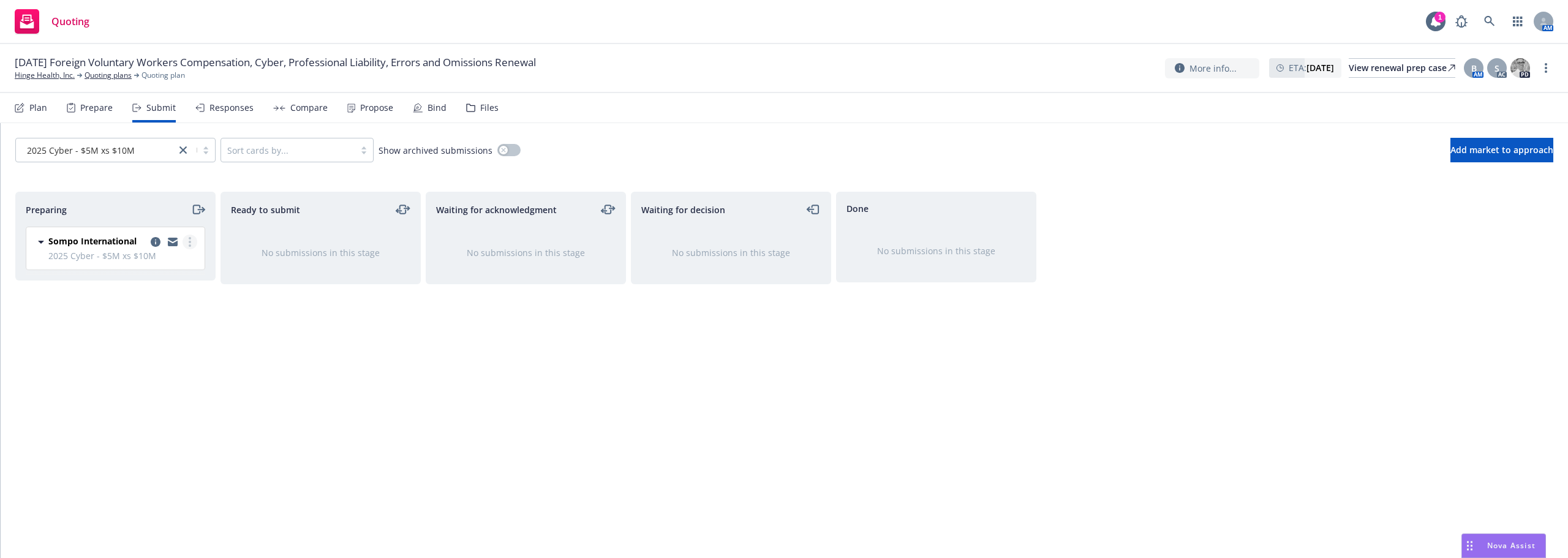
click at [190, 241] on circle "more" at bounding box center [189, 241] width 2 height 2
click at [163, 272] on span "Complete preparation" at bounding box center [134, 266] width 120 height 11
click at [357, 243] on icon "copy logging email" at bounding box center [360, 241] width 10 height 10
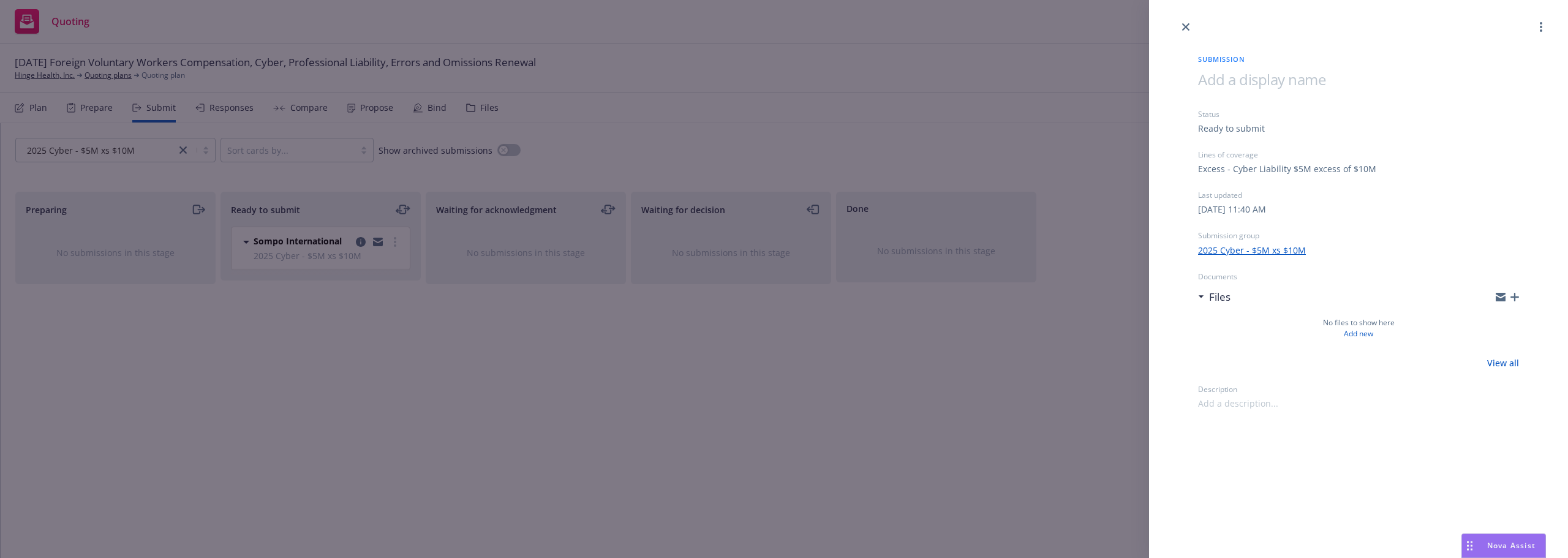
click at [1517, 296] on icon "button" at bounding box center [1514, 297] width 8 height 8
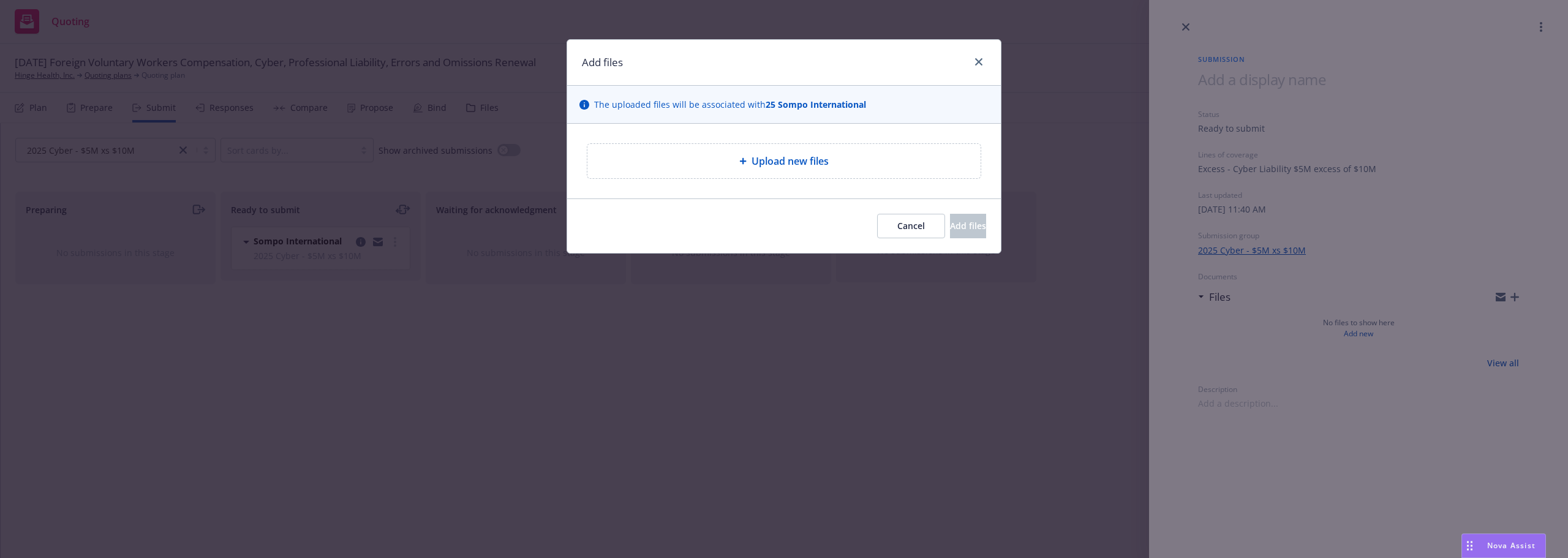
type textarea "x"
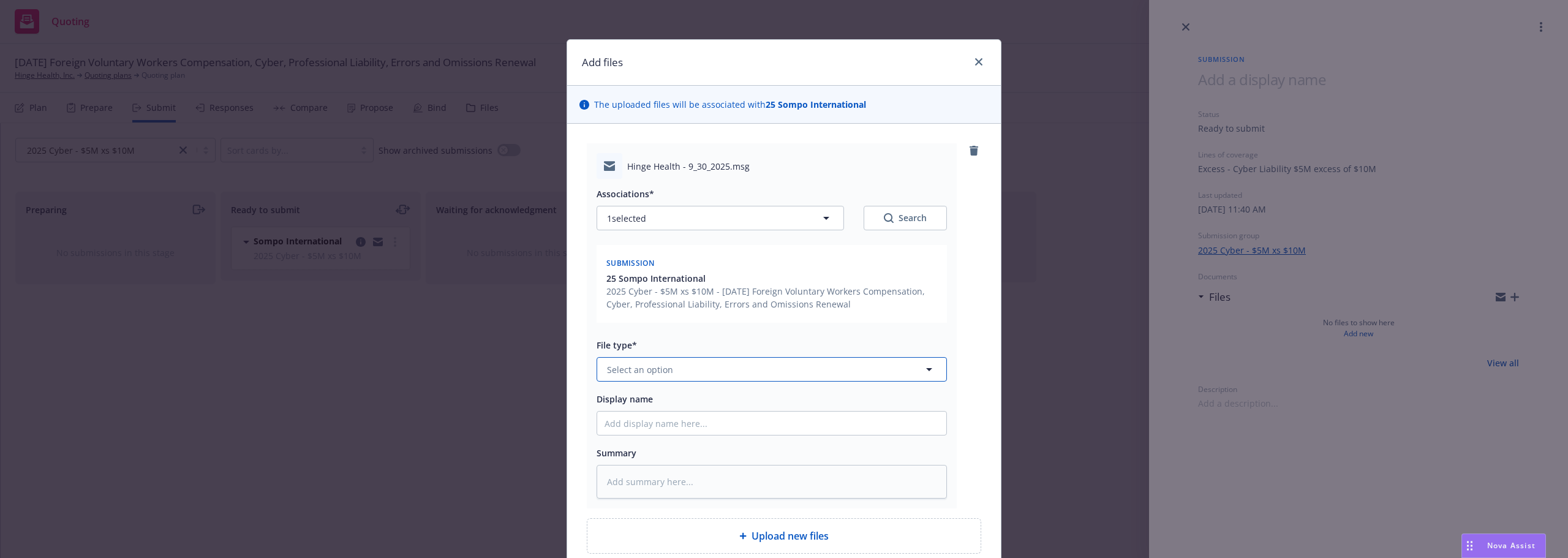
click at [674, 369] on button "Select an option" at bounding box center [771, 369] width 350 height 25
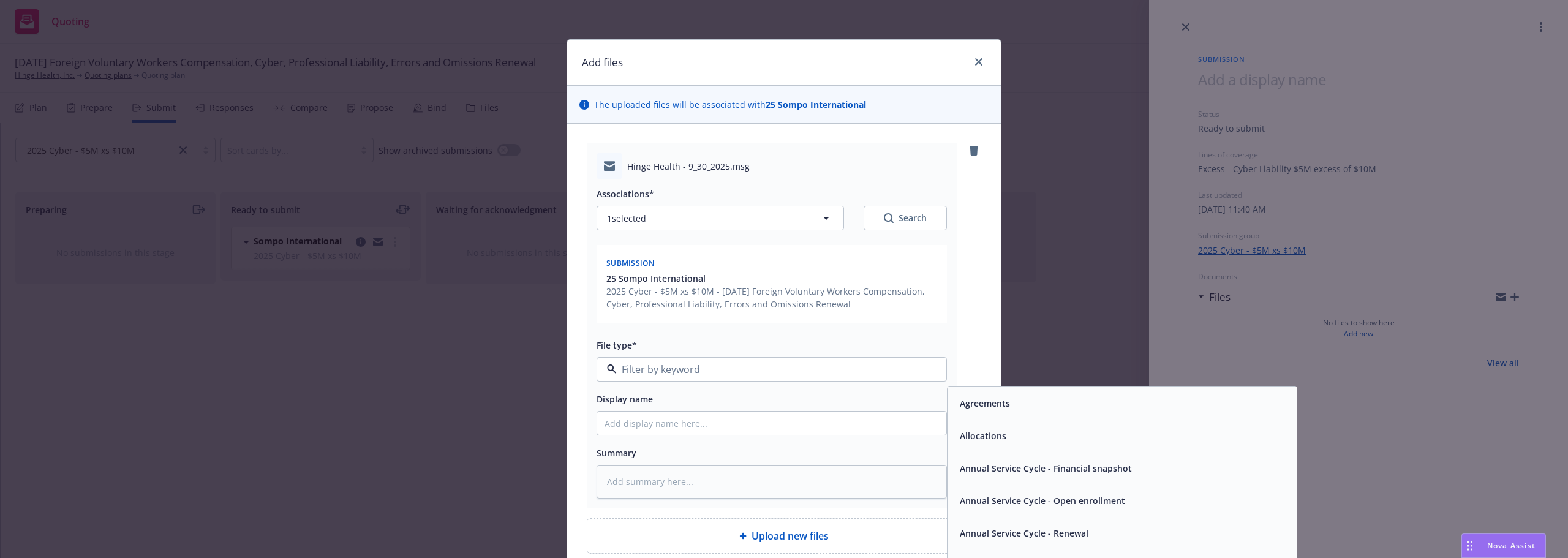
type input "s"
type input "subm"
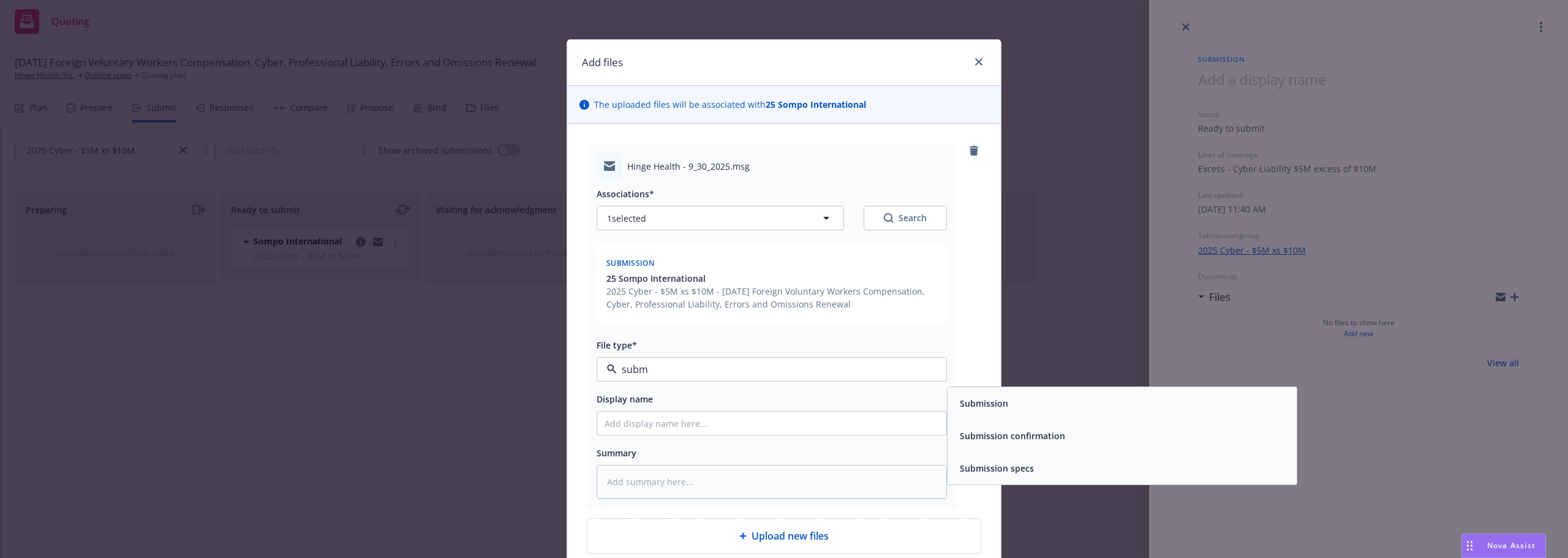
click at [1002, 407] on span "Submission" at bounding box center [984, 403] width 48 height 13
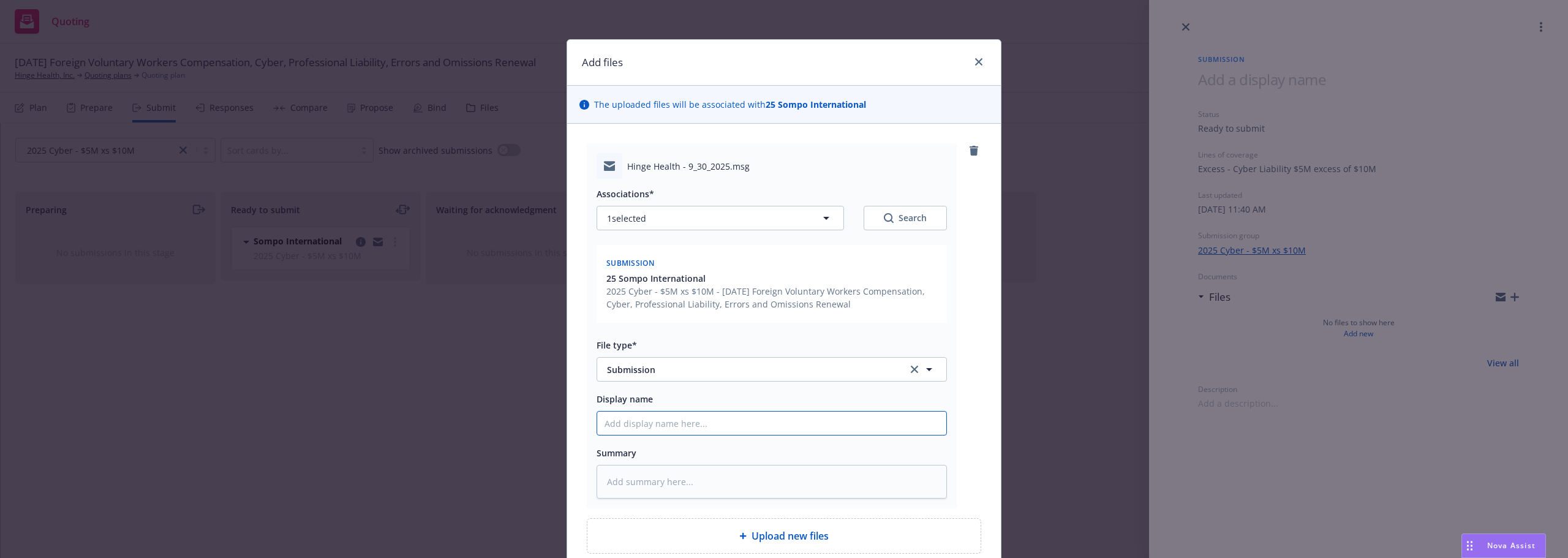
click at [847, 419] on input "Display name" at bounding box center [771, 423] width 349 height 23
type textarea "x"
type input "S"
type textarea "x"
type input "Su"
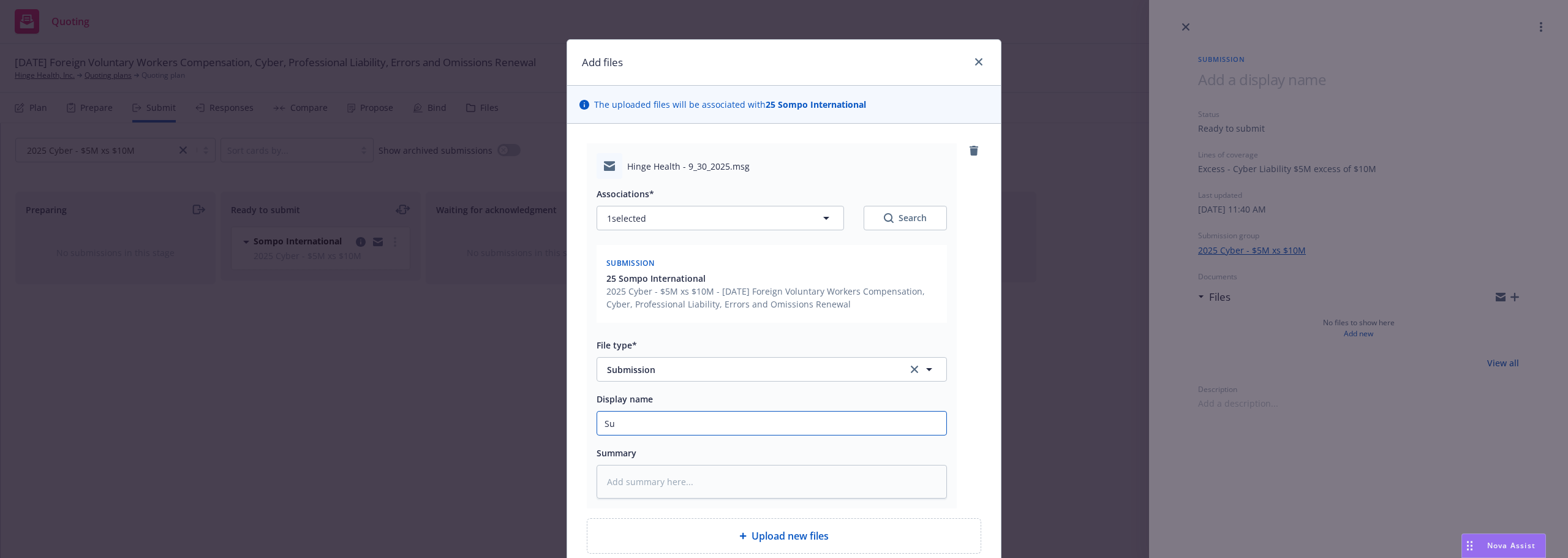
type textarea "x"
type input "Sub"
type textarea "x"
type input "Subm"
type textarea "x"
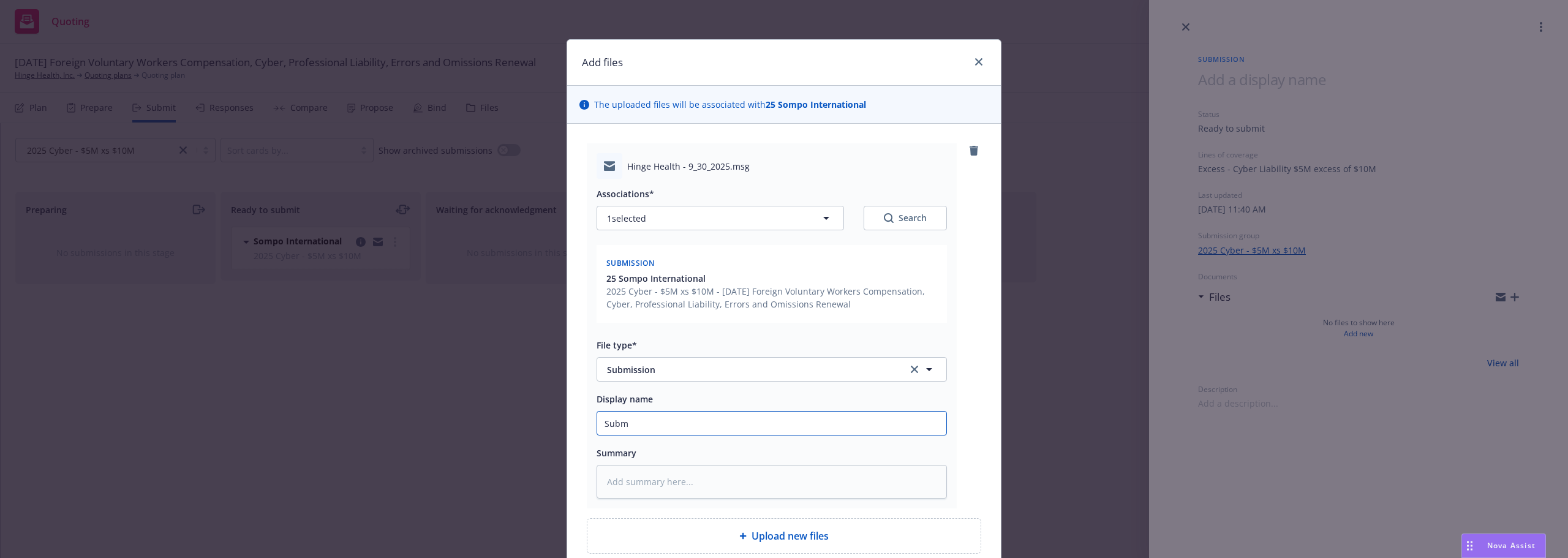
type input "Submi"
type textarea "x"
type input "Submis"
type textarea "x"
type input "Submiss"
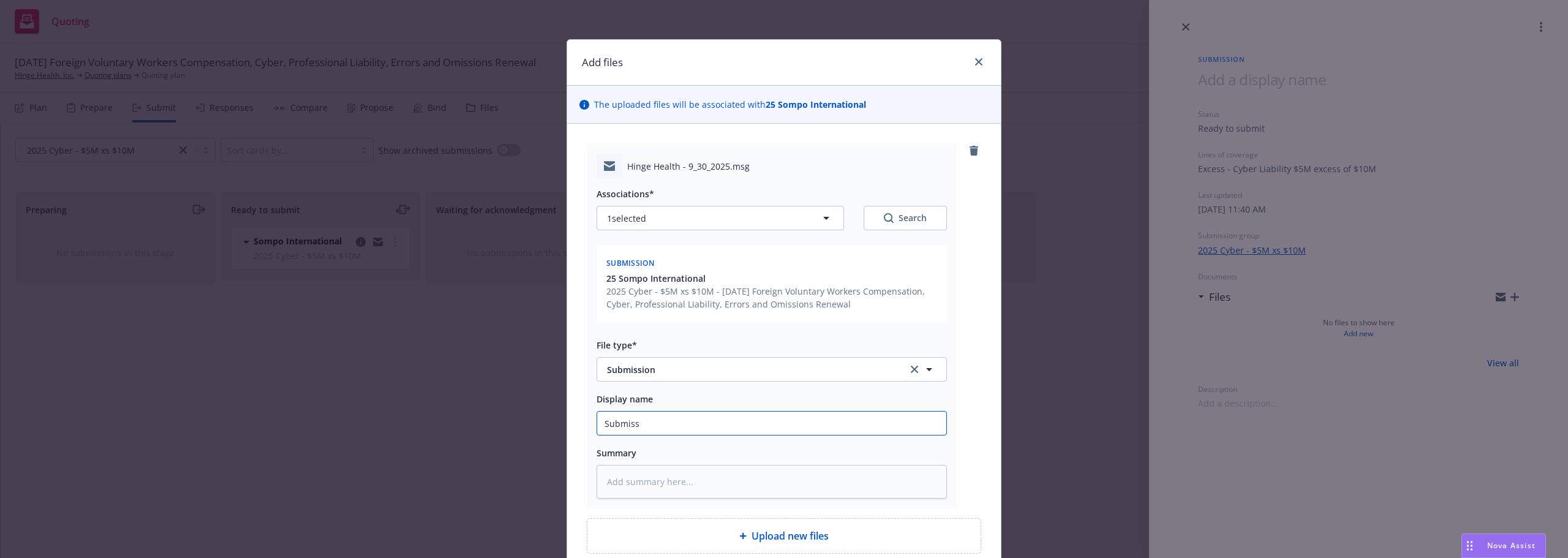
type textarea "x"
type input "Submissi"
type textarea "x"
type input "Submission"
type textarea "x"
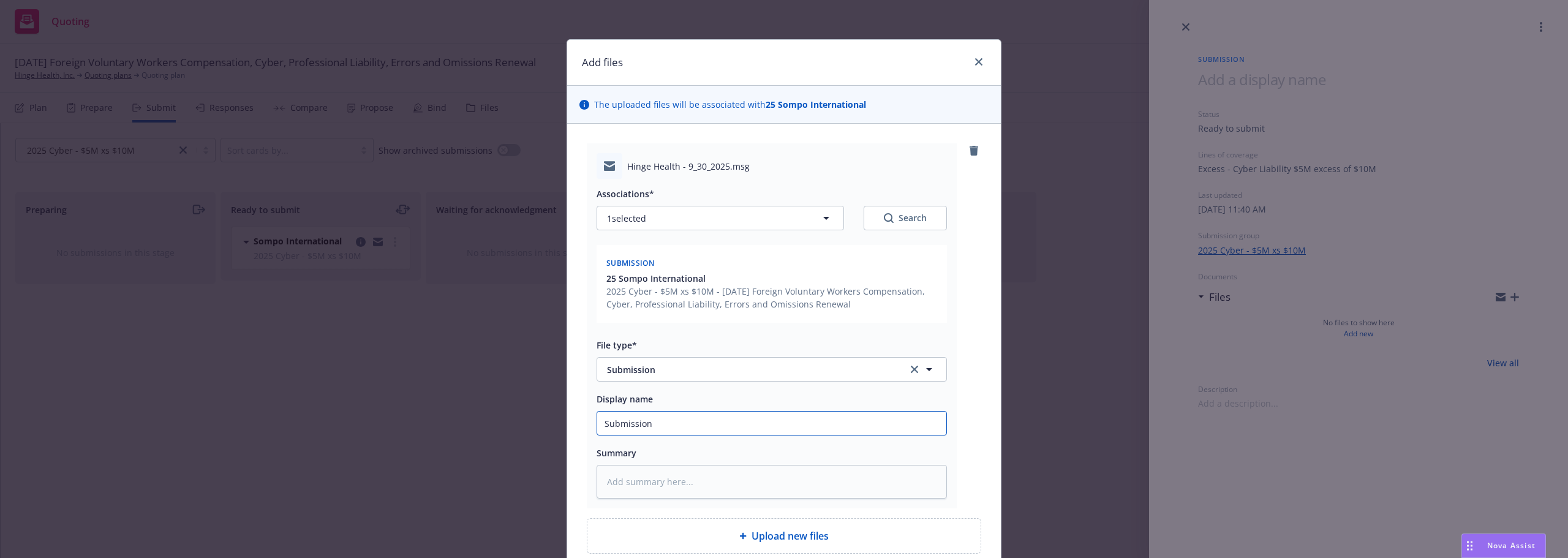
type input "Submission"
type textarea "x"
type input "Submission t"
type textarea "x"
type input "Submission to"
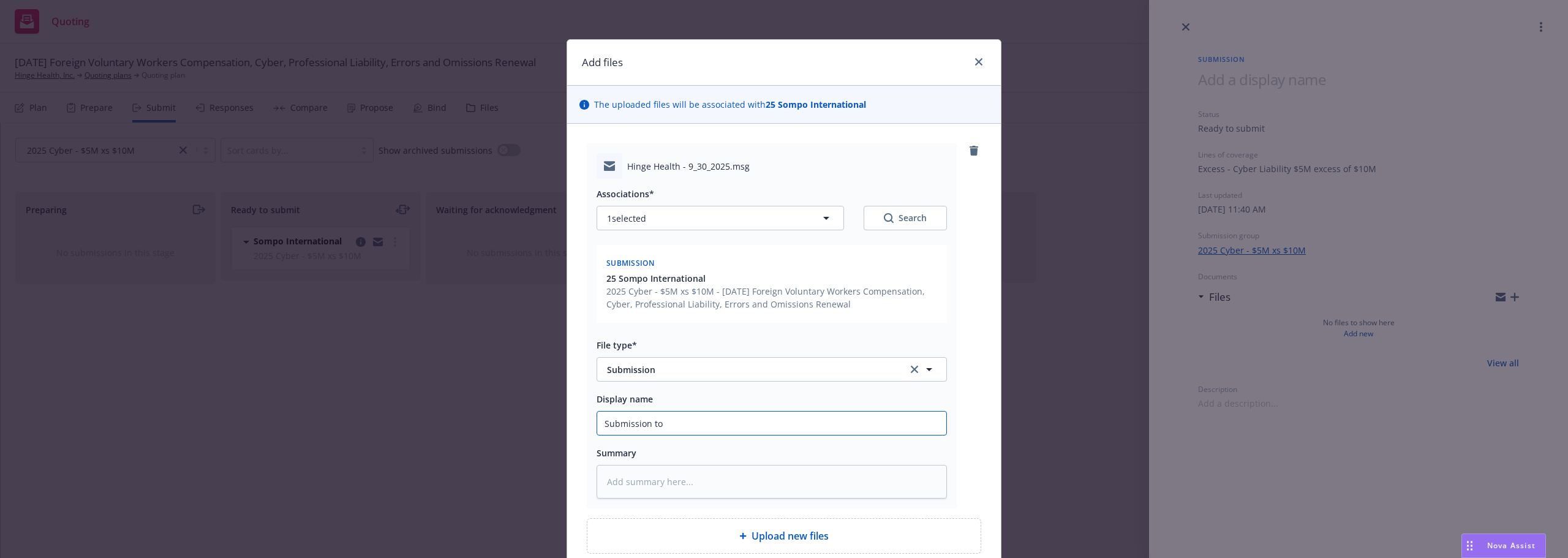
type textarea "x"
type input "Submission to"
type textarea "x"
type input "Submission to So"
type textarea "x"
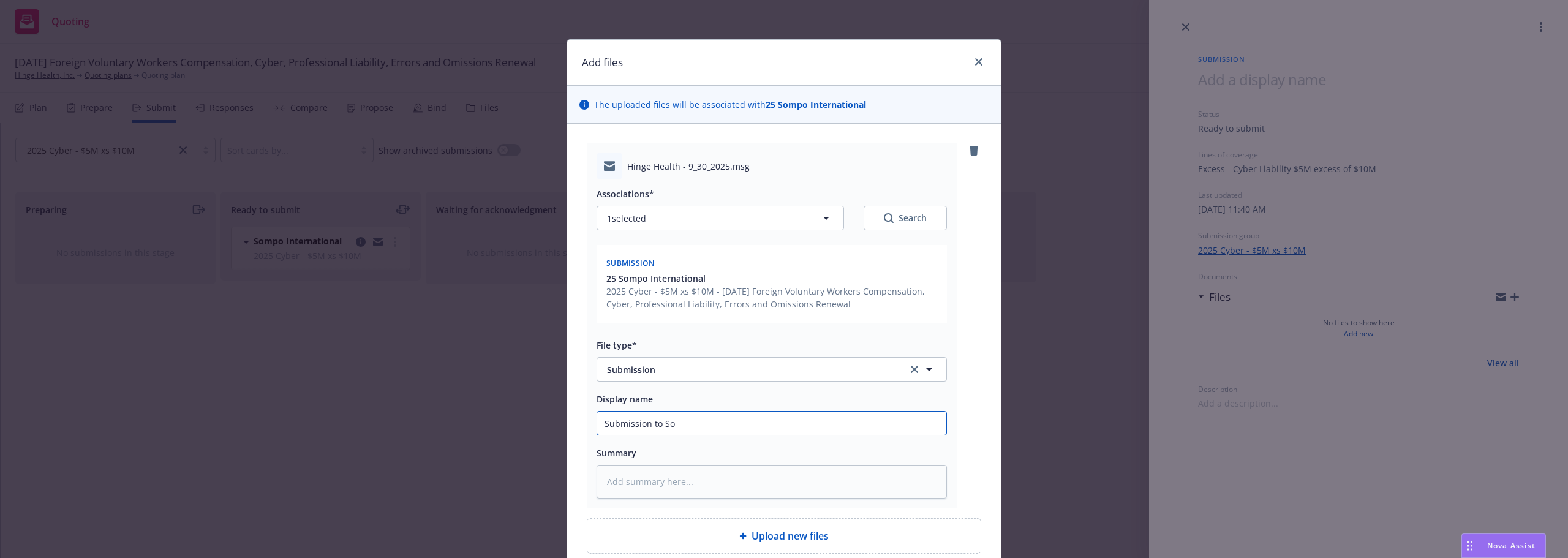
type input "Submission to Som"
type textarea "x"
type input "Submission to Somp"
type textarea "x"
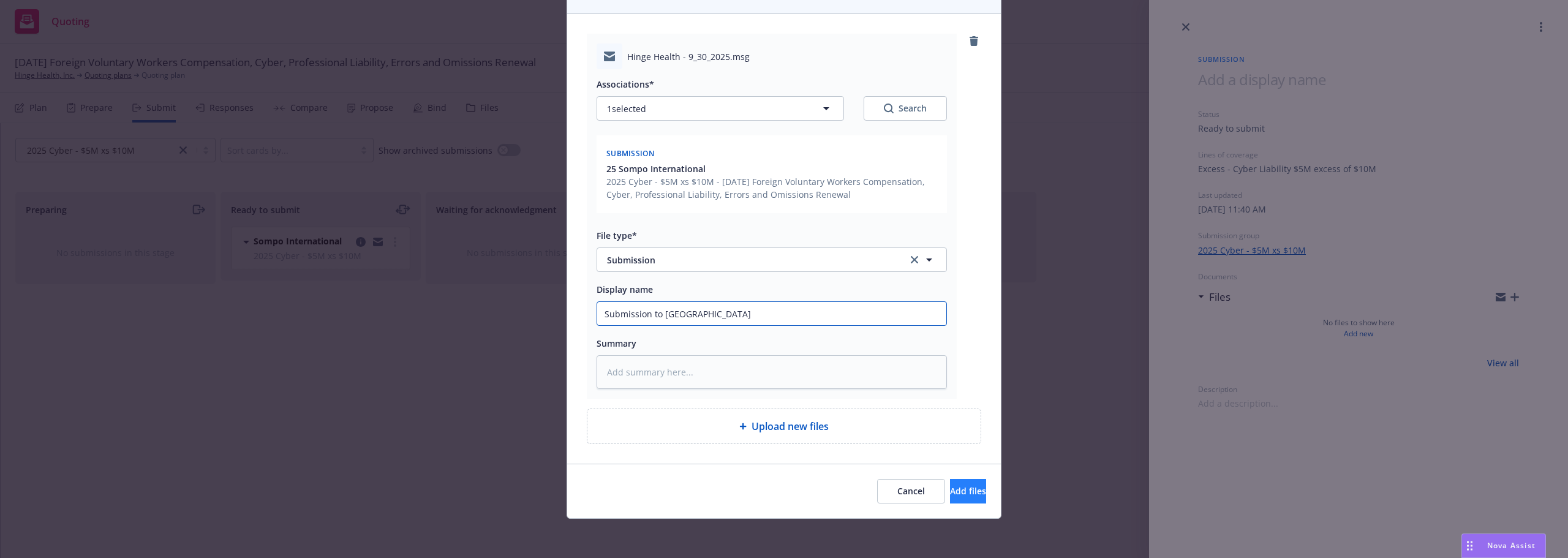
type input "Submission to [GEOGRAPHIC_DATA]"
click at [950, 487] on span "Add files" at bounding box center [968, 491] width 36 height 11
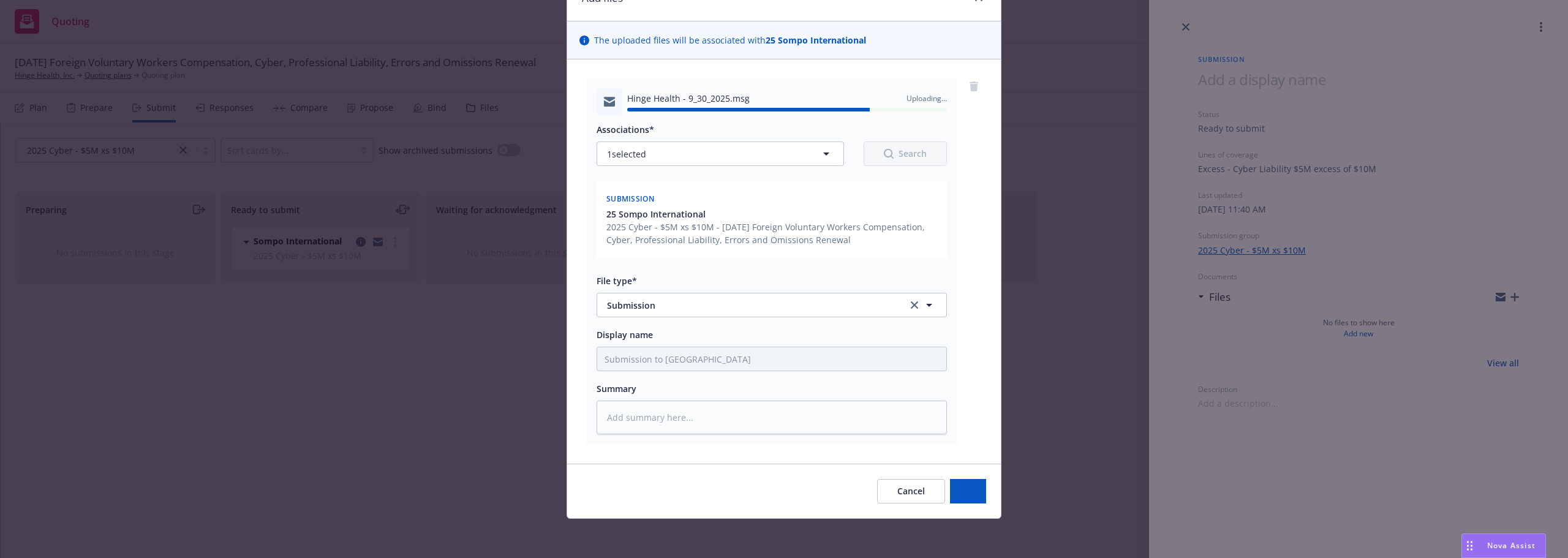
type textarea "x"
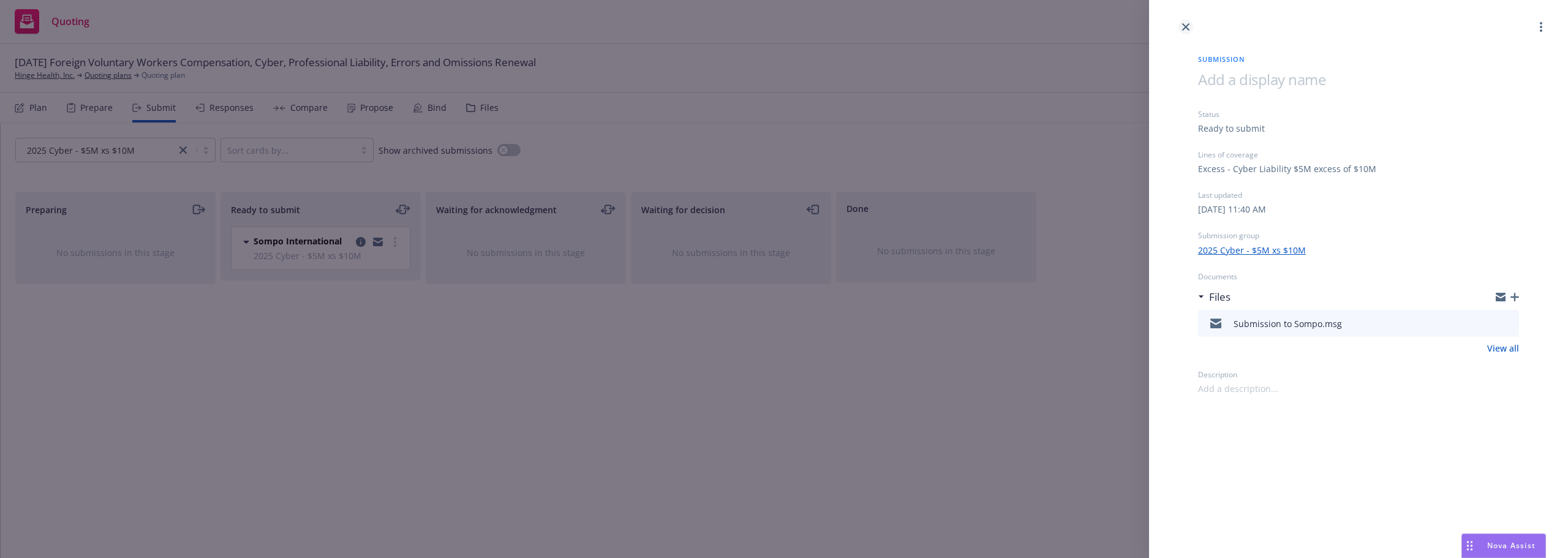
click at [1180, 23] on link "close" at bounding box center [1185, 27] width 15 height 15
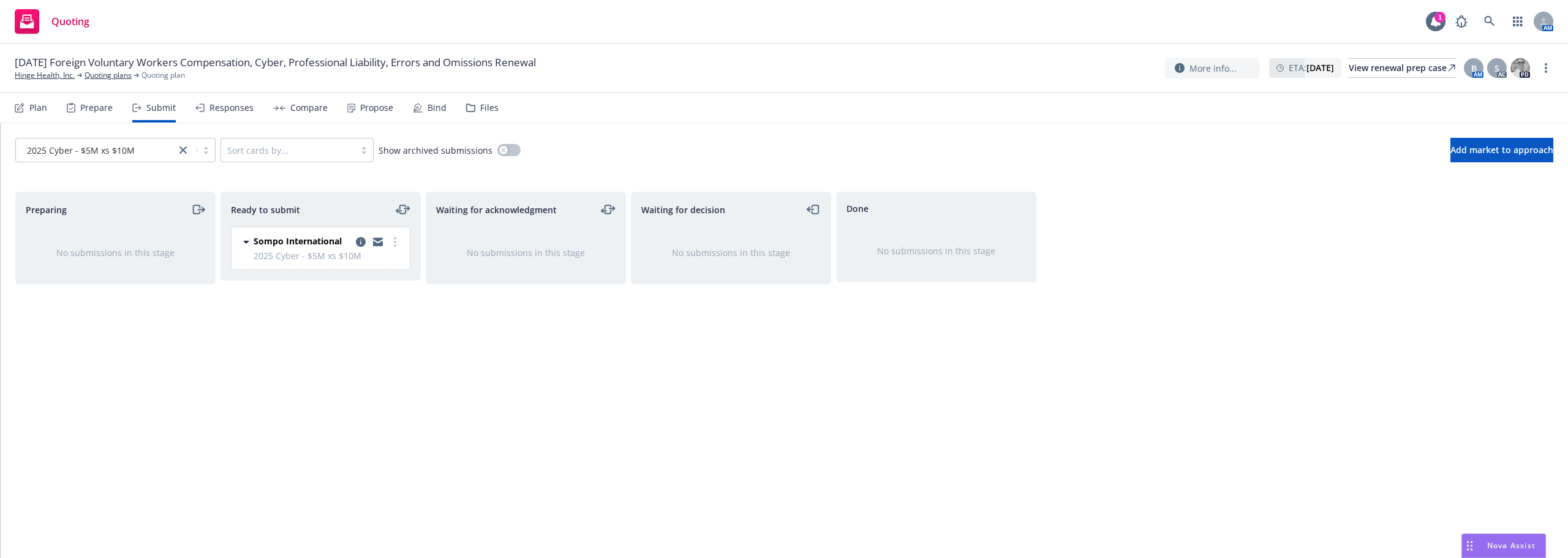
click at [390, 235] on div at bounding box center [378, 241] width 49 height 15
click at [393, 238] on link "more" at bounding box center [395, 241] width 15 height 15
click at [376, 274] on link "Submit to underwriter" at bounding box center [340, 267] width 123 height 25
click at [102, 78] on link "Quoting plans" at bounding box center [107, 75] width 47 height 11
